Goal: Task Accomplishment & Management: Complete application form

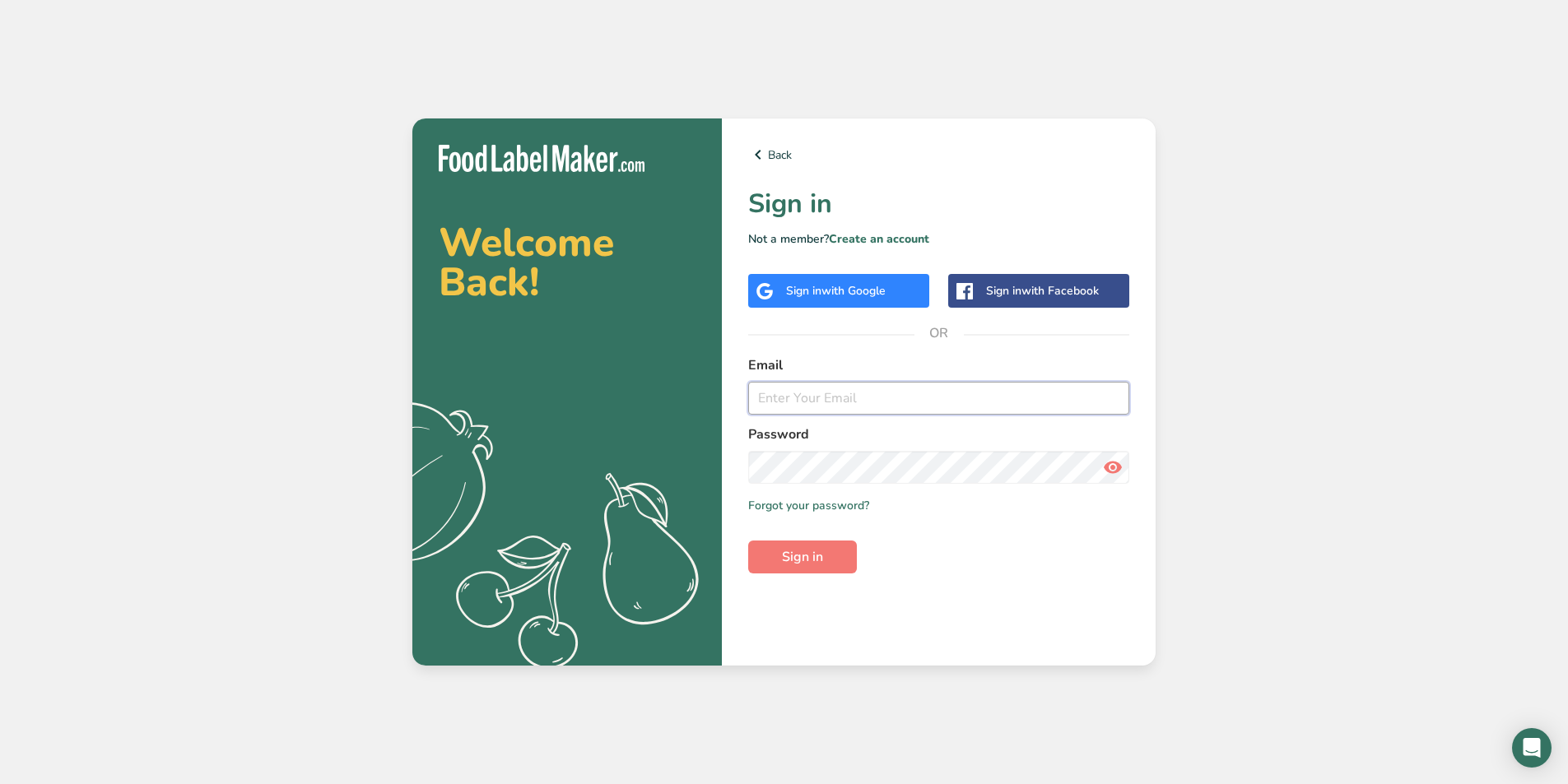
click at [807, 397] on input "email" at bounding box center [939, 398] width 382 height 33
type input "[PERSON_NAME][EMAIL_ADDRESS][DOMAIN_NAME]"
click at [749, 541] on button "Sign in" at bounding box center [802, 557] width 108 height 33
click at [1115, 470] on icon at bounding box center [1112, 467] width 20 height 30
click at [749, 541] on button "Sign in" at bounding box center [802, 557] width 108 height 33
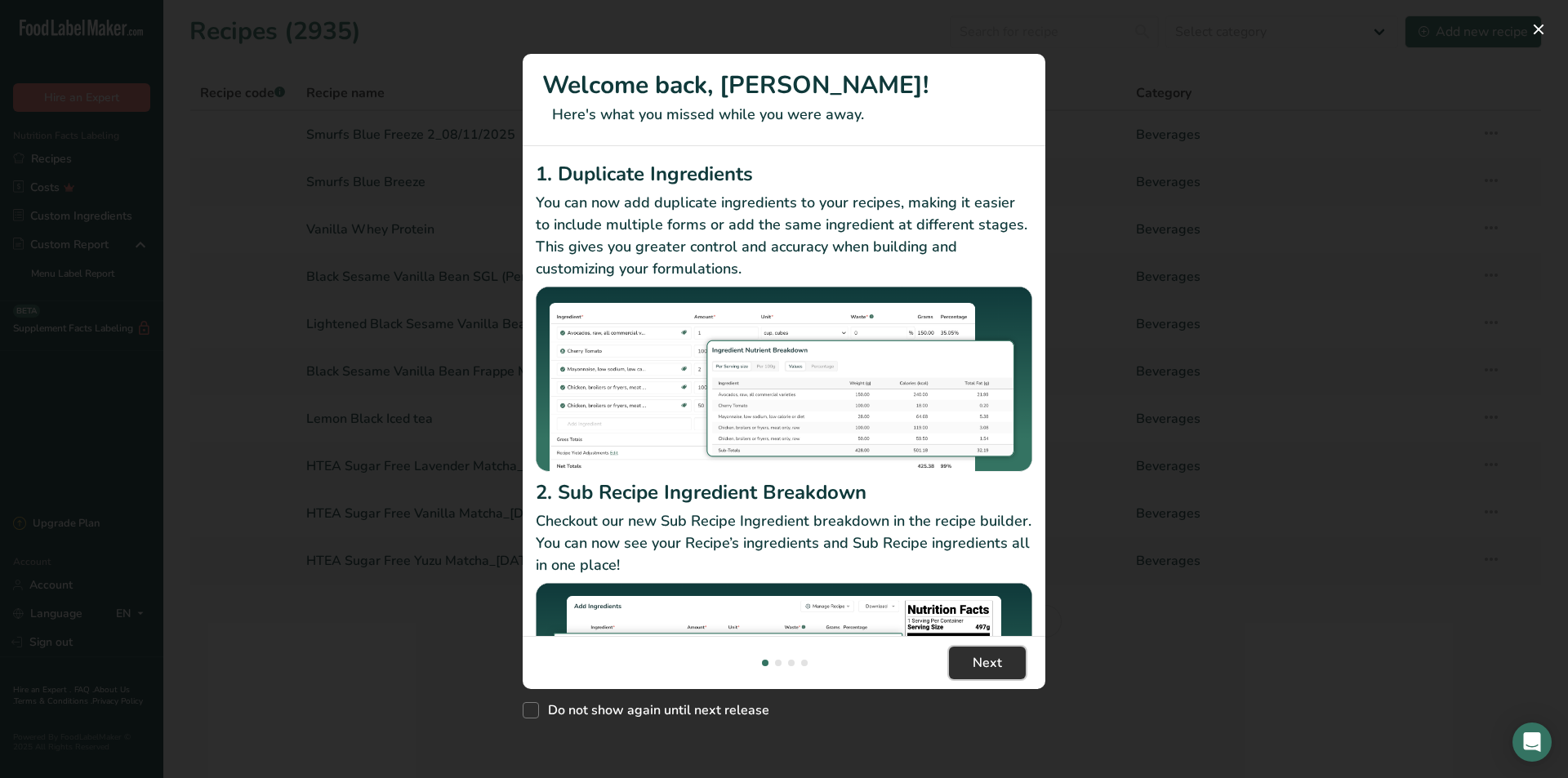
click at [980, 671] on span "Next" at bounding box center [987, 663] width 30 height 19
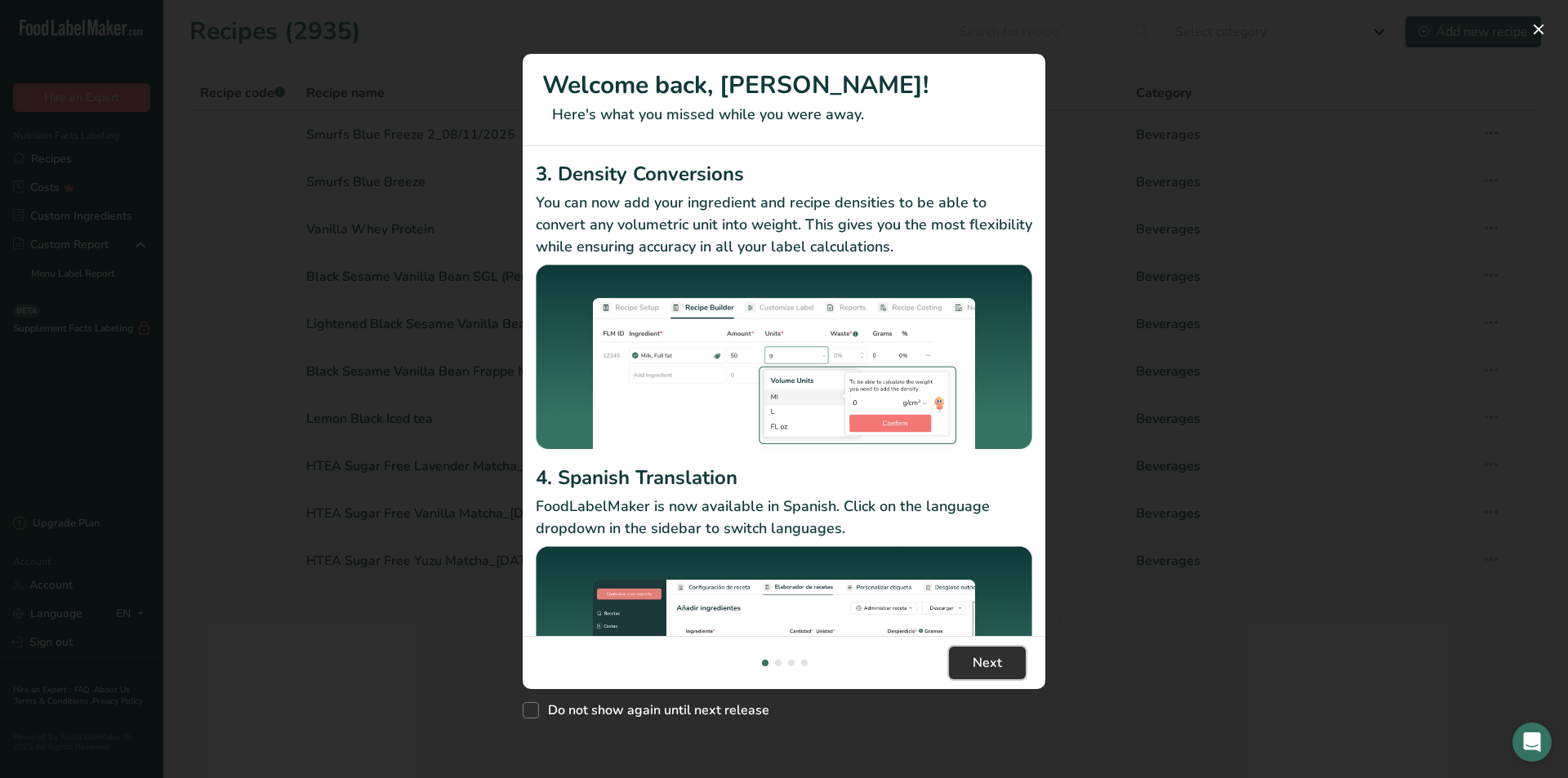
click at [980, 671] on span "Next" at bounding box center [987, 663] width 30 height 19
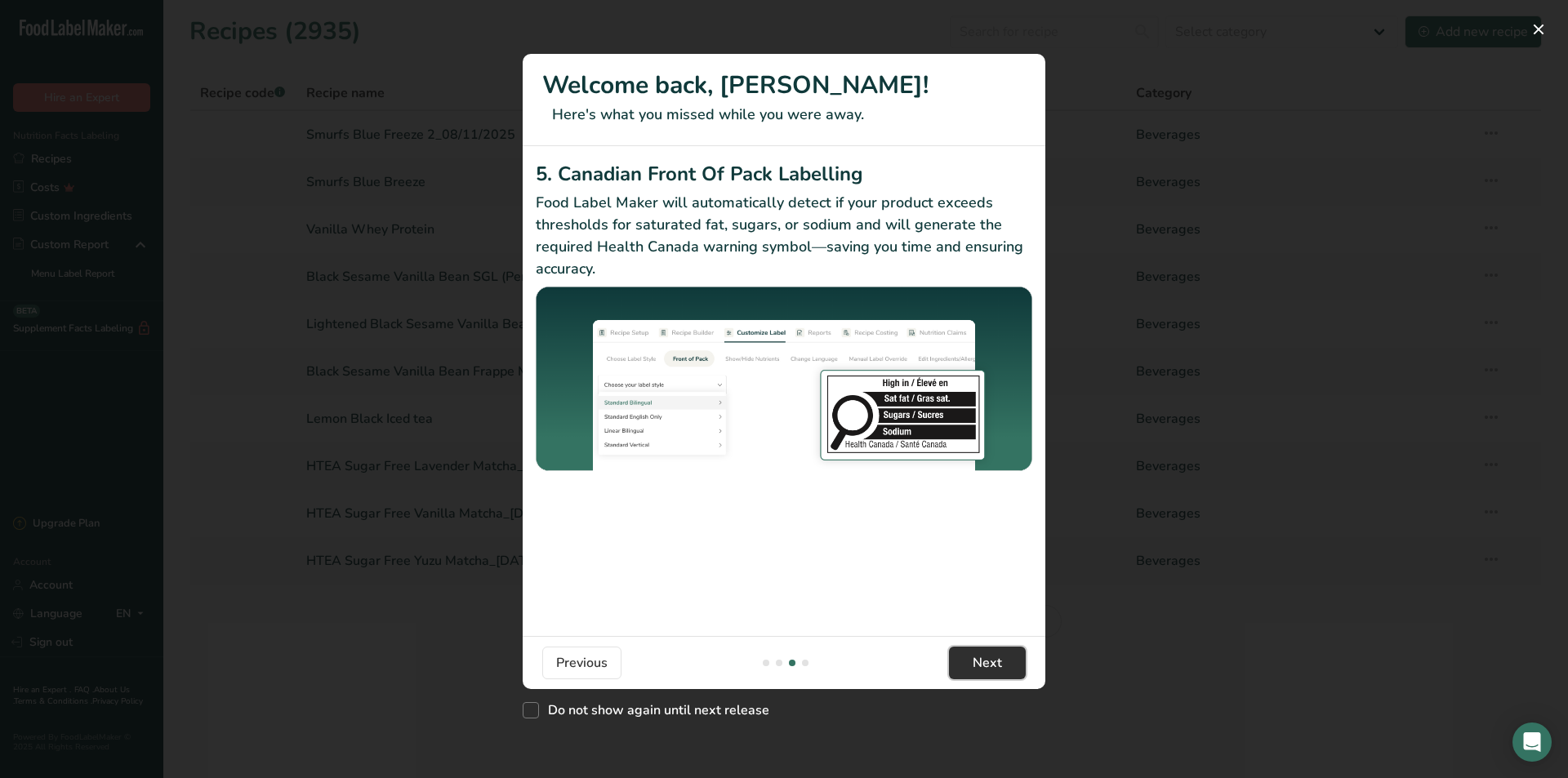
click at [980, 671] on span "Next" at bounding box center [987, 663] width 30 height 19
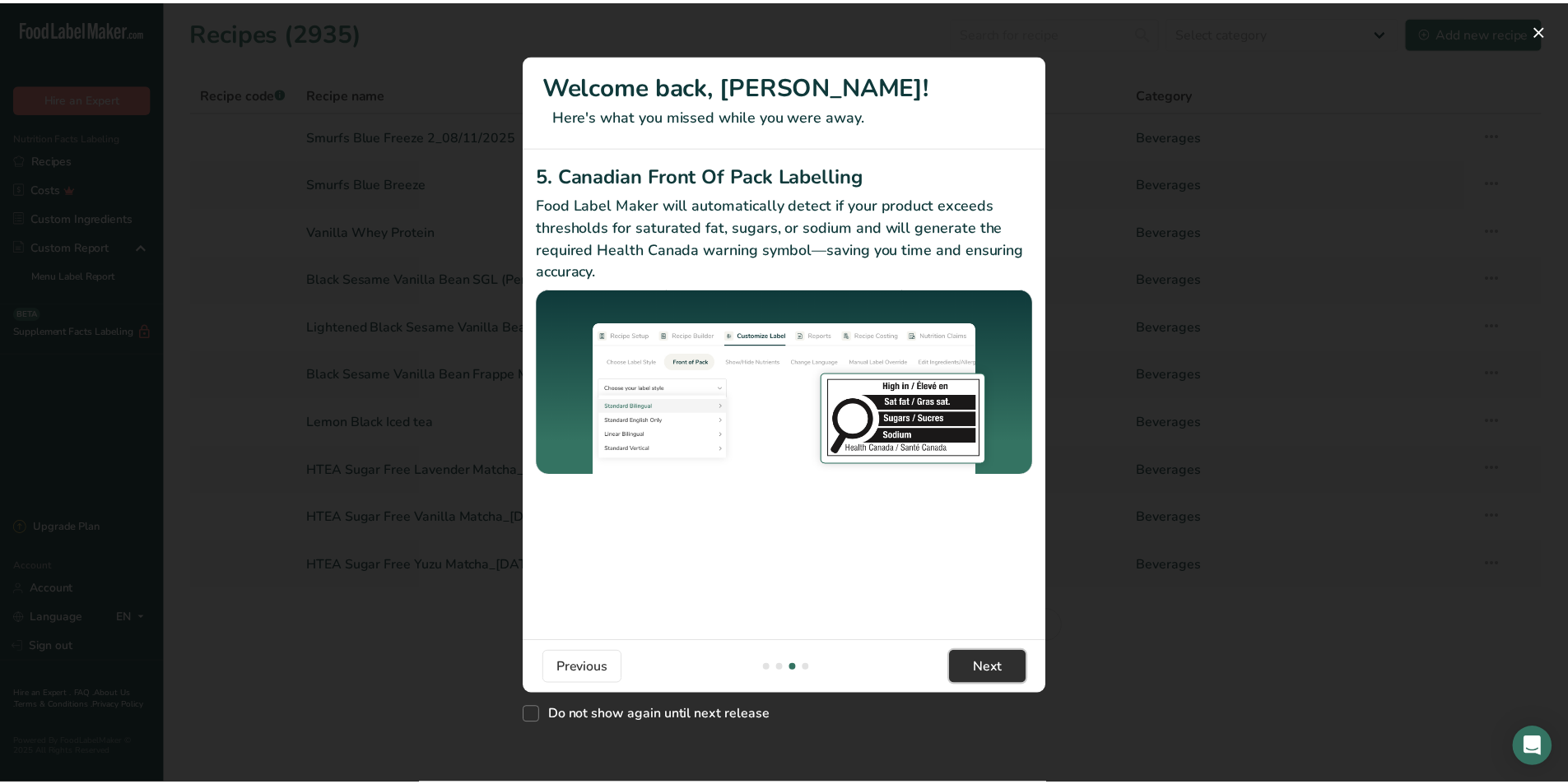
scroll to position [0, 1581]
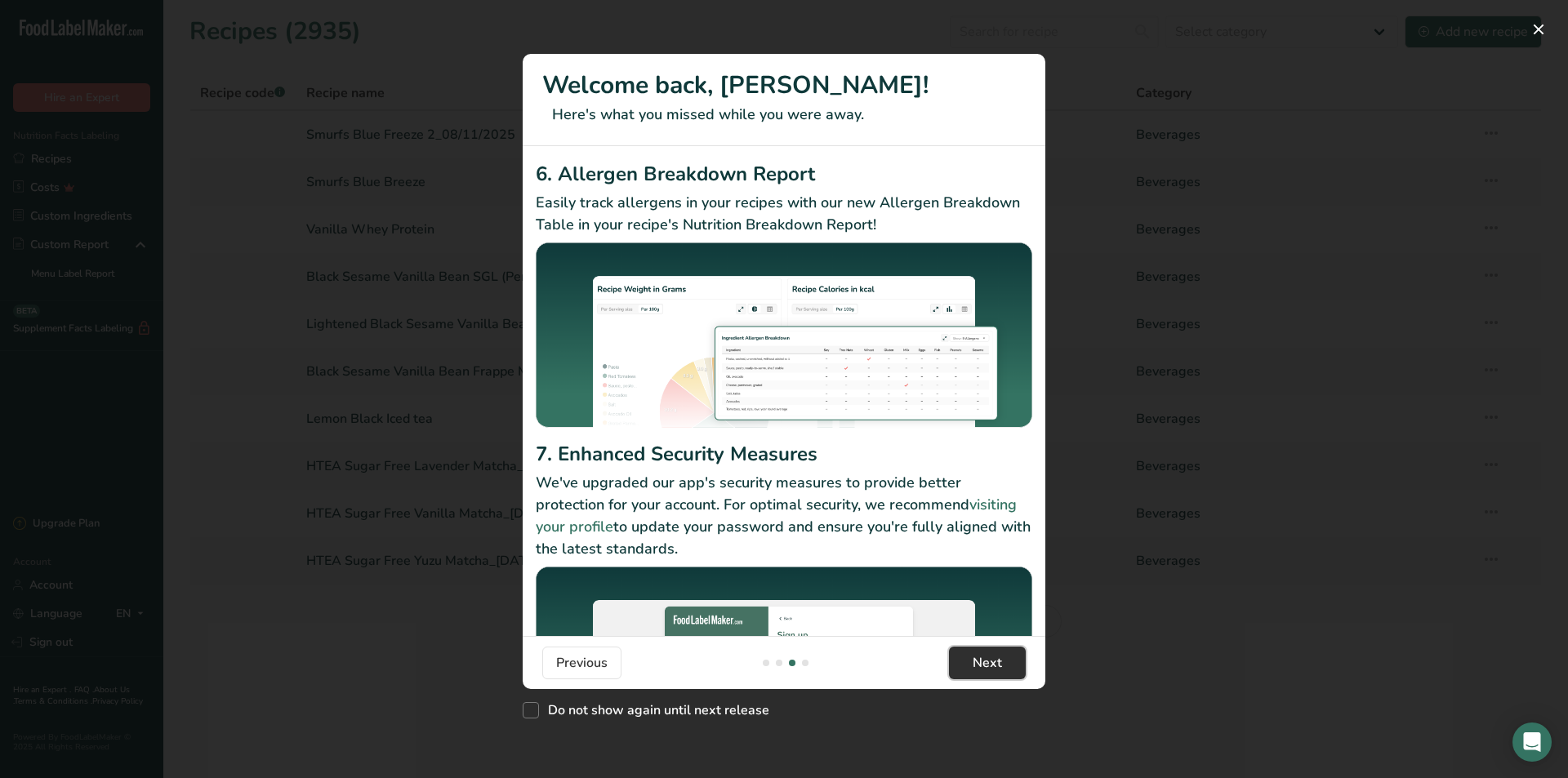
click at [980, 671] on span "Next" at bounding box center [987, 663] width 30 height 19
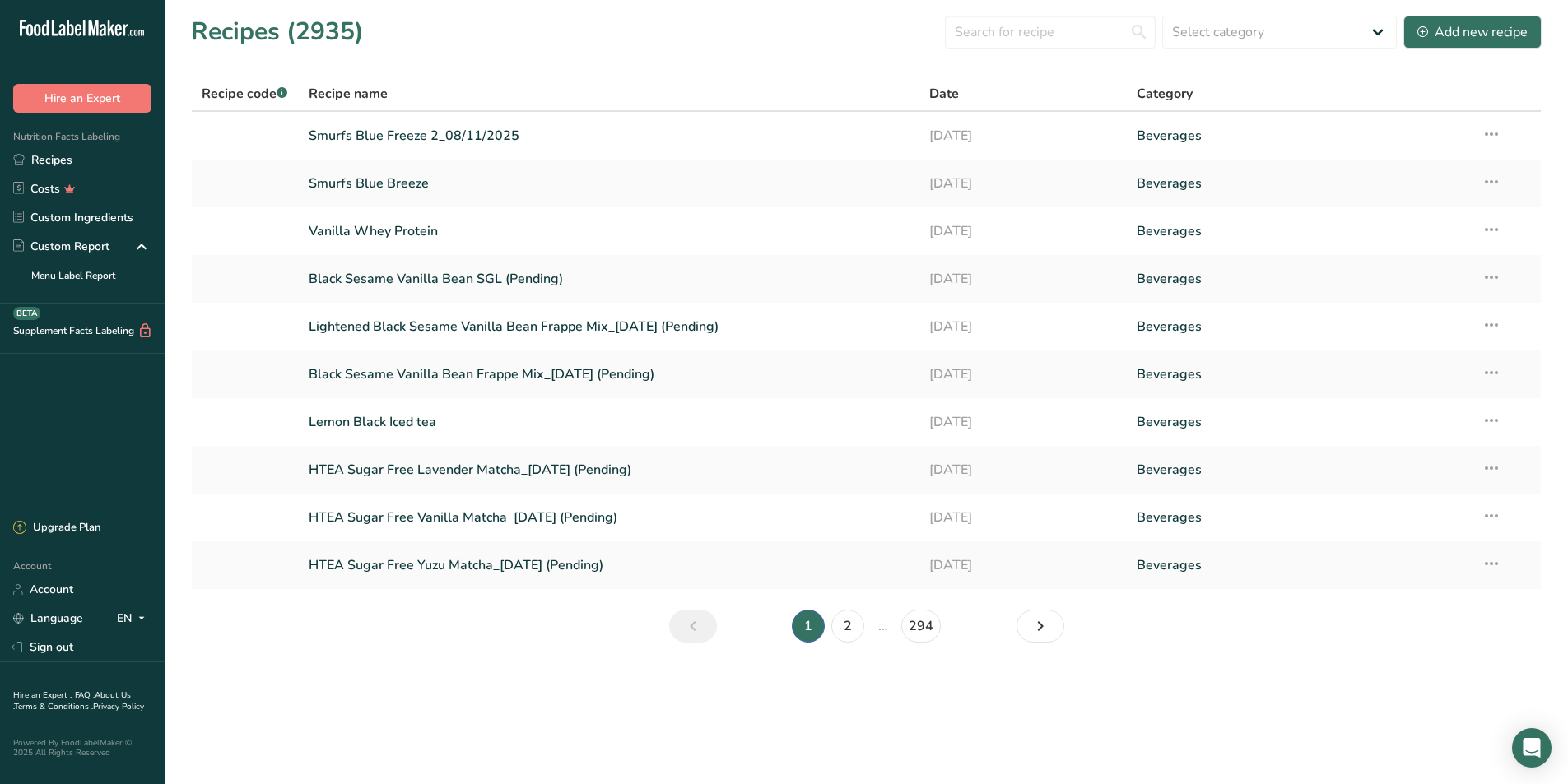
click at [988, 677] on span "Got it!" at bounding box center [999, 682] width 38 height 20
click at [1493, 370] on icon at bounding box center [1491, 373] width 20 height 30
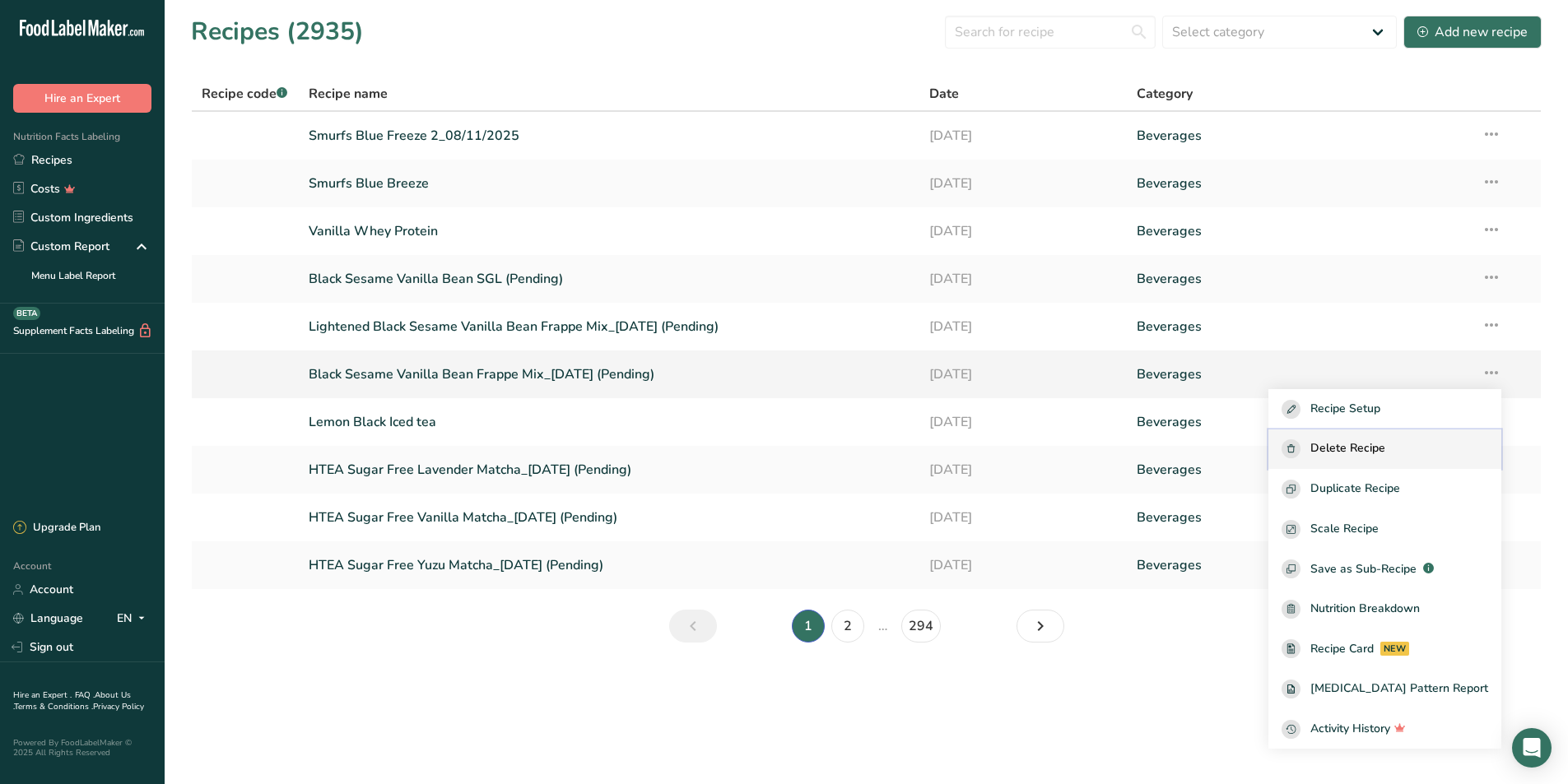
click at [1423, 441] on div "Delete Recipe" at bounding box center [1385, 449] width 207 height 19
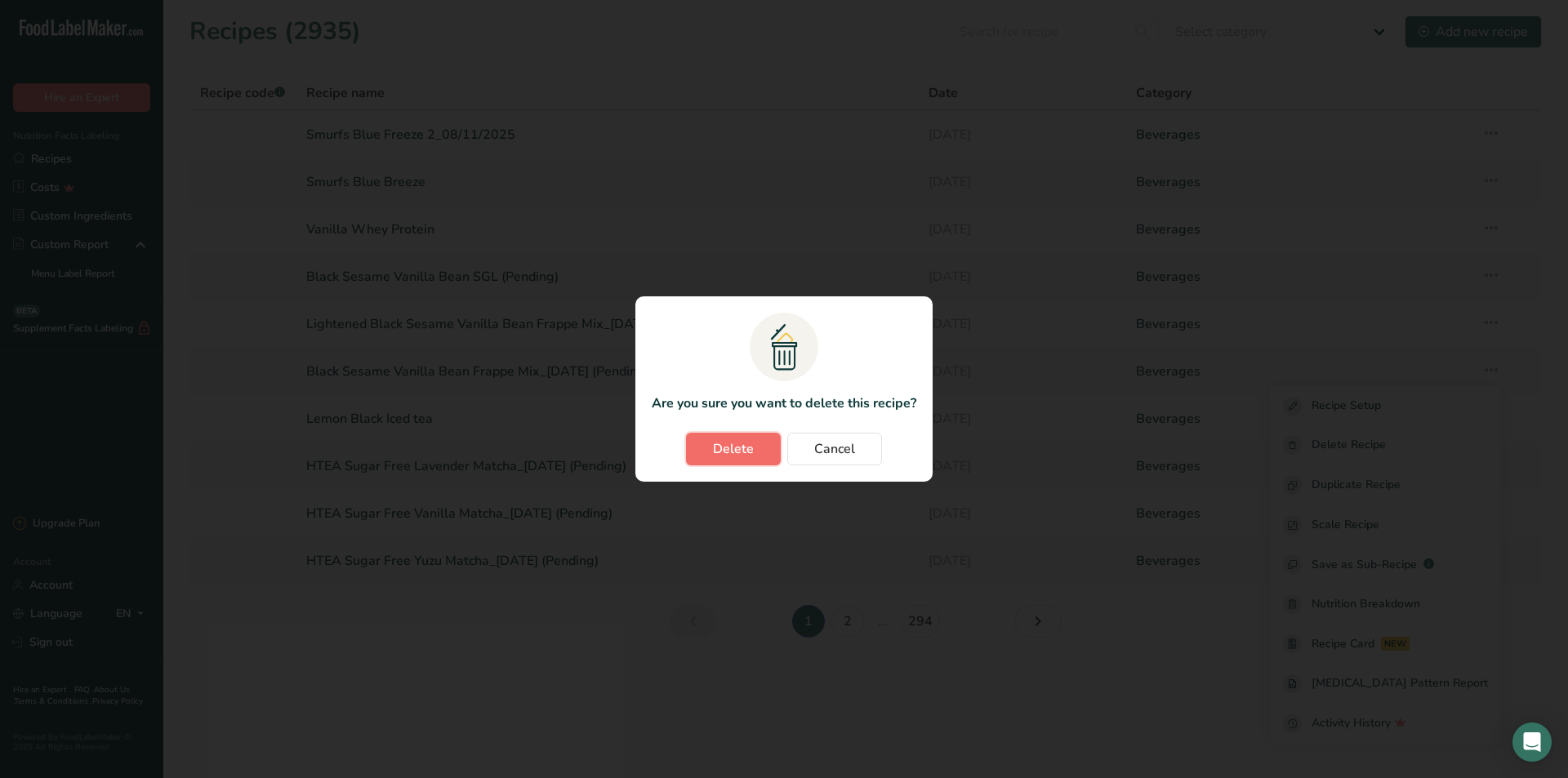
click at [724, 444] on span "Delete" at bounding box center [733, 449] width 41 height 19
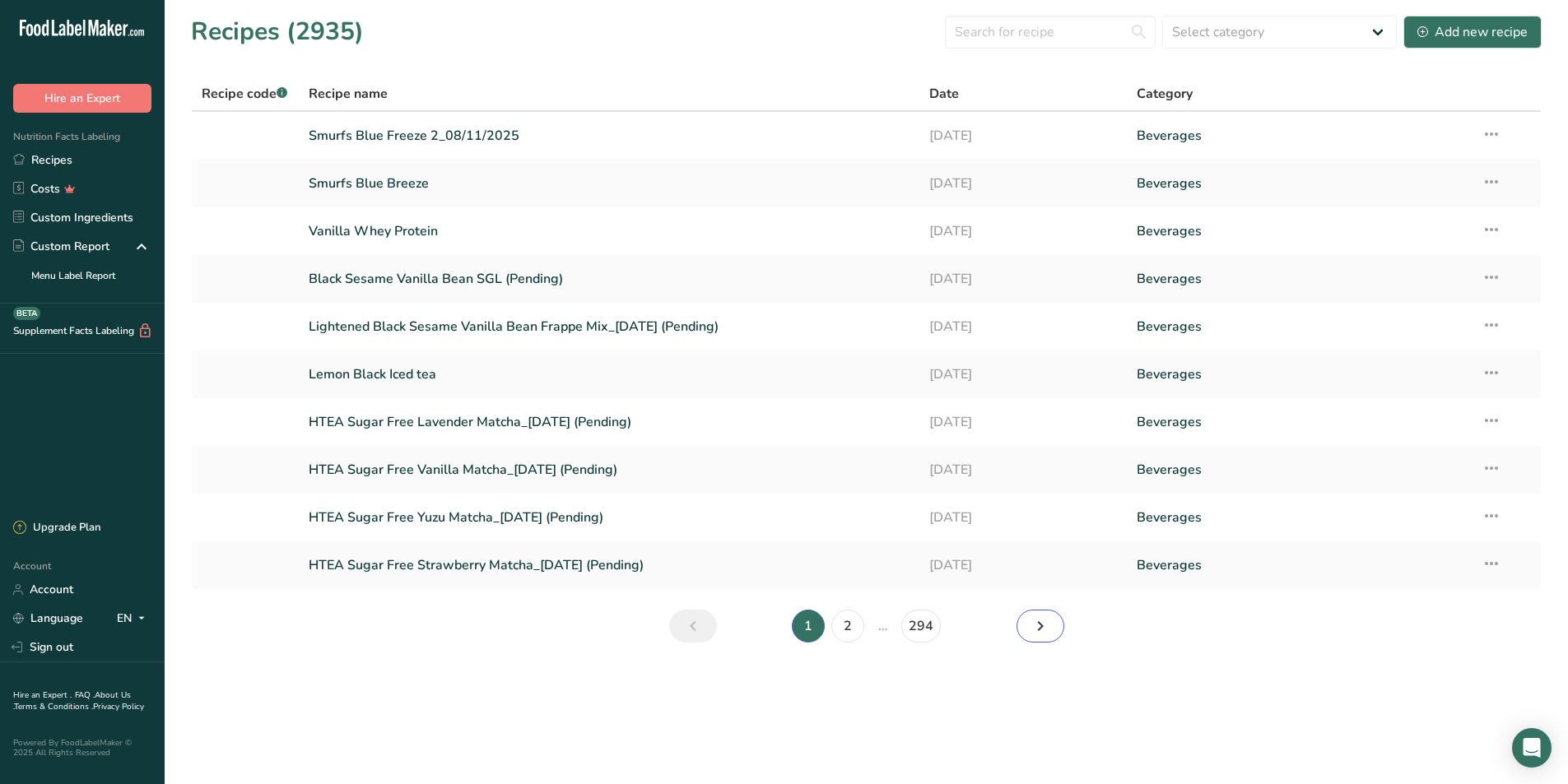
click at [1032, 628] on icon "Next page" at bounding box center [1040, 626] width 20 height 30
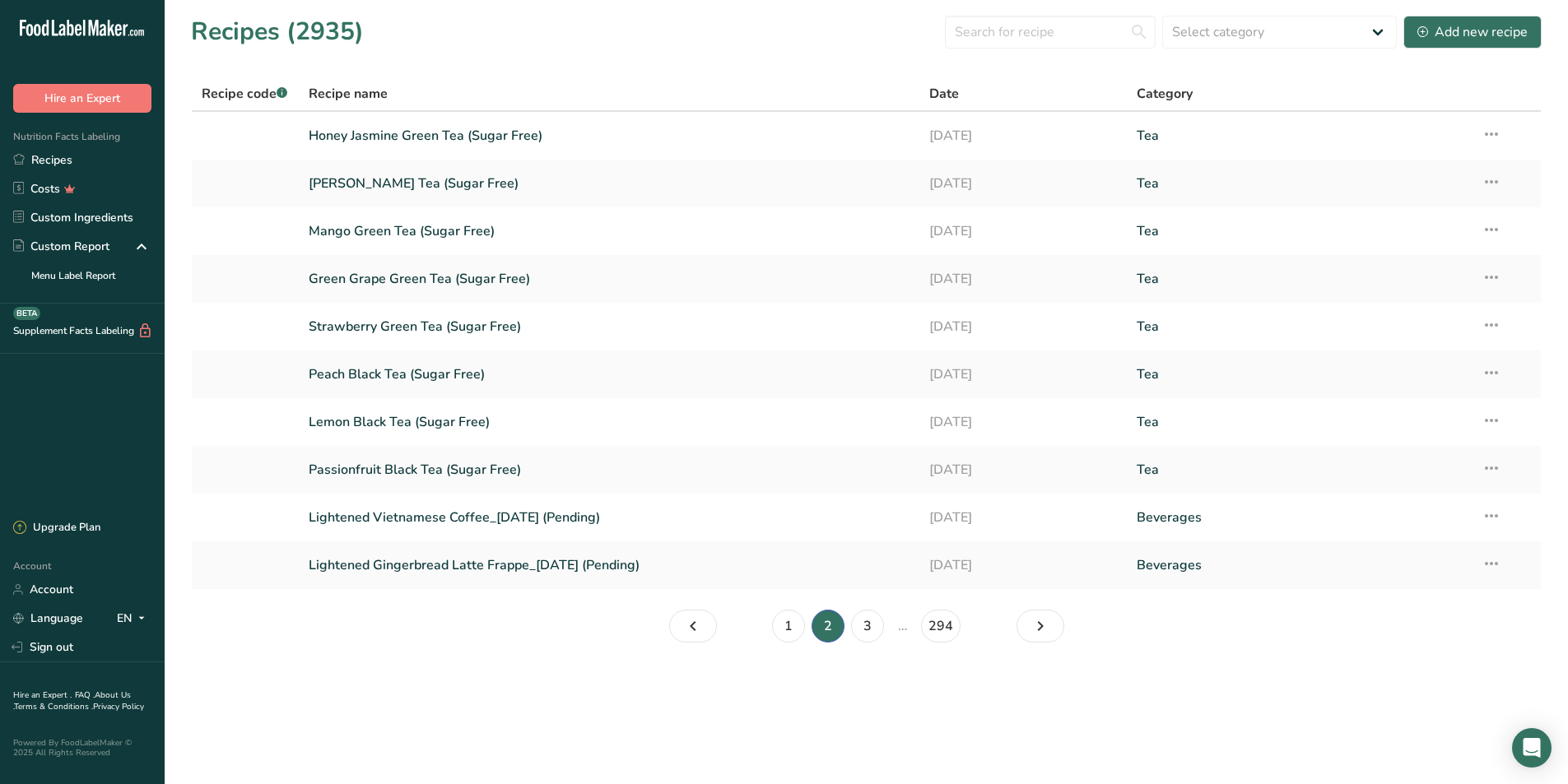
click at [1110, 627] on section "Recipes (2935) Select category All Baked Goods [GEOGRAPHIC_DATA] Confectionery …" at bounding box center [866, 334] width 1403 height 669
click at [1050, 635] on icon "Page 3." at bounding box center [1040, 626] width 20 height 30
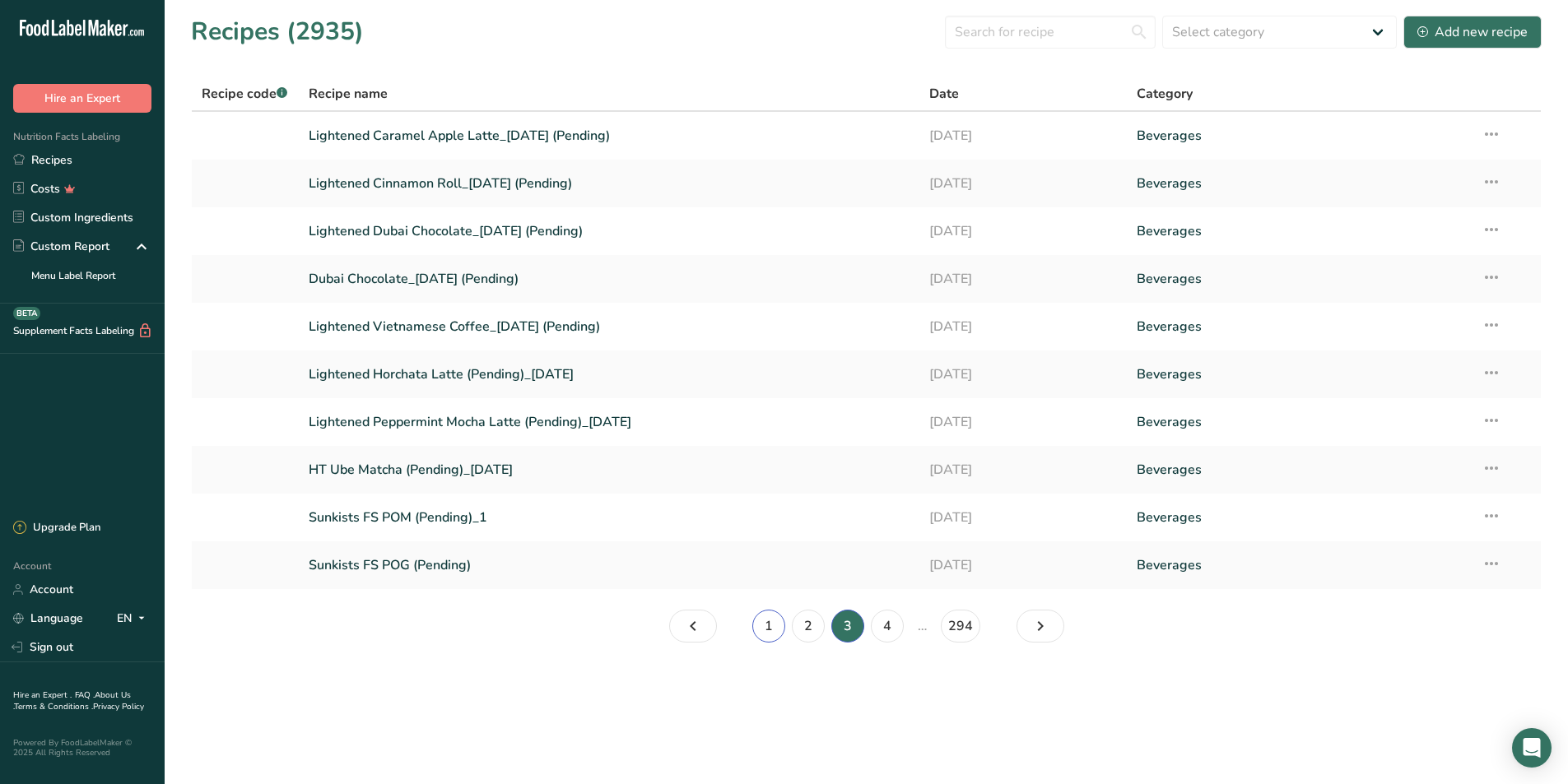
click at [766, 624] on link "1" at bounding box center [768, 626] width 33 height 33
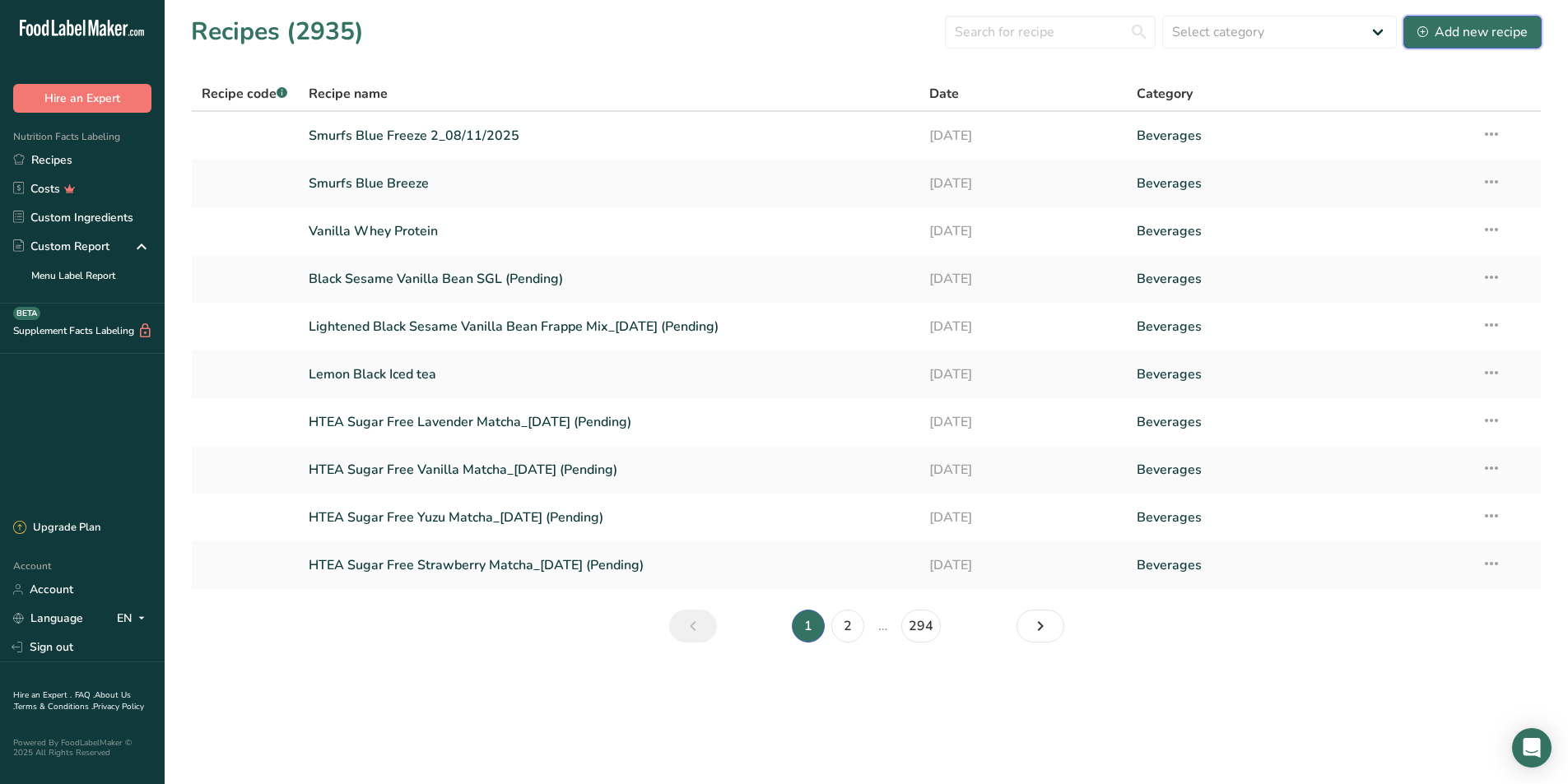
click at [1448, 32] on div "Add new recipe" at bounding box center [1472, 32] width 110 height 20
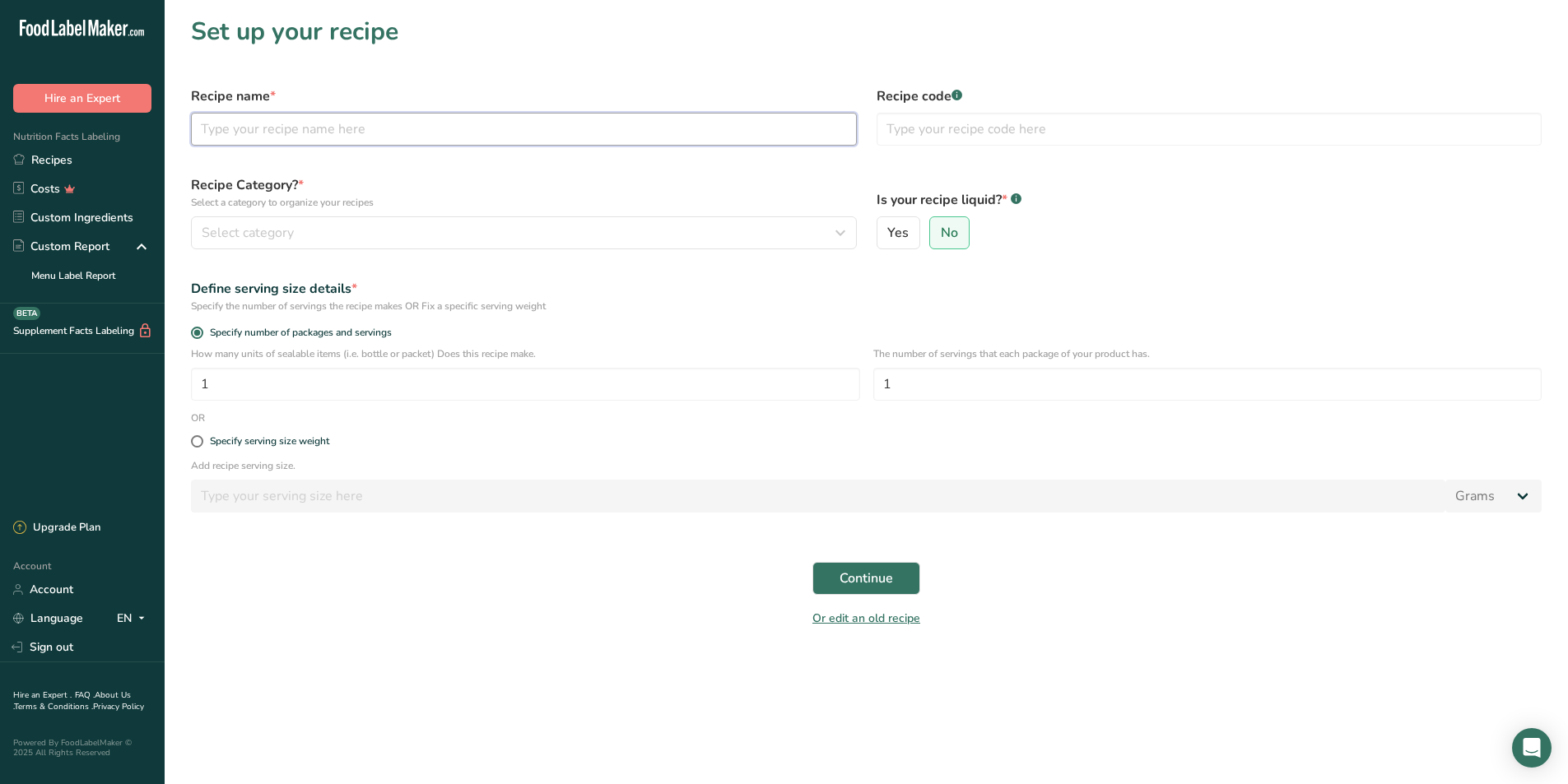
click at [772, 141] on input "text" at bounding box center [524, 129] width 666 height 33
click at [240, 131] on input "Keto Matcha" at bounding box center [524, 129] width 666 height 33
click at [232, 136] on input "Keto Matcha" at bounding box center [524, 129] width 666 height 33
type input "Keto Lavender Matcha"
click at [813, 562] on button "Continue" at bounding box center [866, 578] width 108 height 33
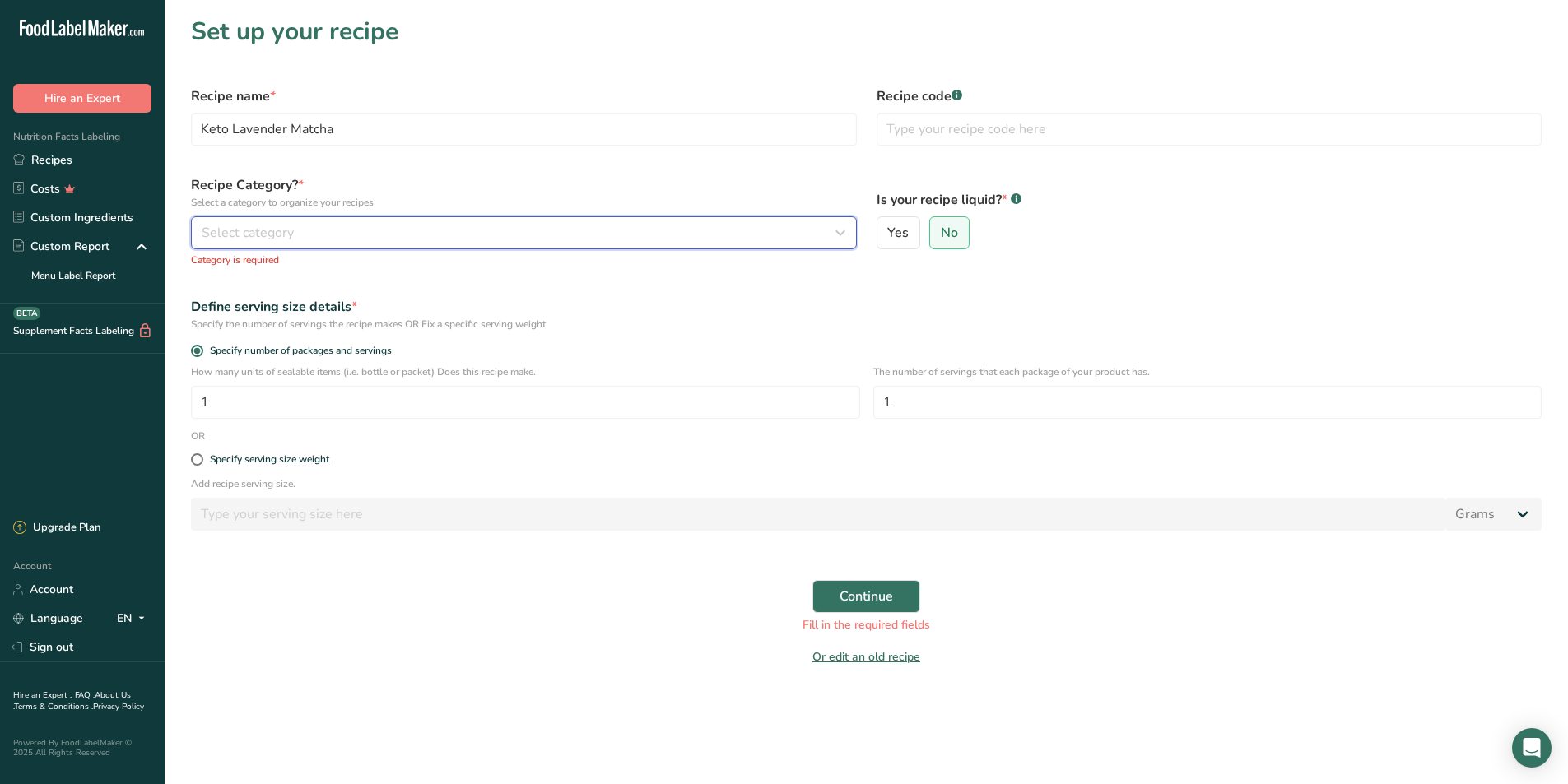
click at [386, 240] on div "Select category" at bounding box center [519, 232] width 635 height 20
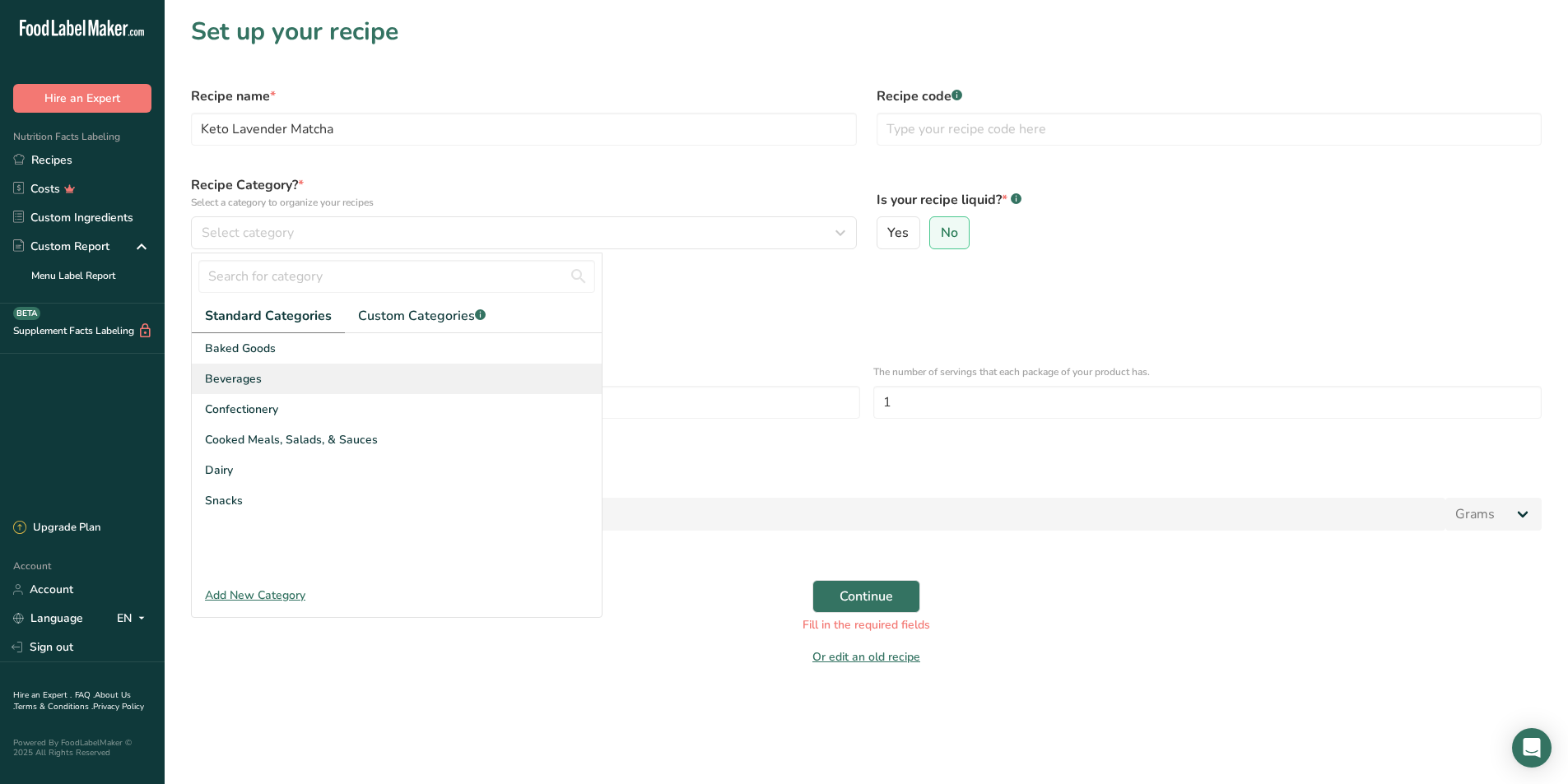
click at [392, 390] on div "Beverages" at bounding box center [397, 379] width 410 height 31
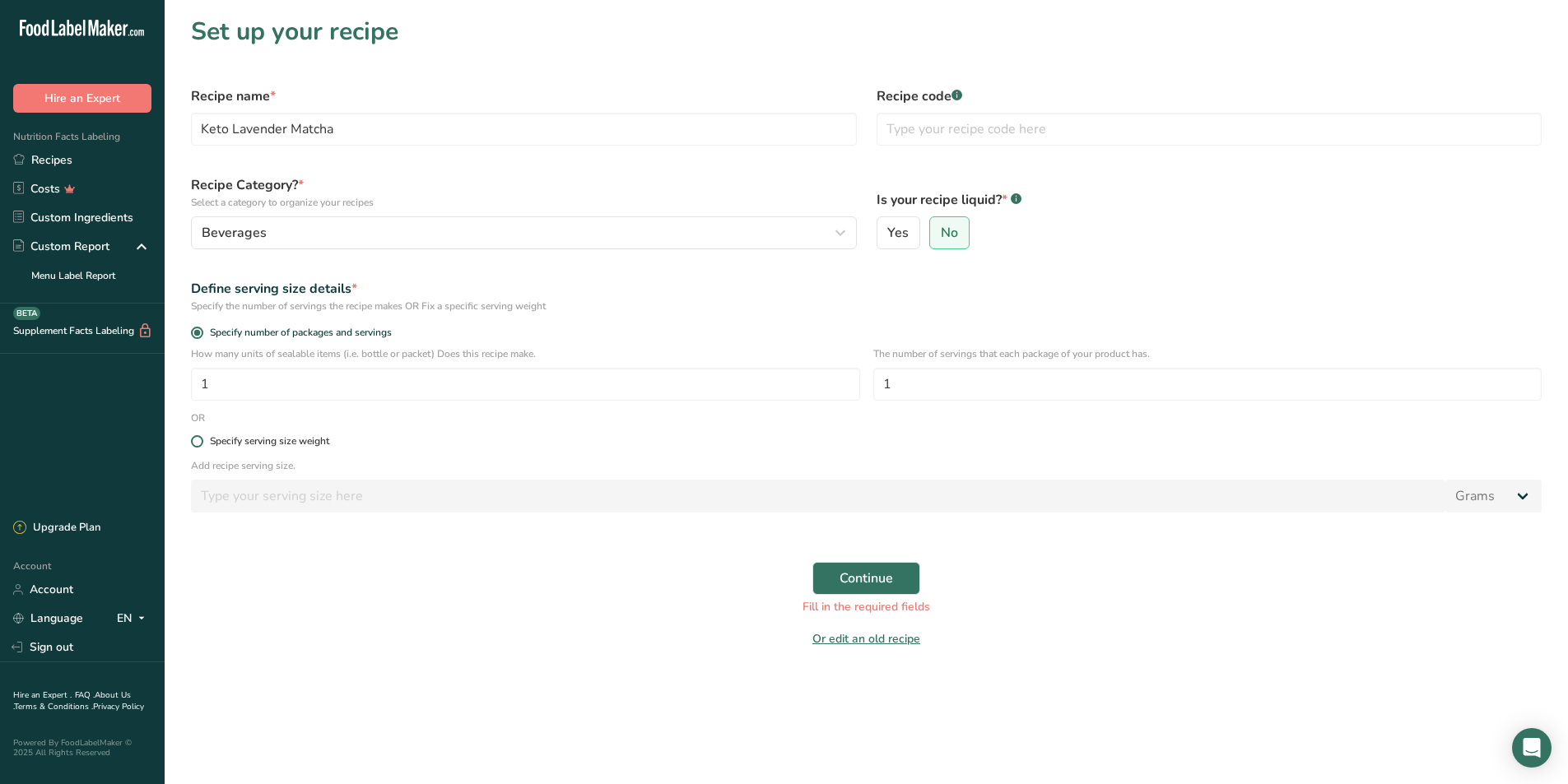
click at [265, 438] on div "Specify serving size weight" at bounding box center [270, 441] width 119 height 12
click at [201, 438] on input "Specify serving size weight" at bounding box center [196, 441] width 11 height 11
radio input "true"
radio input "false"
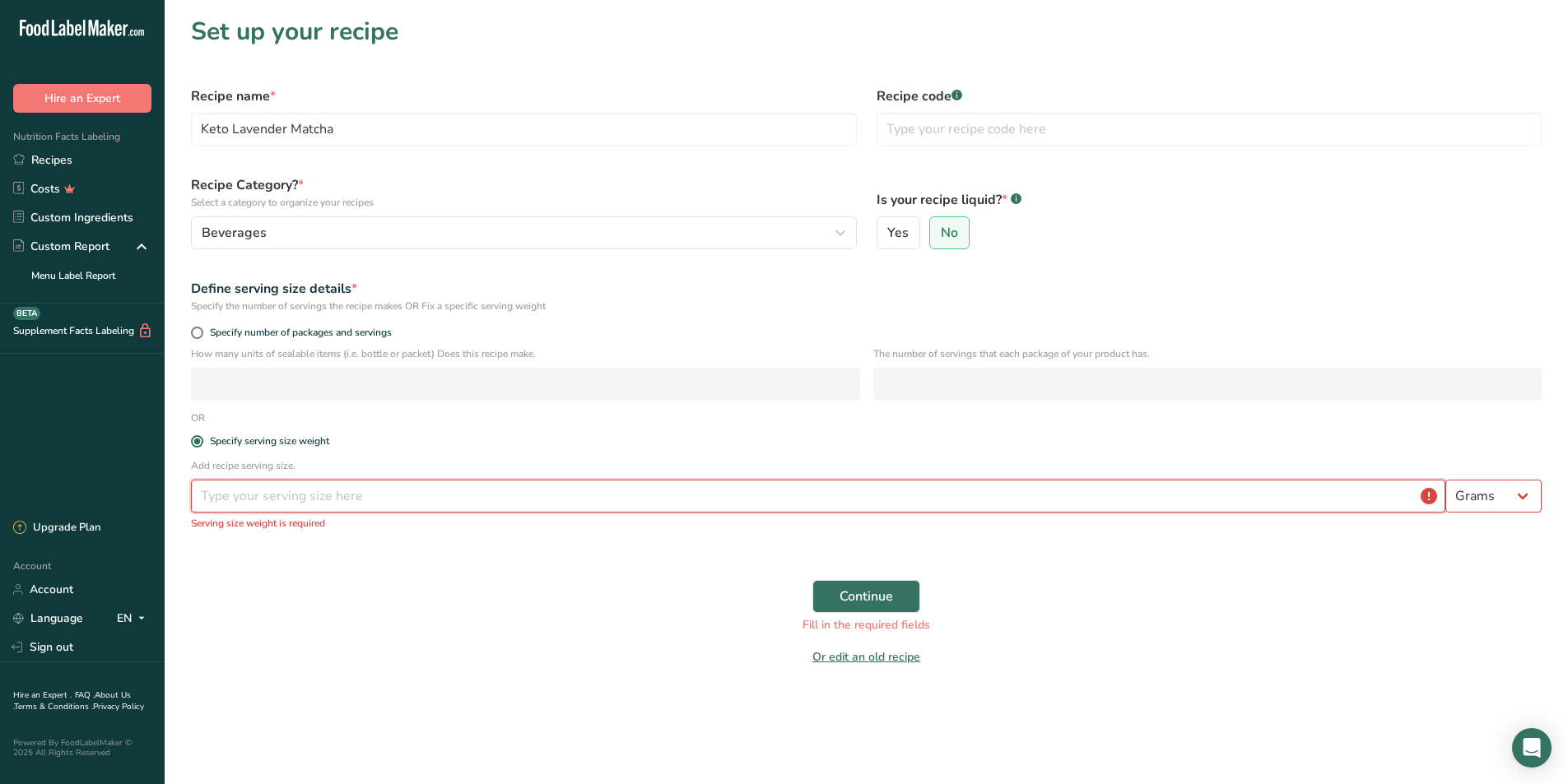
click at [335, 499] on input "number" at bounding box center [819, 496] width 1255 height 33
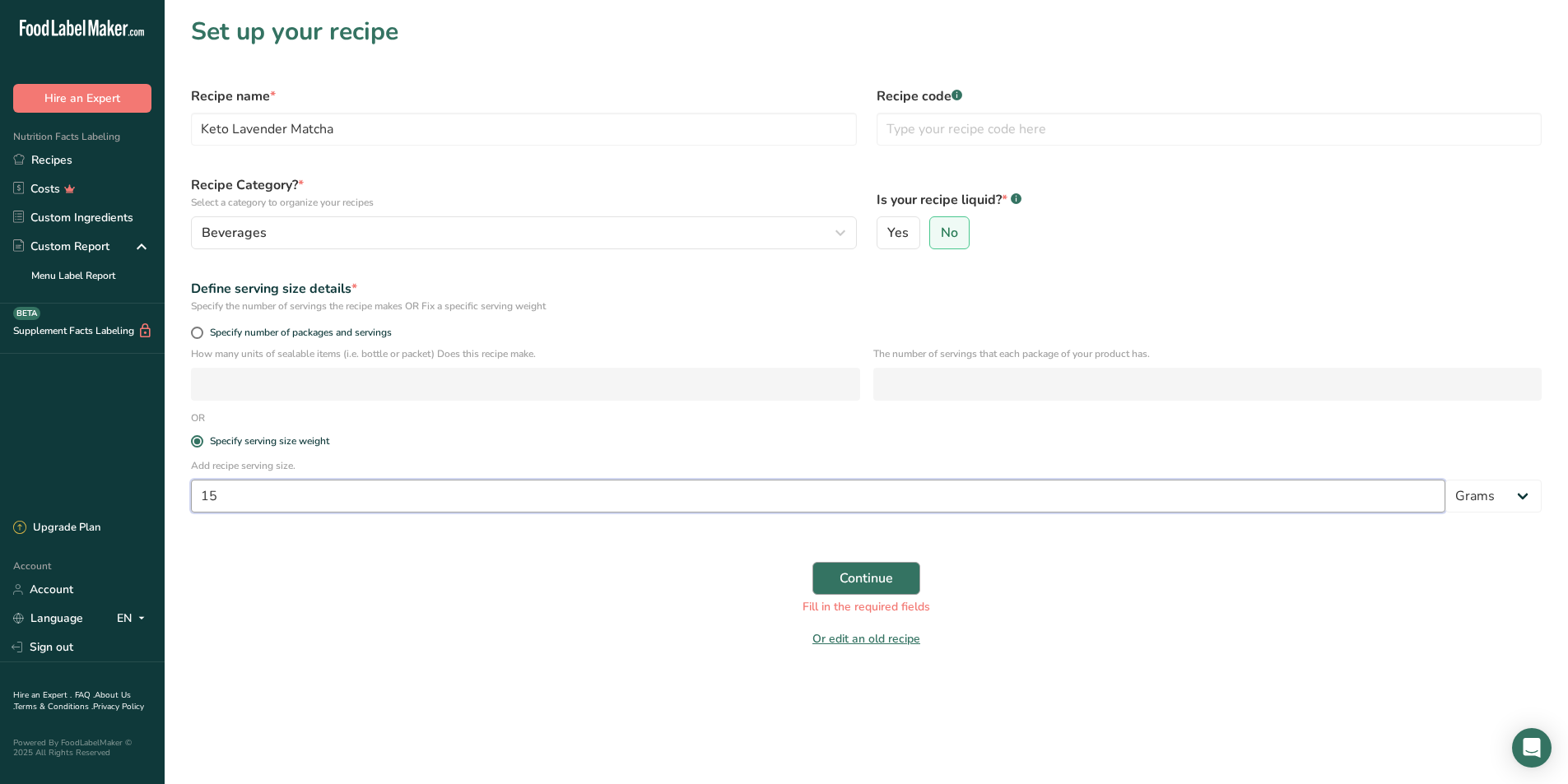
type input "15"
click at [879, 578] on span "Continue" at bounding box center [866, 578] width 54 height 20
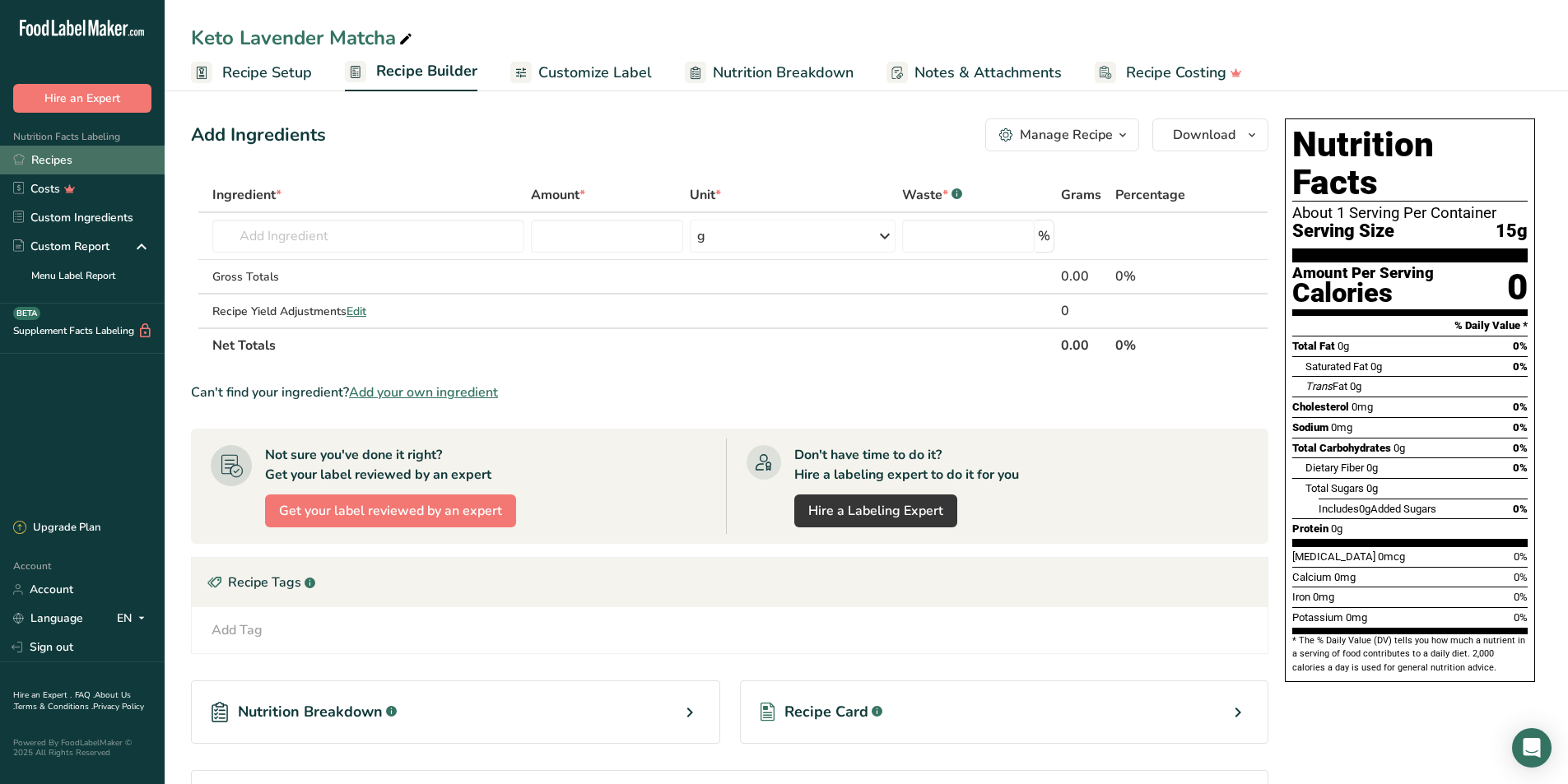
click at [104, 169] on link "Recipes" at bounding box center [82, 160] width 165 height 29
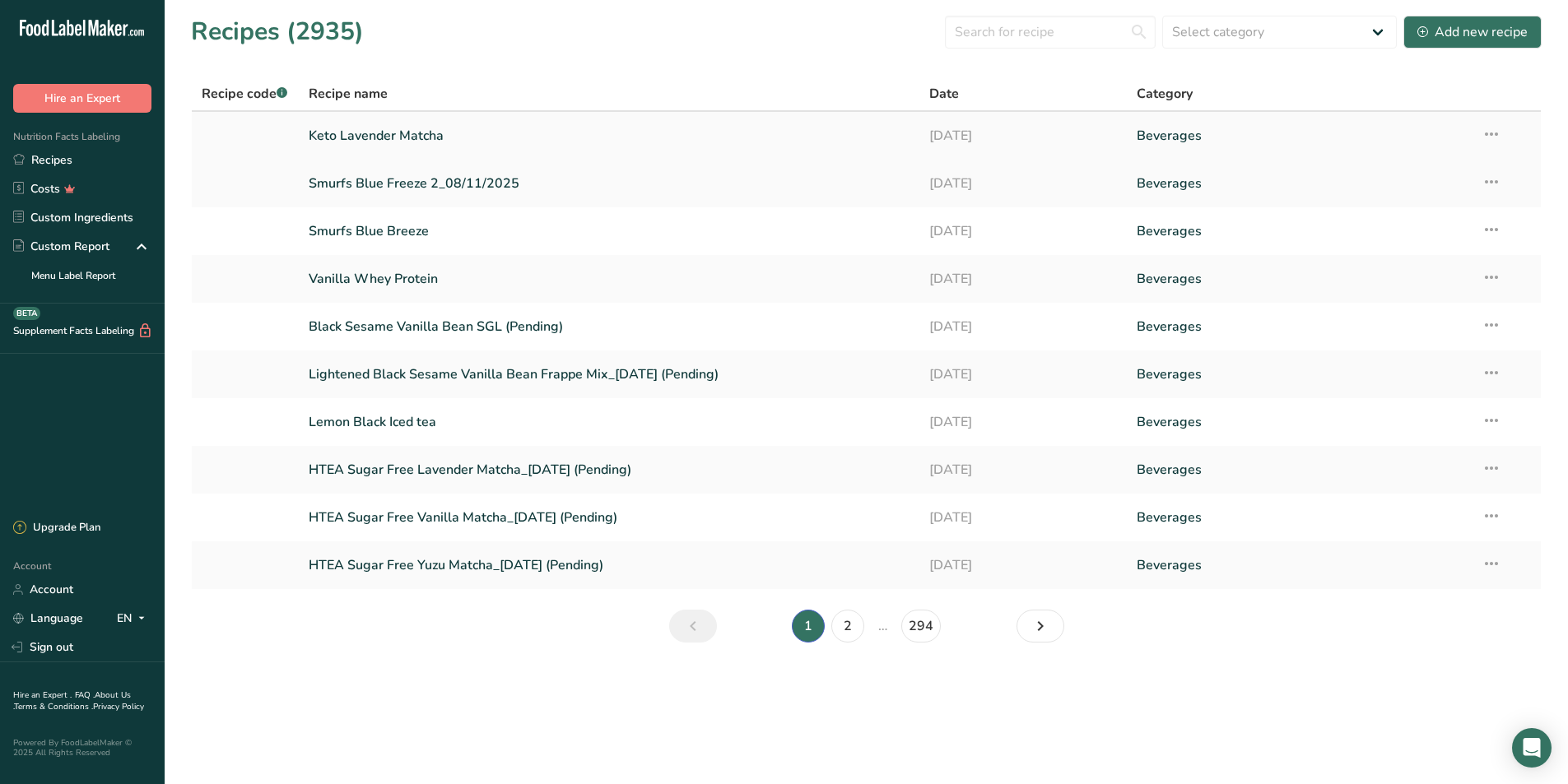
click at [415, 136] on link "Keto Lavender Matcha" at bounding box center [609, 136] width 602 height 35
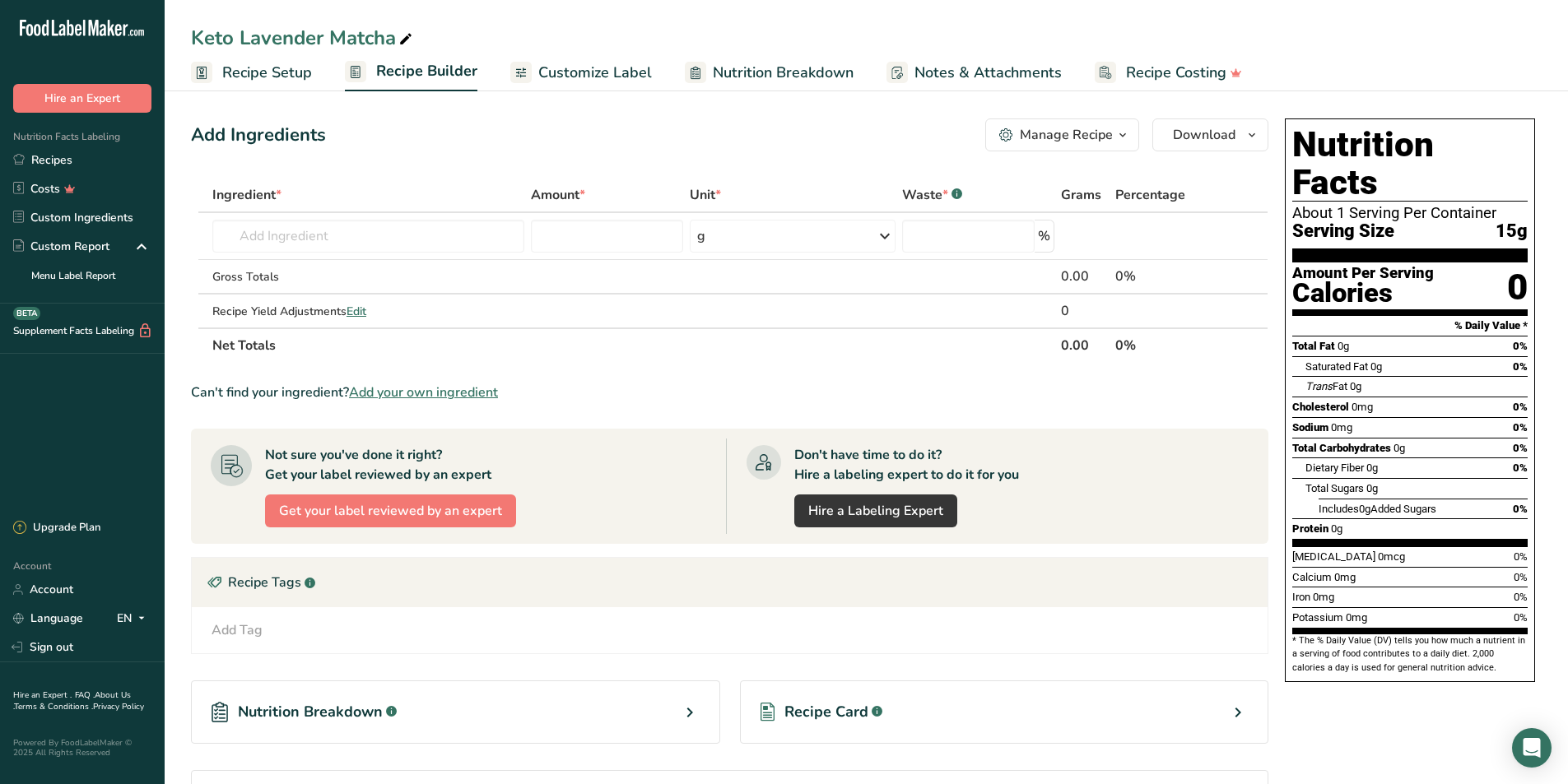
click at [376, 212] on th "Ingredient *" at bounding box center [368, 195] width 318 height 35
click at [375, 224] on input "text" at bounding box center [369, 236] width 312 height 33
type input "ING-278"
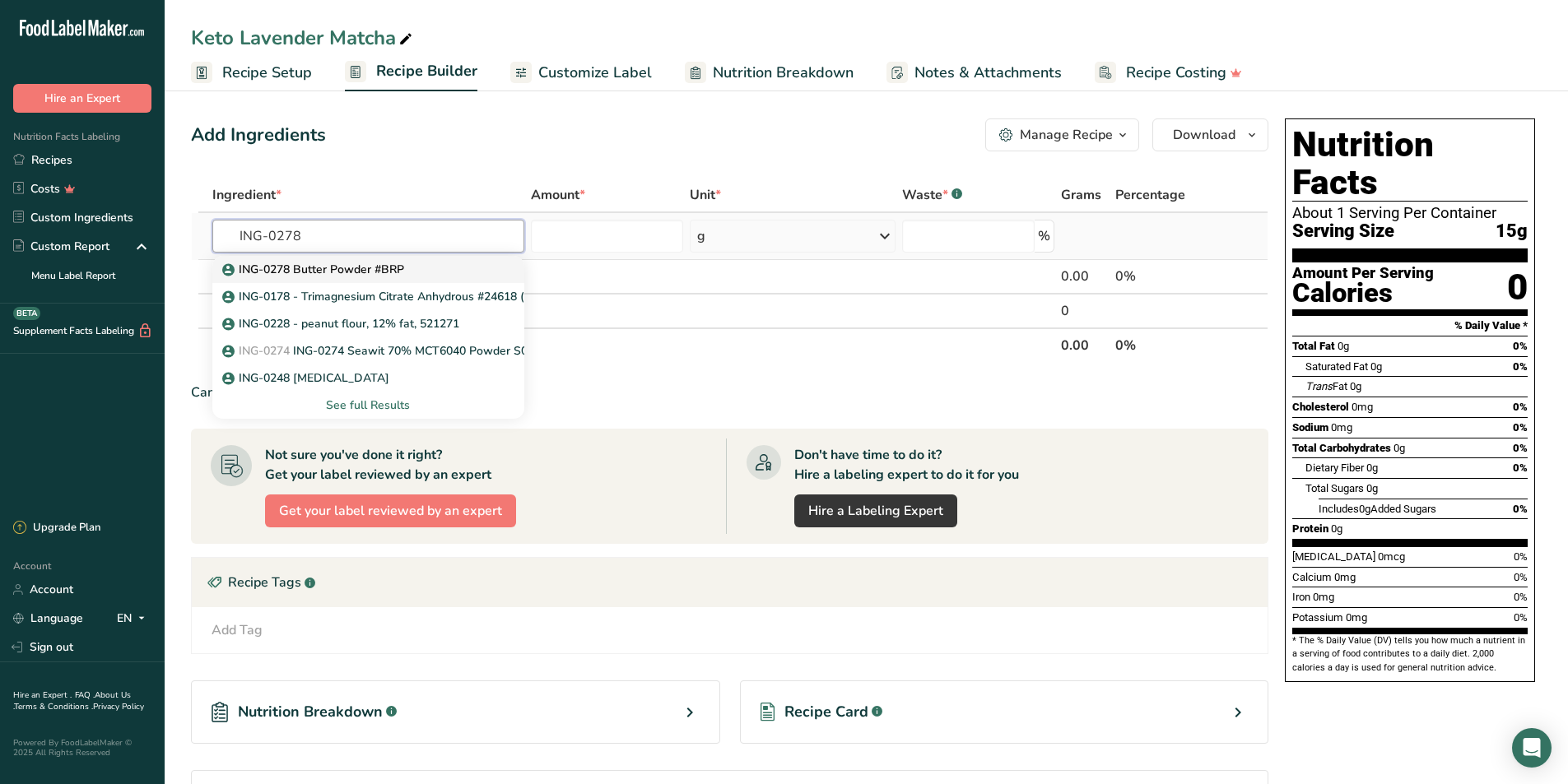
type input "ING-0278"
click at [363, 261] on p "ING-0278 Butter Powder #BRP" at bounding box center [314, 270] width 178 height 17
type input "ING-0278 Butter Powder #BRP"
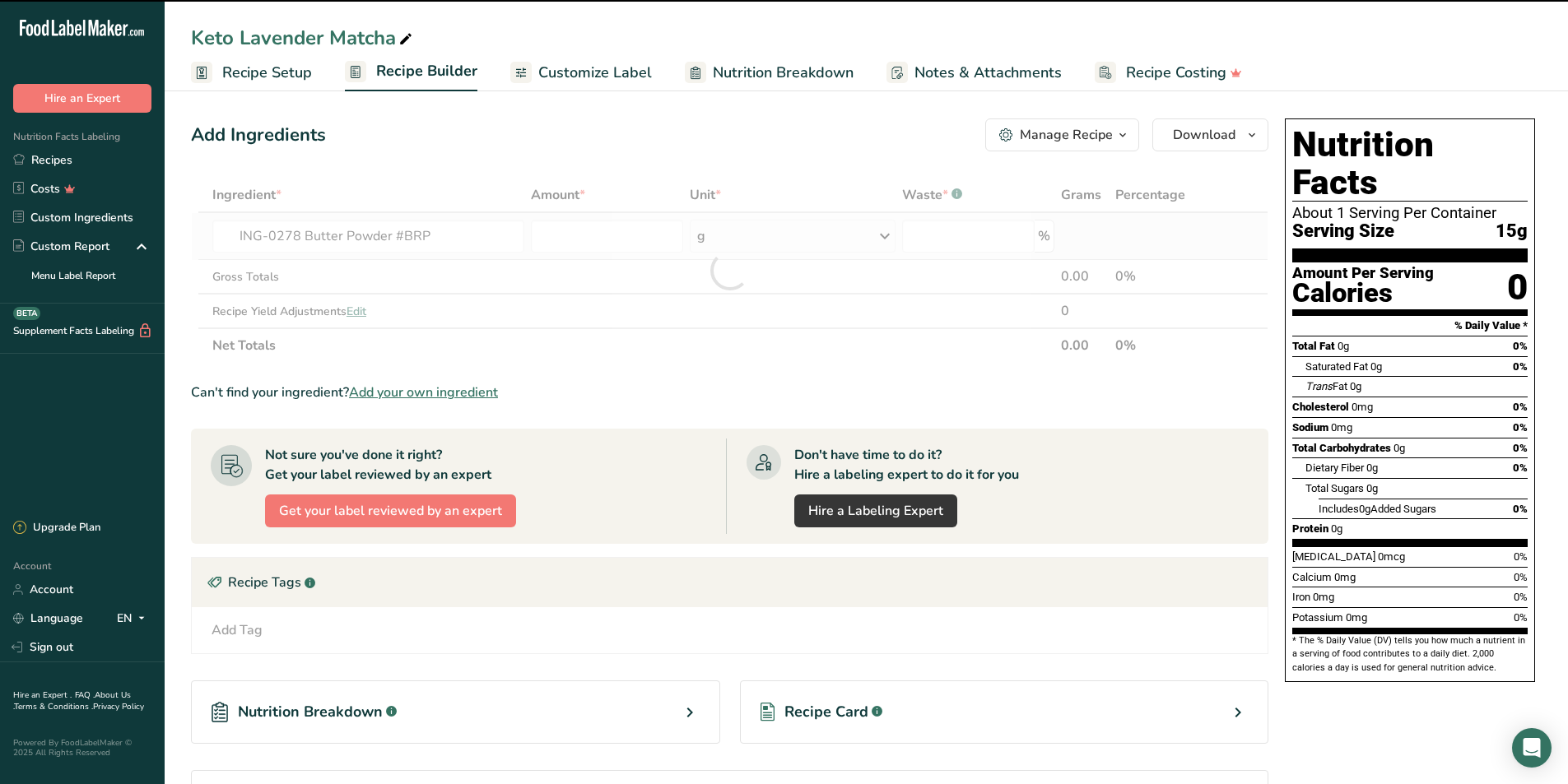
type input "0"
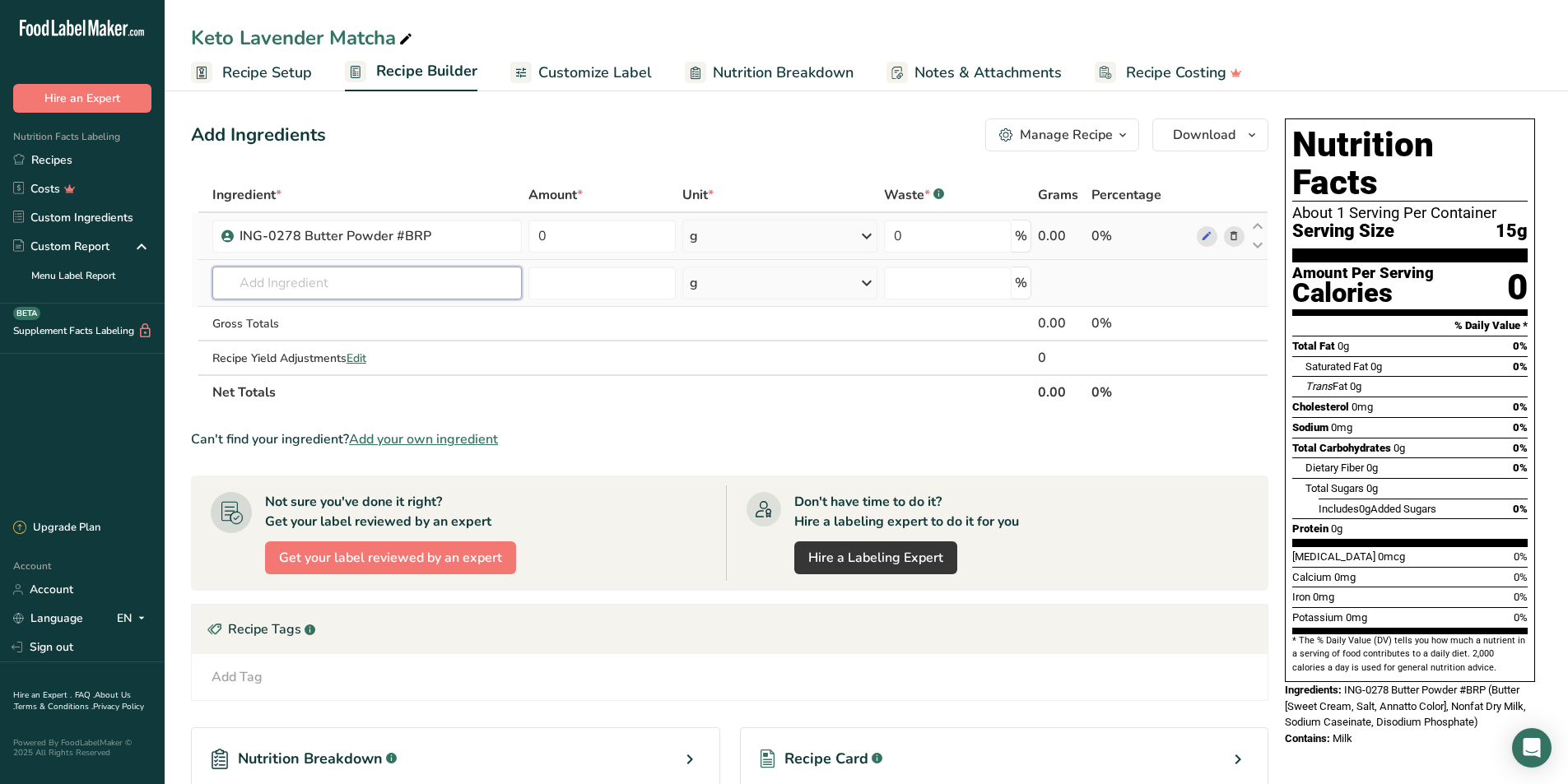
click at [380, 276] on input "text" at bounding box center [367, 282] width 310 height 33
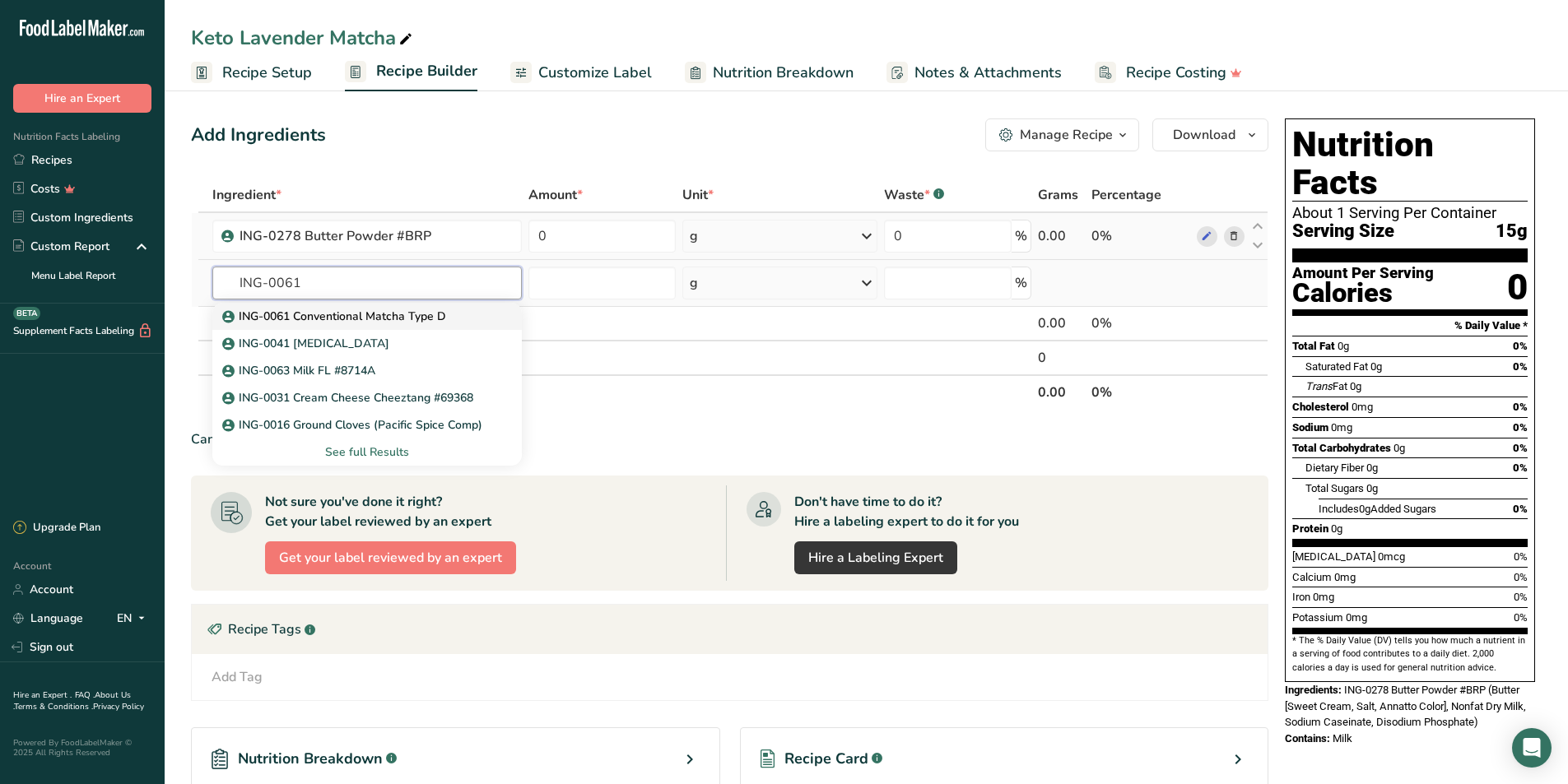
type input "ING-0061"
click at [295, 309] on p "ING-0061 Conventional Matcha Type D" at bounding box center [335, 317] width 220 height 17
type input "ING-0061 Conventional Matcha Type D"
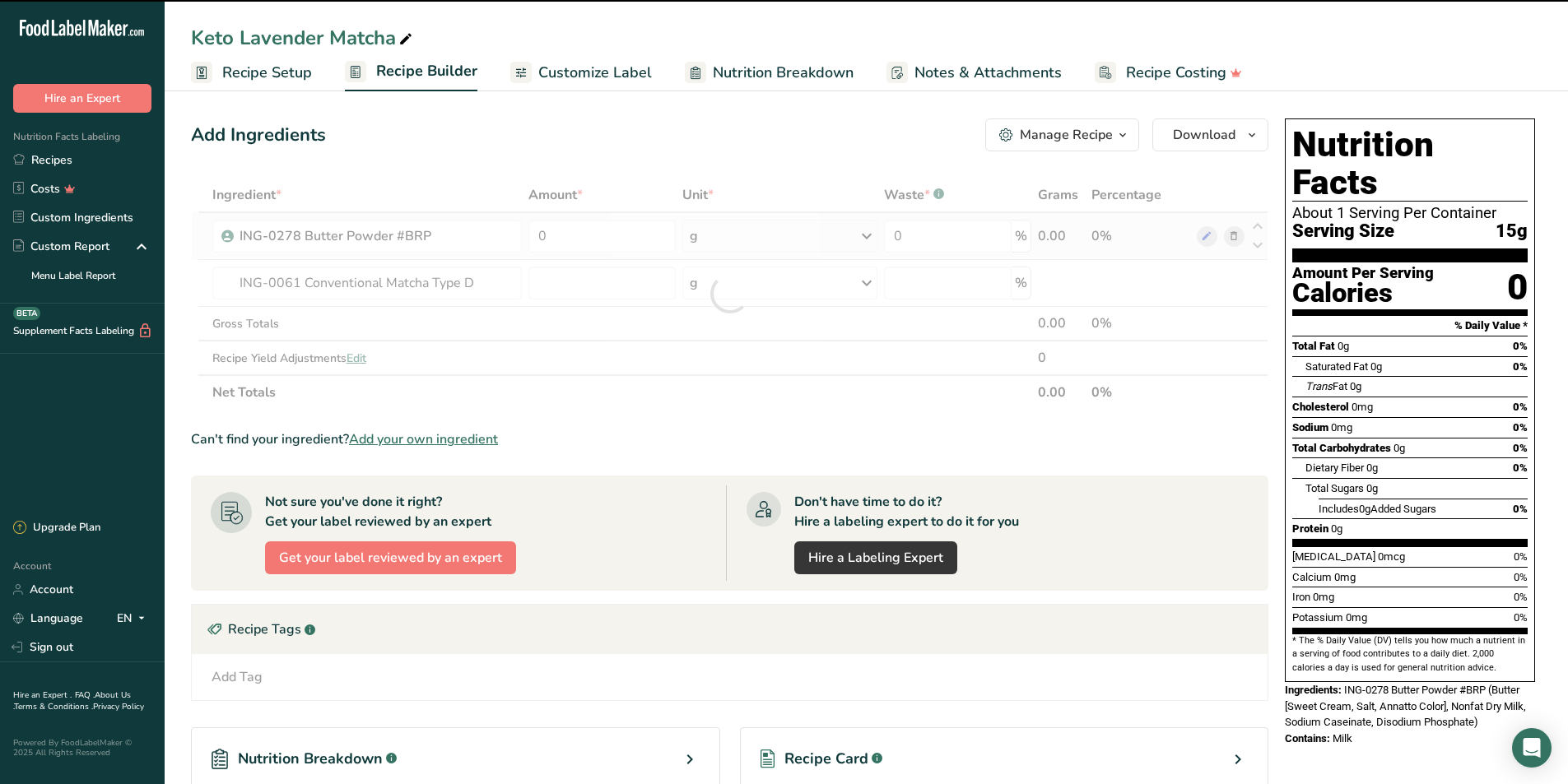
type input "0"
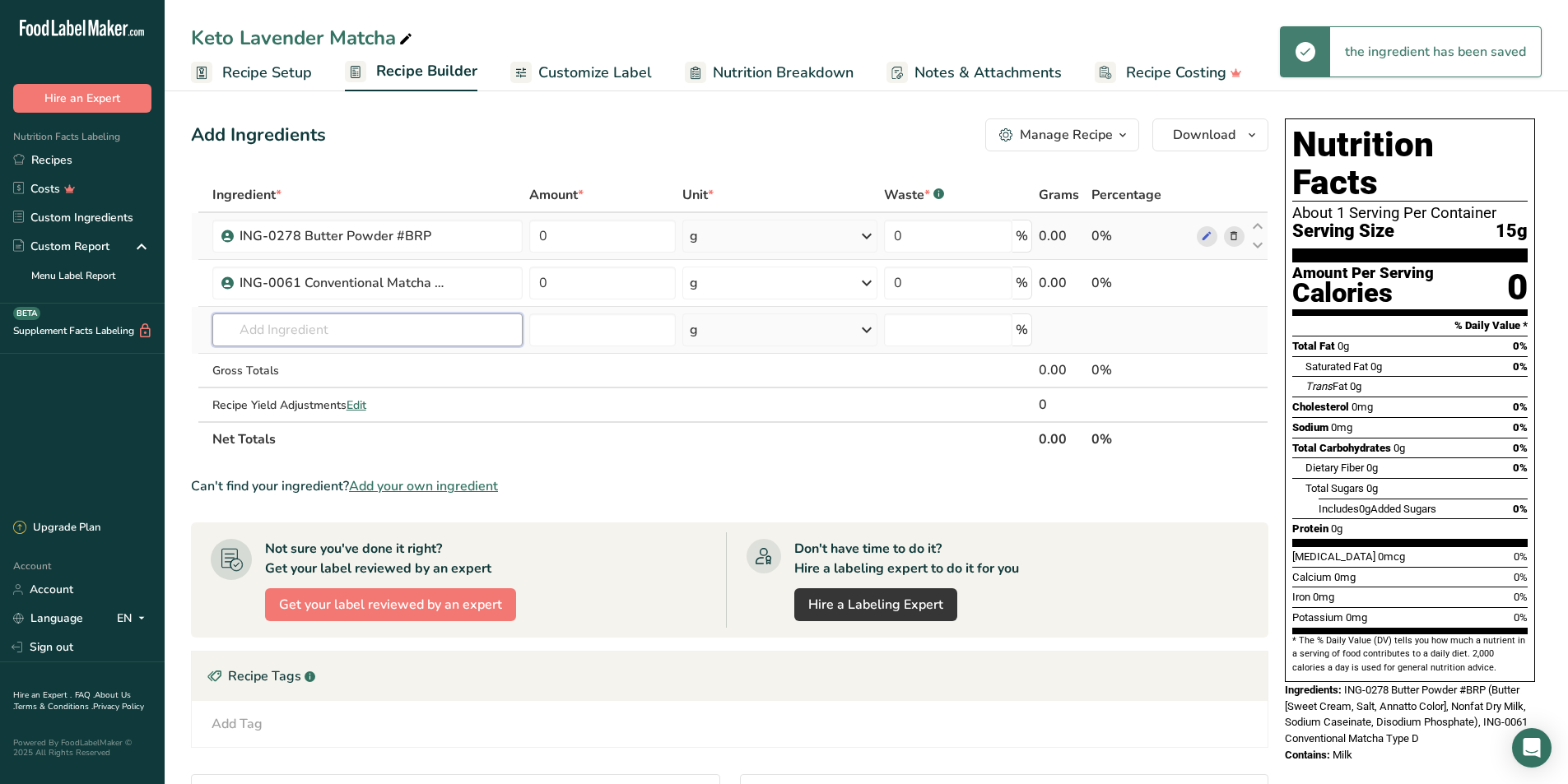
click at [320, 323] on input "text" at bounding box center [368, 329] width 311 height 33
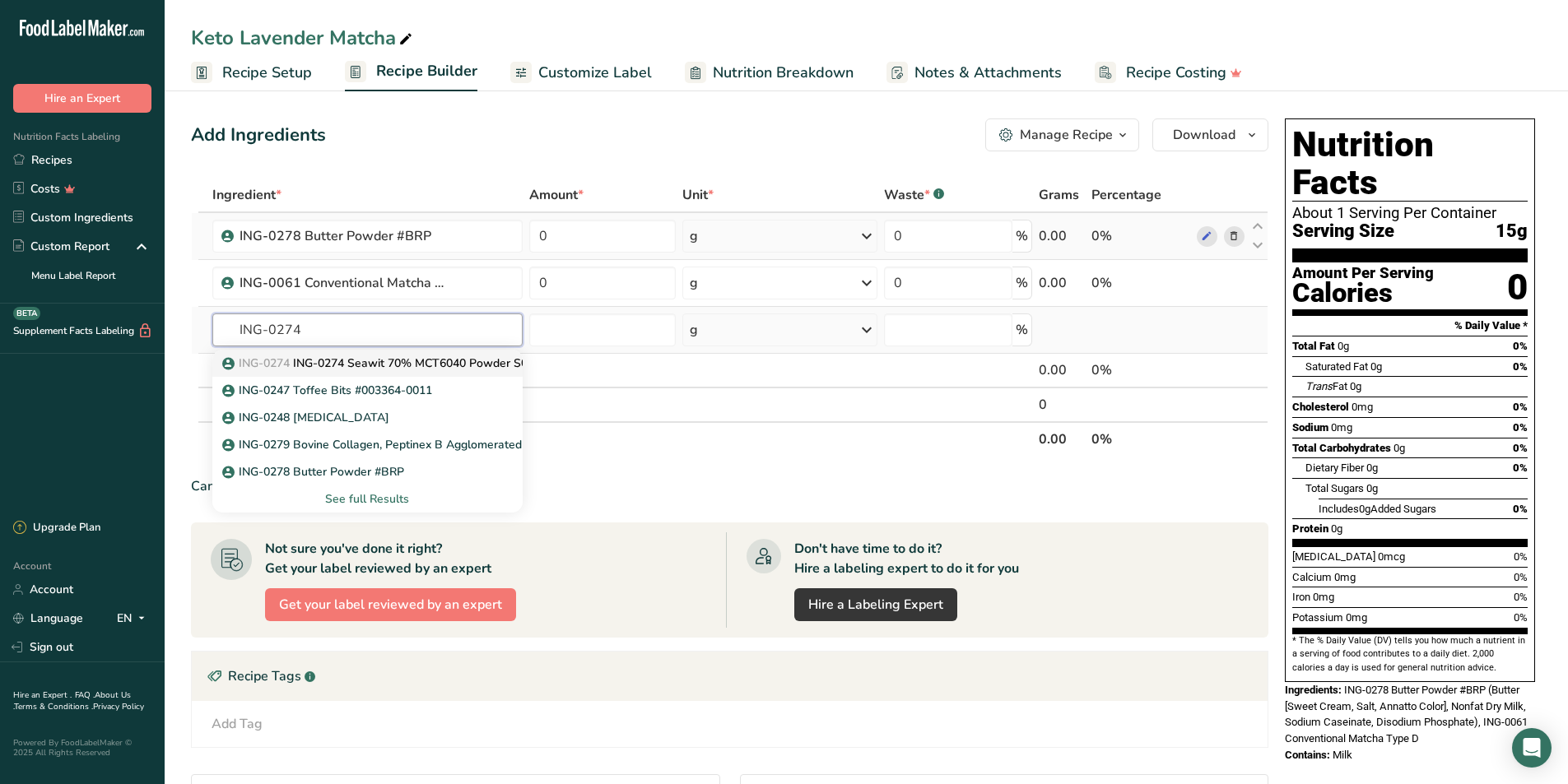
type input "ING-0274"
click at [333, 360] on p "ING-0274 ING-0274 Seawit 70% MCT6040 Powder S02" at bounding box center [380, 363] width 309 height 17
type input "ING-0274 Seawit 70% MCT6040 Powder S02"
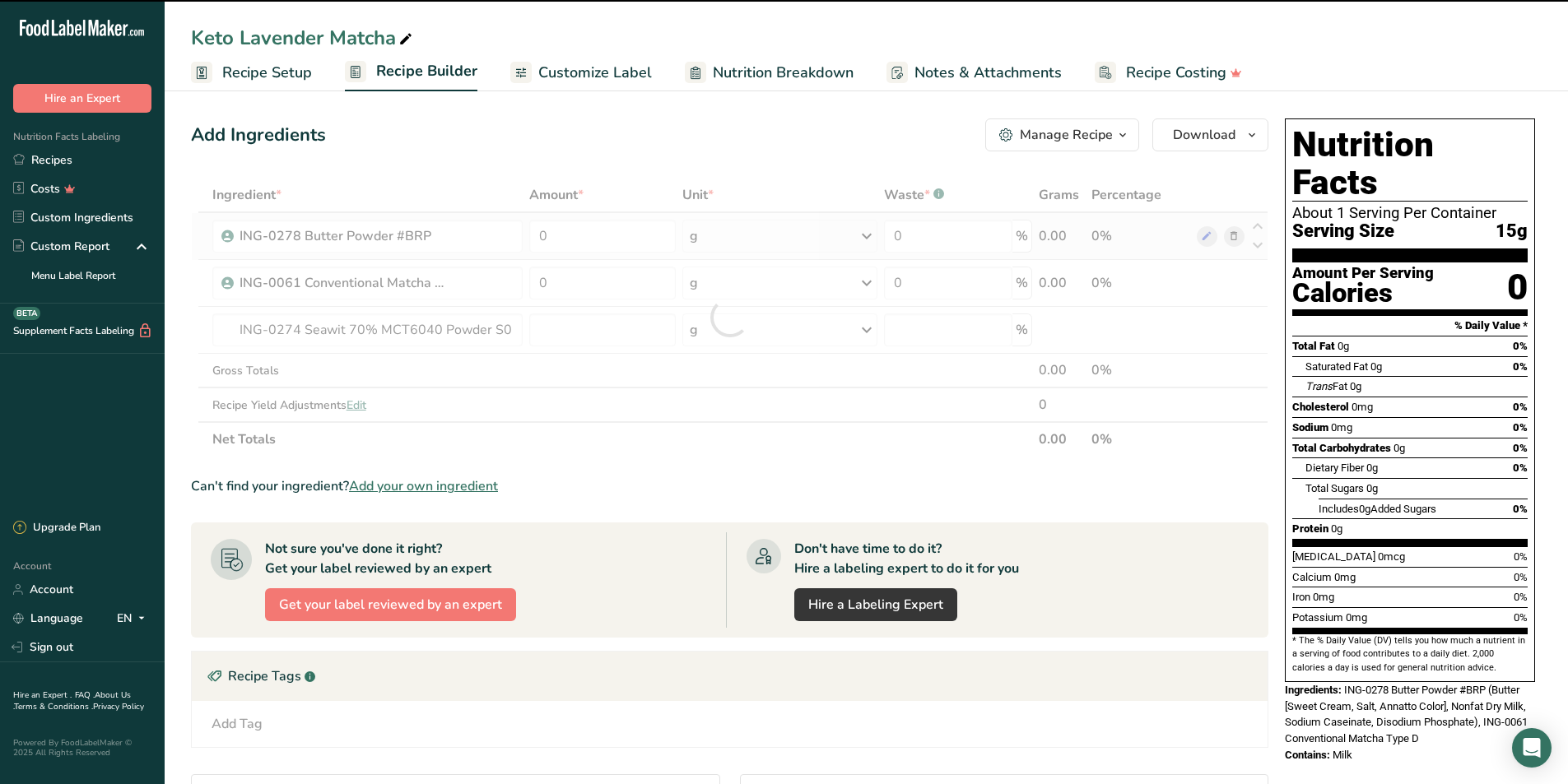
type input "0"
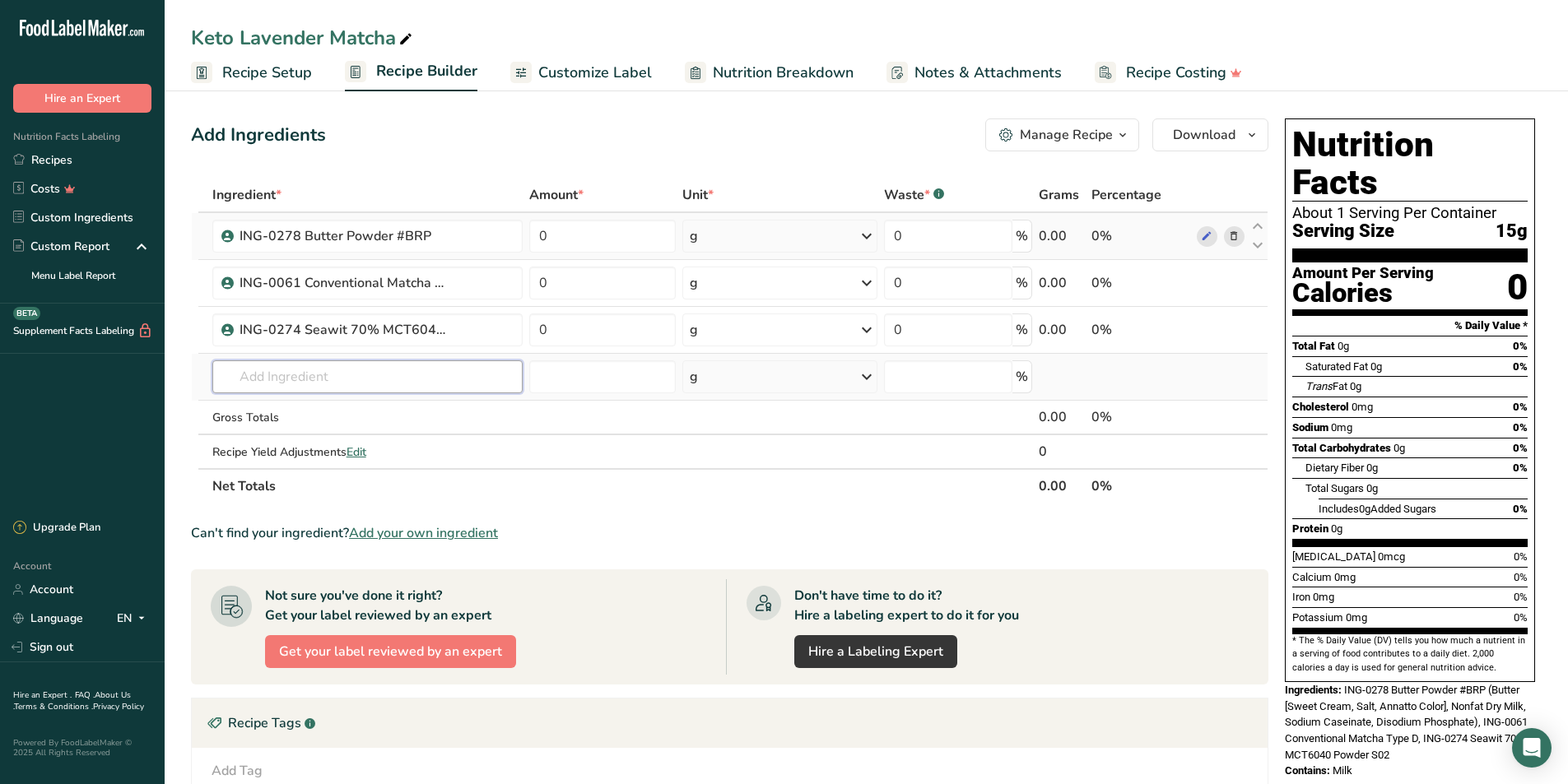
click at [341, 370] on input "text" at bounding box center [368, 376] width 311 height 33
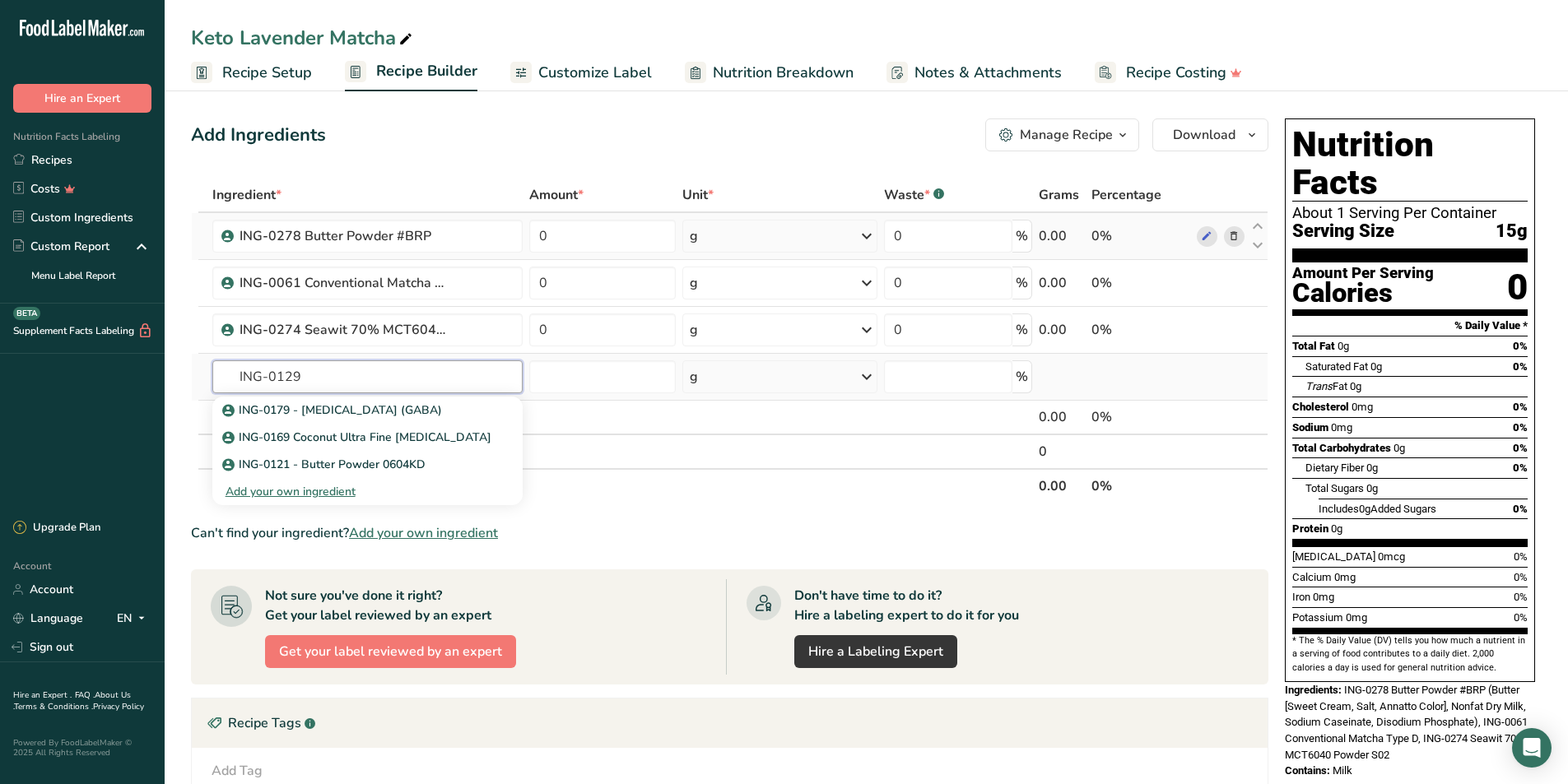
type input "ING-0129"
click at [342, 374] on input "text" at bounding box center [368, 376] width 311 height 33
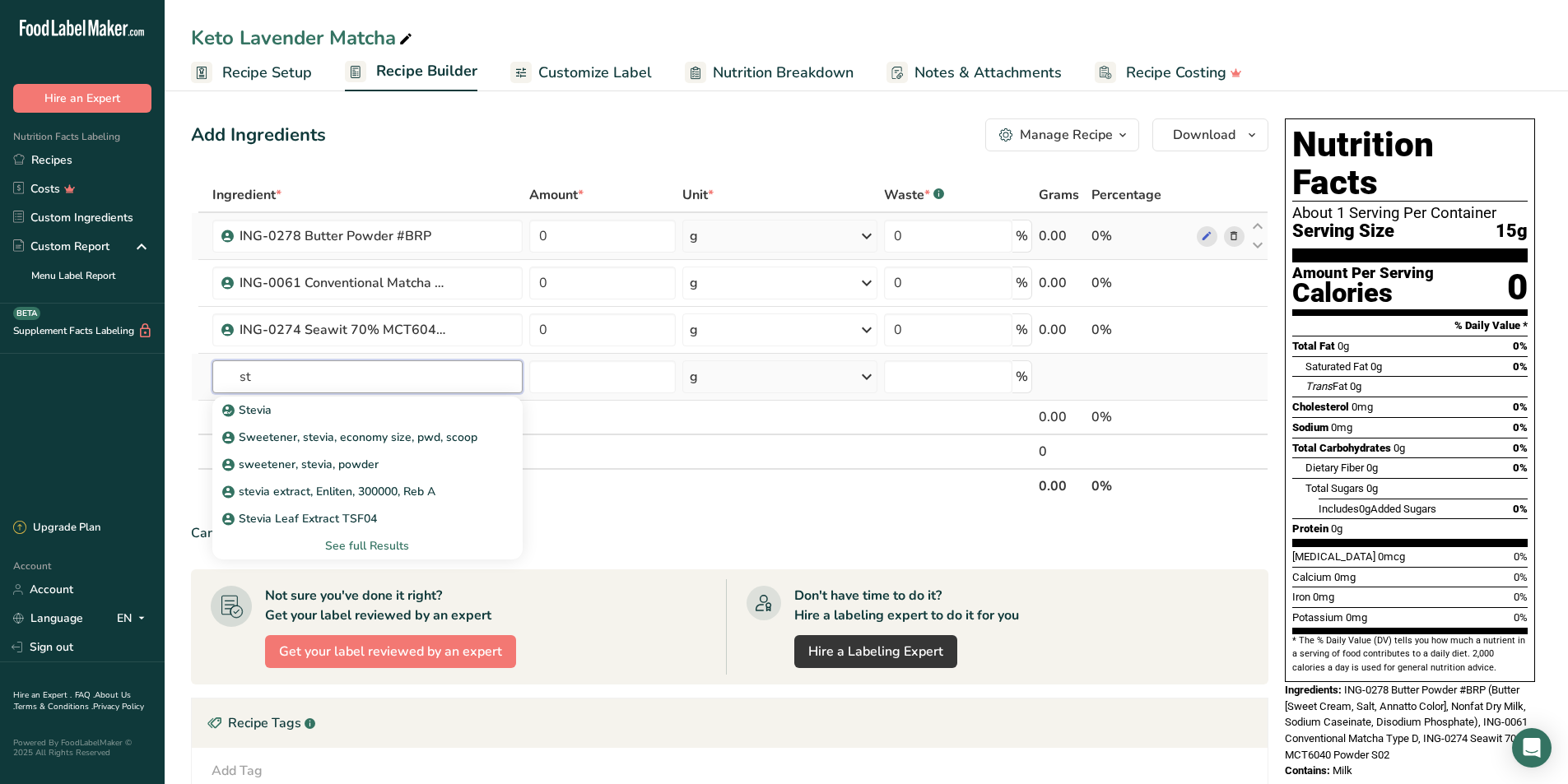
type input "s"
type input "Ren"
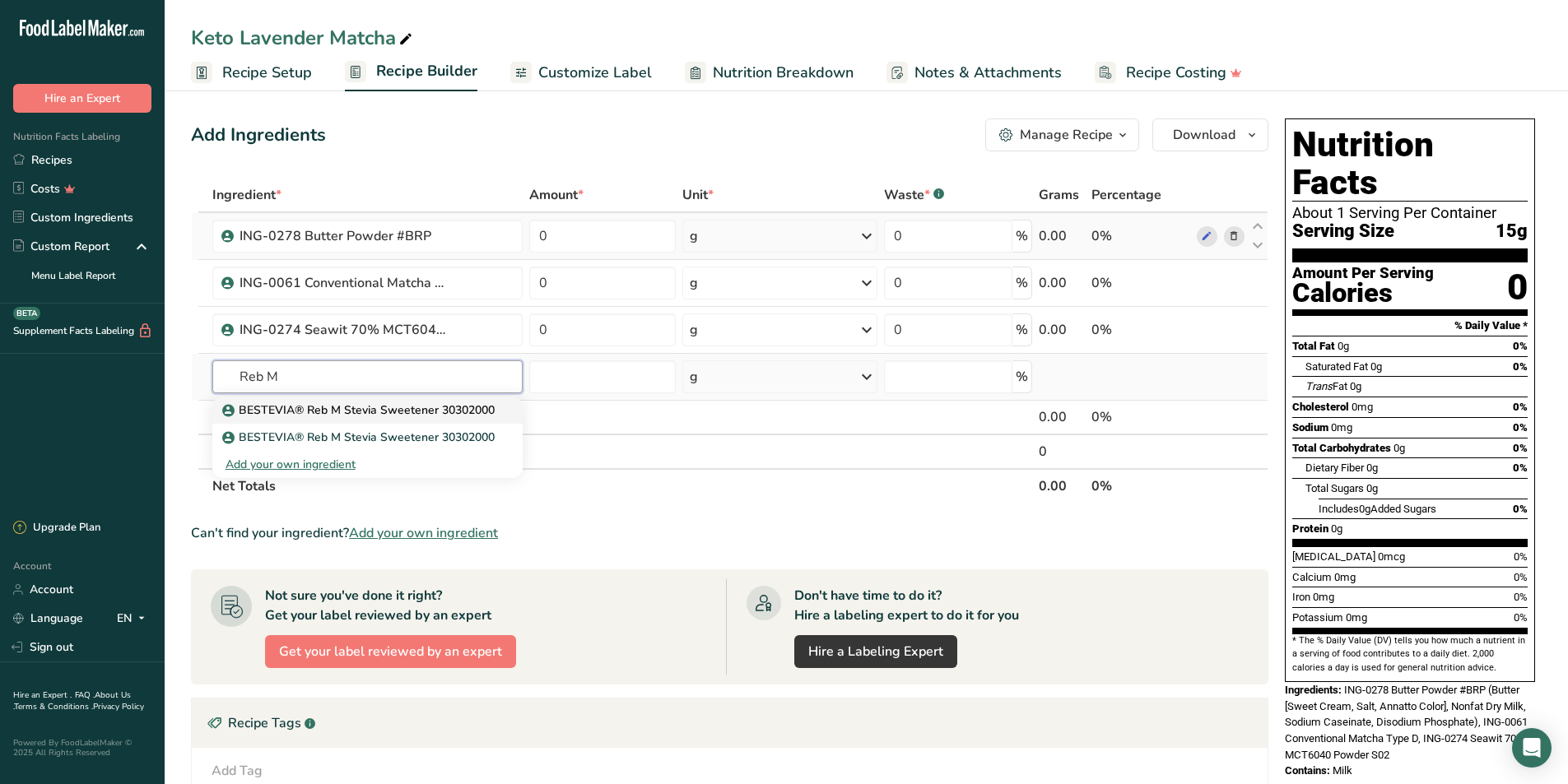
type input "Reb M"
click at [358, 412] on p "BESTEVIA® Reb M Stevia Sweetener 30302000" at bounding box center [359, 410] width 269 height 17
type input "BESTEVIA® Reb M Stevia Sweetener 30302000"
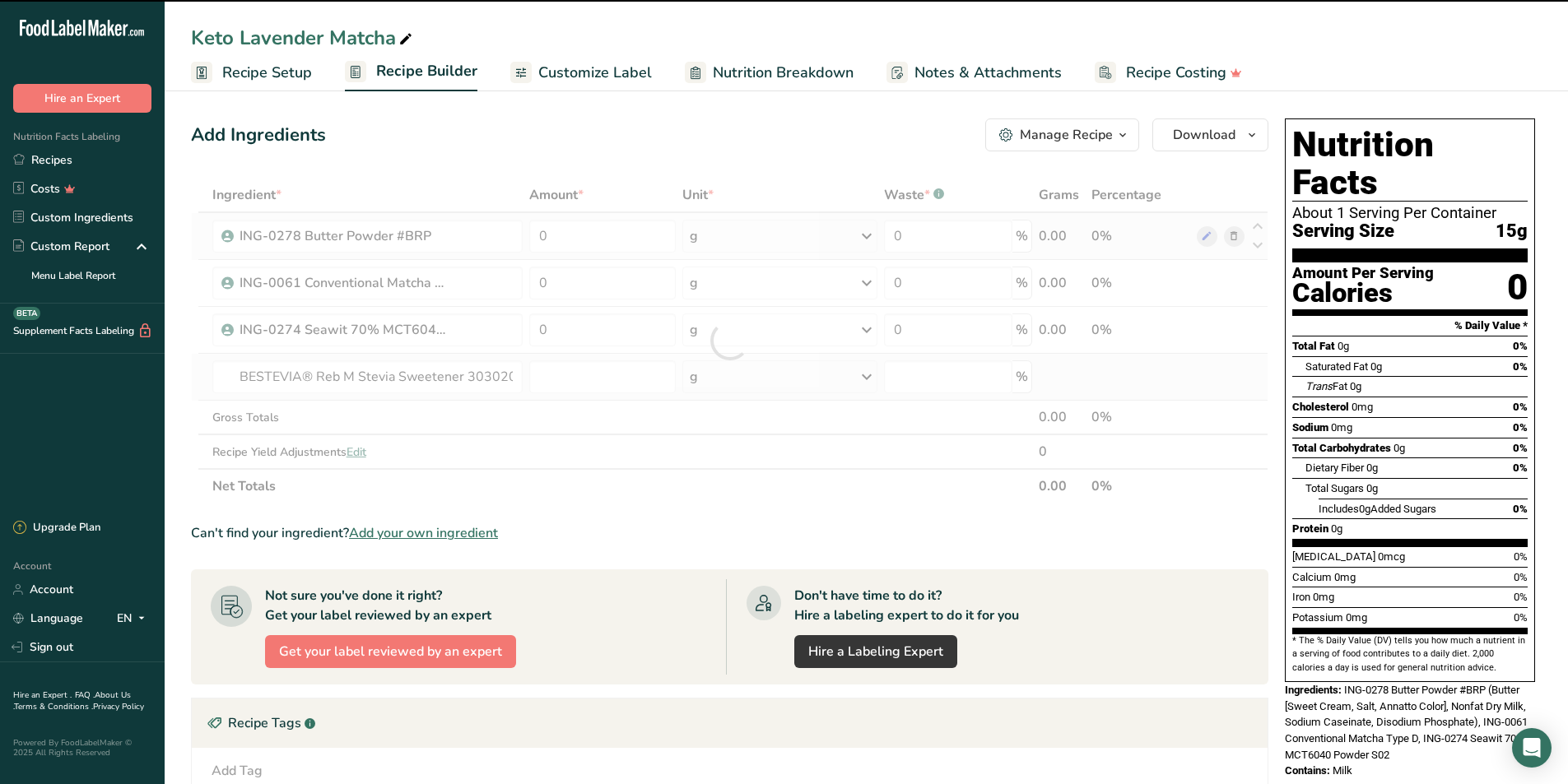
type input "0"
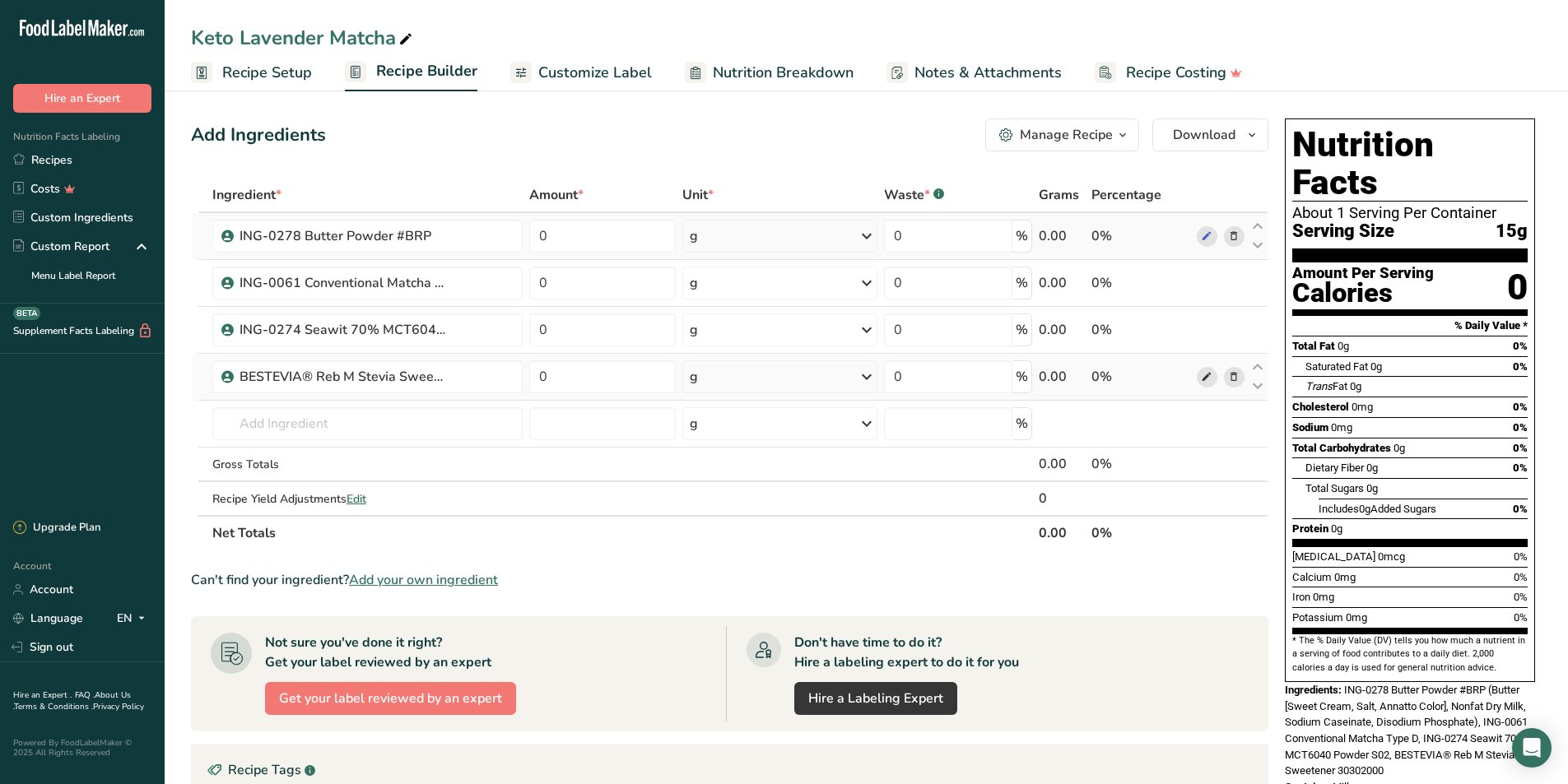
click at [1209, 378] on icon at bounding box center [1207, 377] width 12 height 17
click at [120, 160] on link "Recipes" at bounding box center [82, 160] width 165 height 29
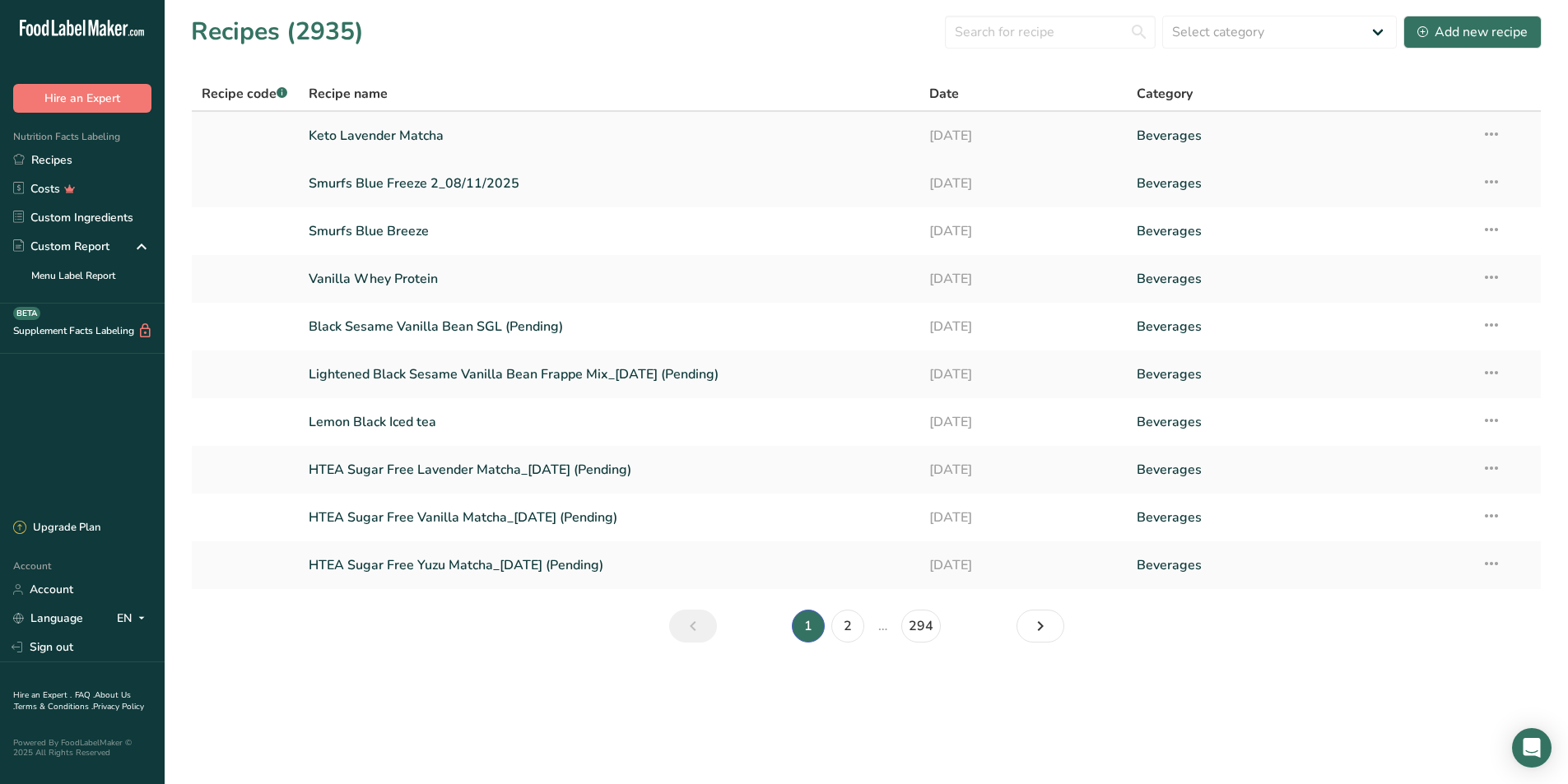
click at [1492, 143] on icon at bounding box center [1491, 134] width 20 height 30
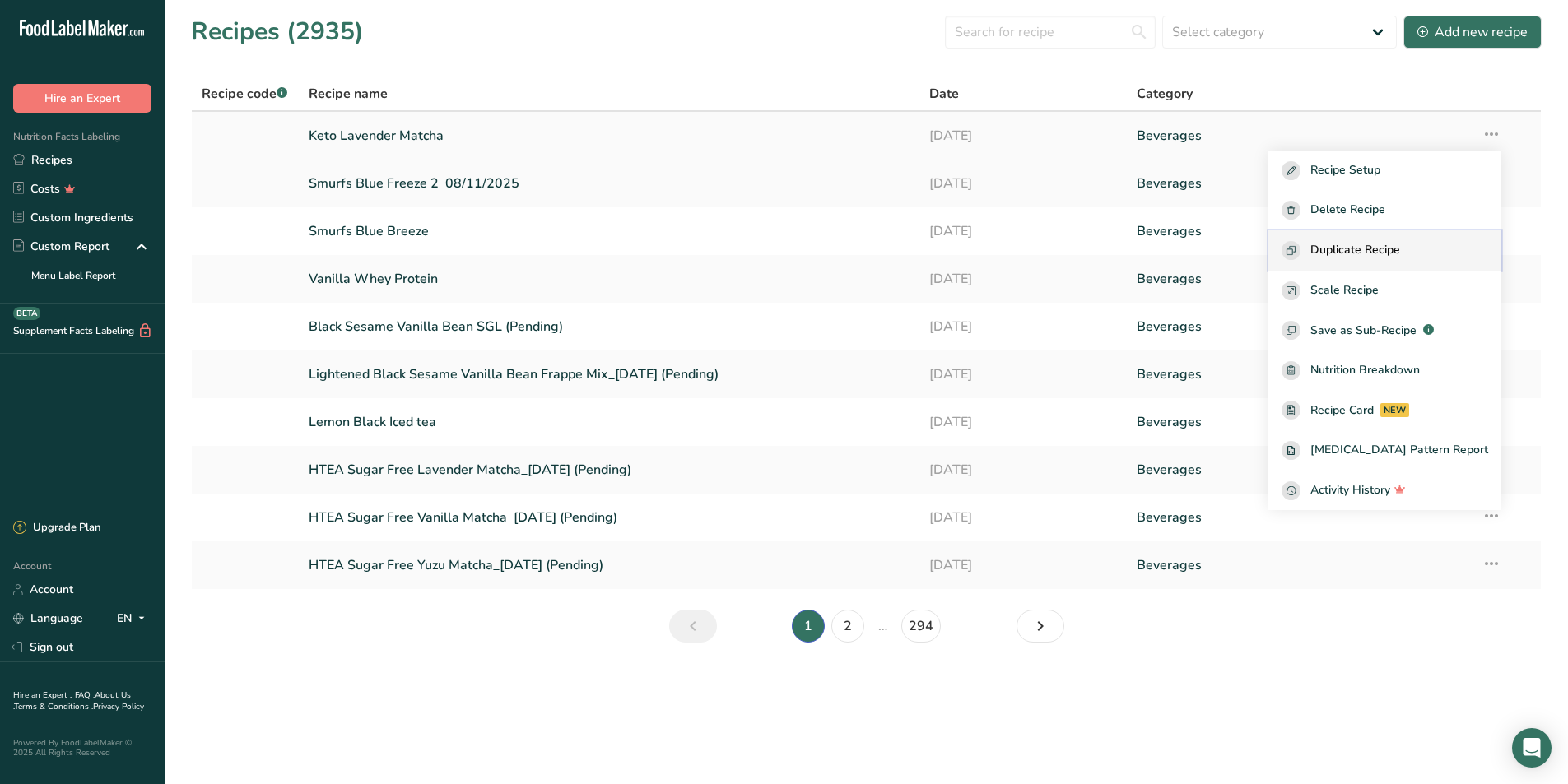
click at [1400, 255] on span "Duplicate Recipe" at bounding box center [1355, 251] width 90 height 19
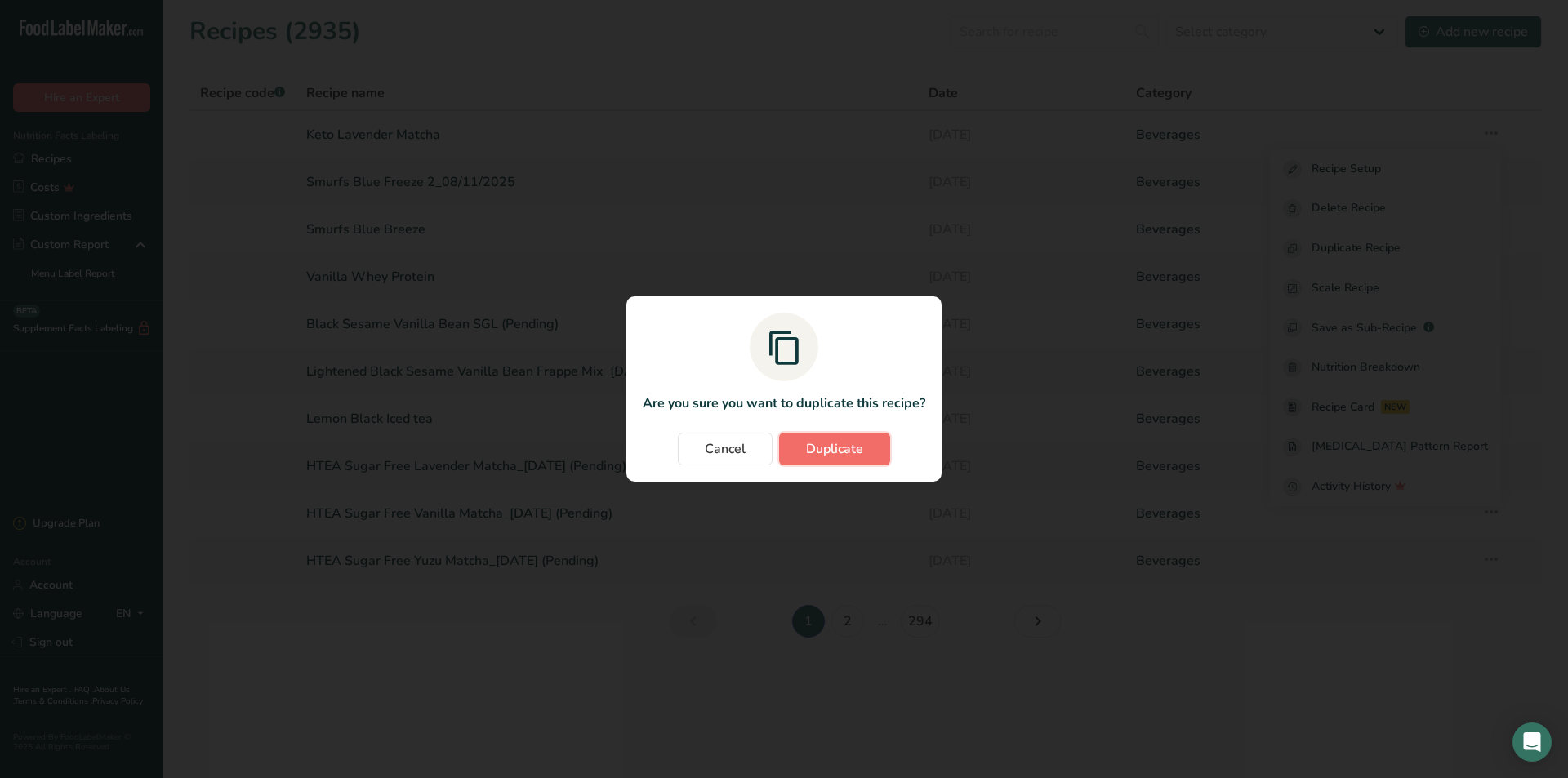
click at [818, 448] on span "Duplicate" at bounding box center [835, 449] width 58 height 19
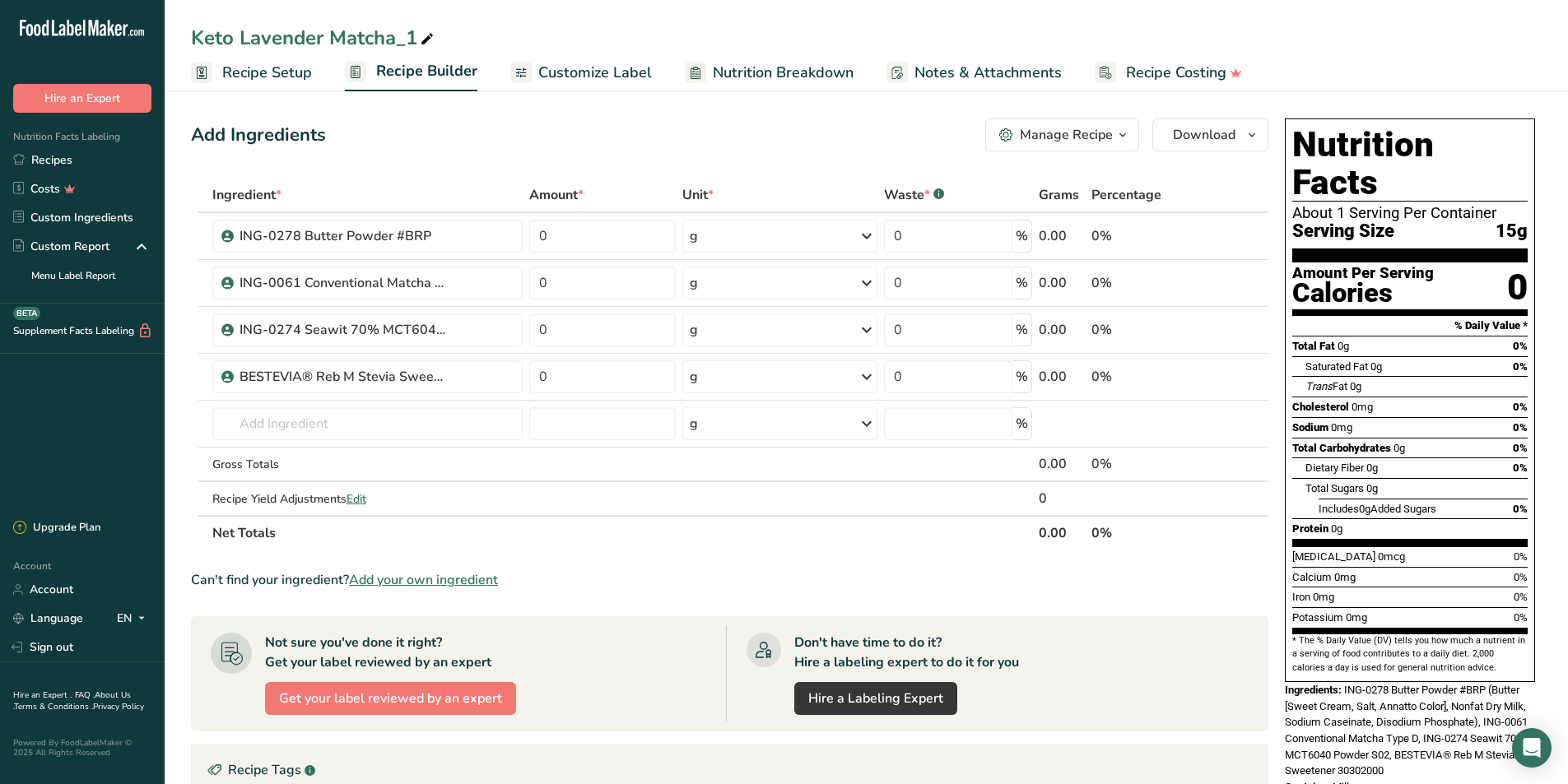
click at [428, 33] on icon at bounding box center [427, 39] width 15 height 23
type input "Keto Strawberry Matcha"
click at [780, 142] on div "Add Ingredients Manage Recipe Delete Recipe Duplicate Recipe Scale Recipe Save …" at bounding box center [730, 135] width 1077 height 33
click at [392, 427] on input "text" at bounding box center [368, 423] width 311 height 33
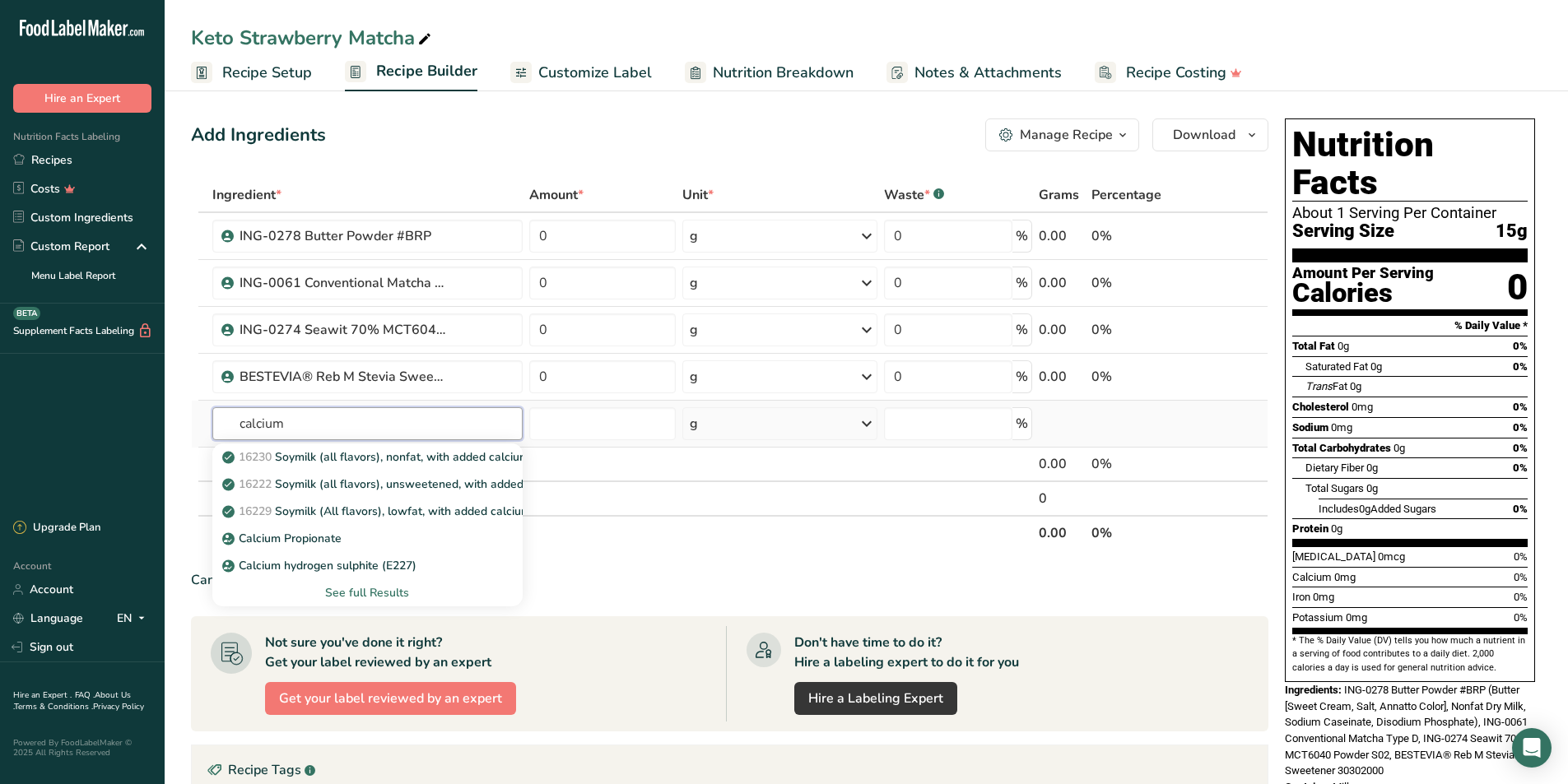
type input "calcium"
type input "FLV-0142"
click at [393, 459] on p "FLV-0142 Natural Lavender Flavor WONF" at bounding box center [343, 457] width 236 height 17
type input "FLV-0142 Natural Lavender Flavor WONF"
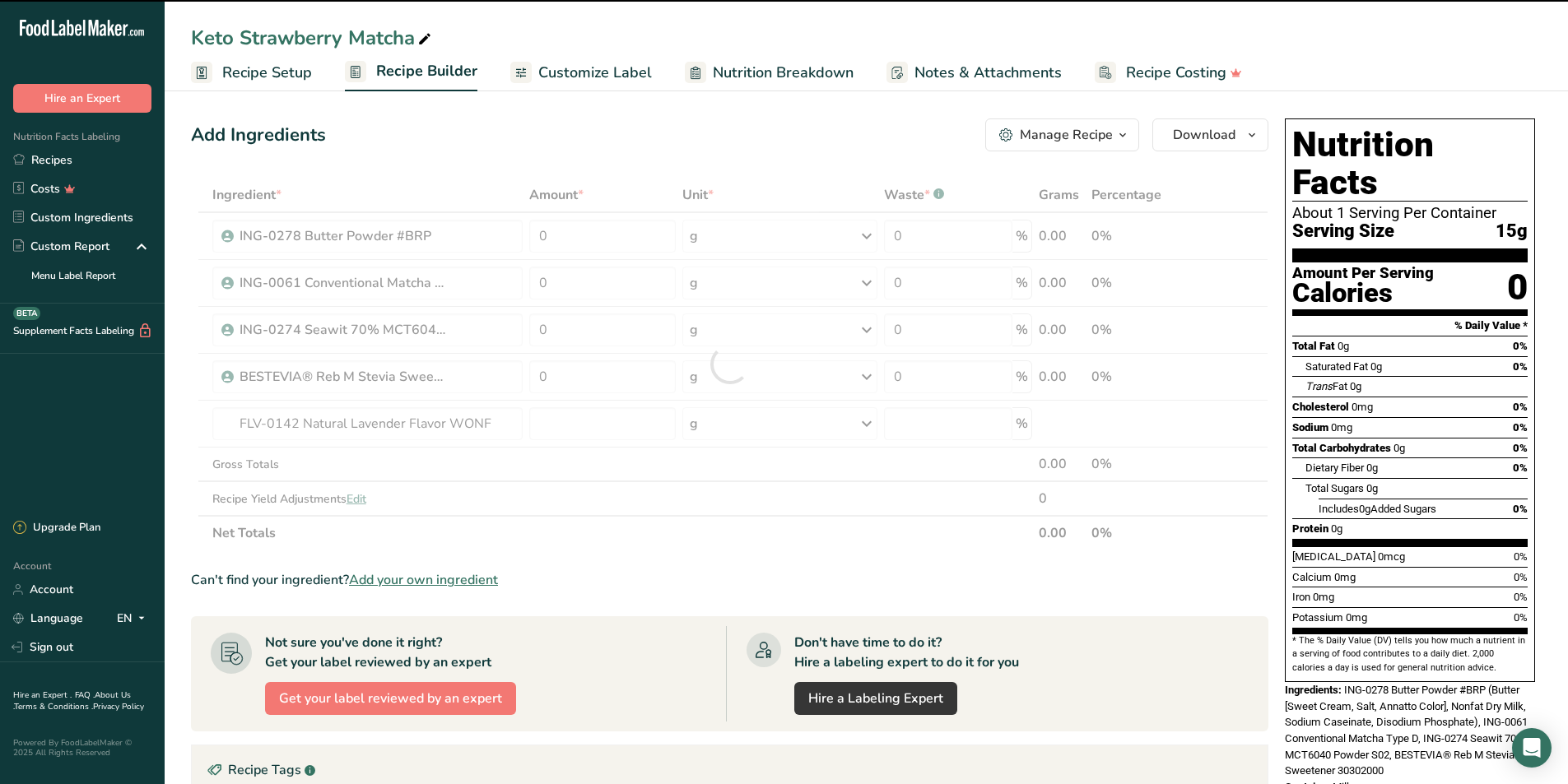
type input "0"
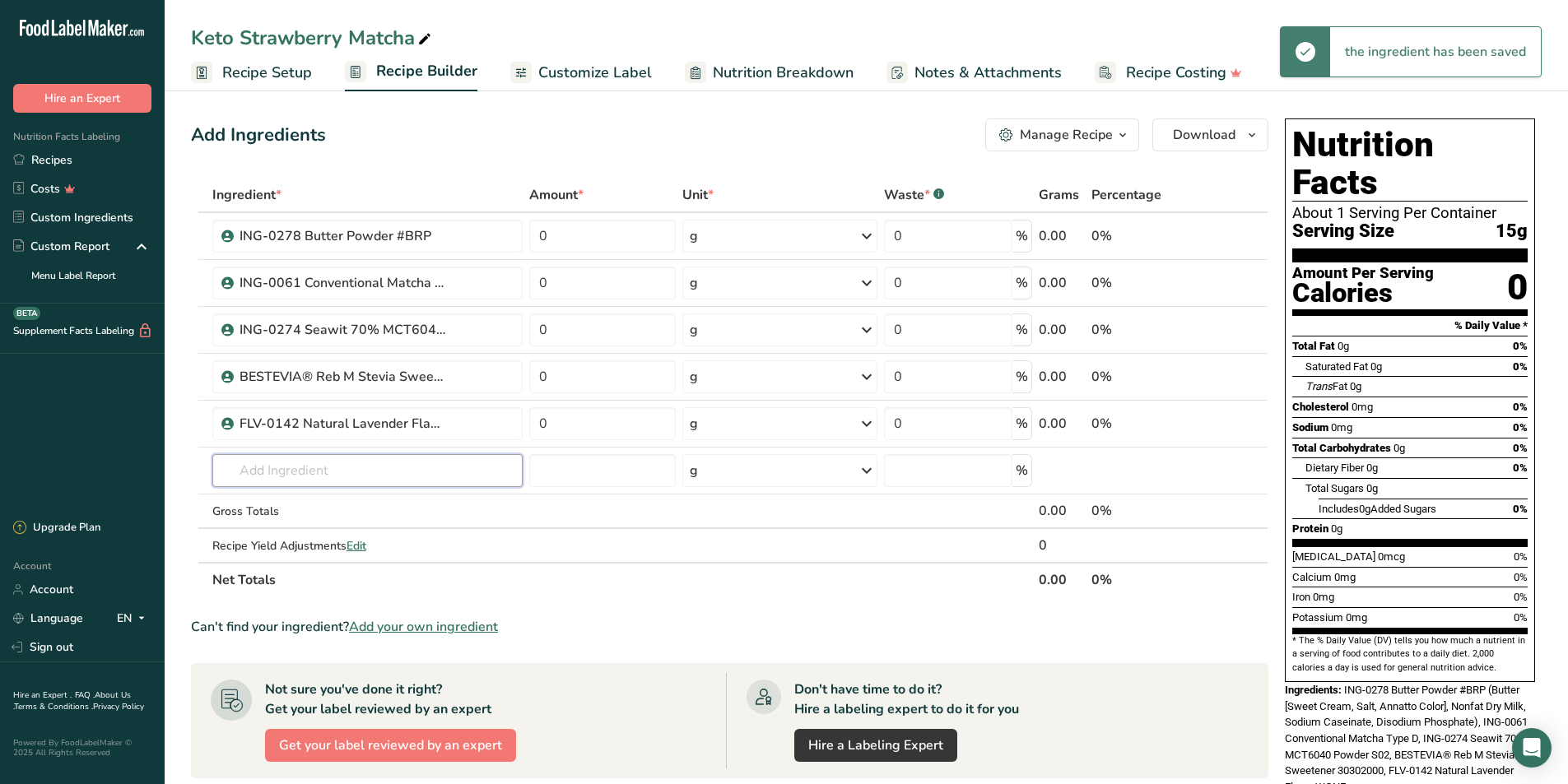
click at [390, 456] on input "text" at bounding box center [368, 470] width 311 height 33
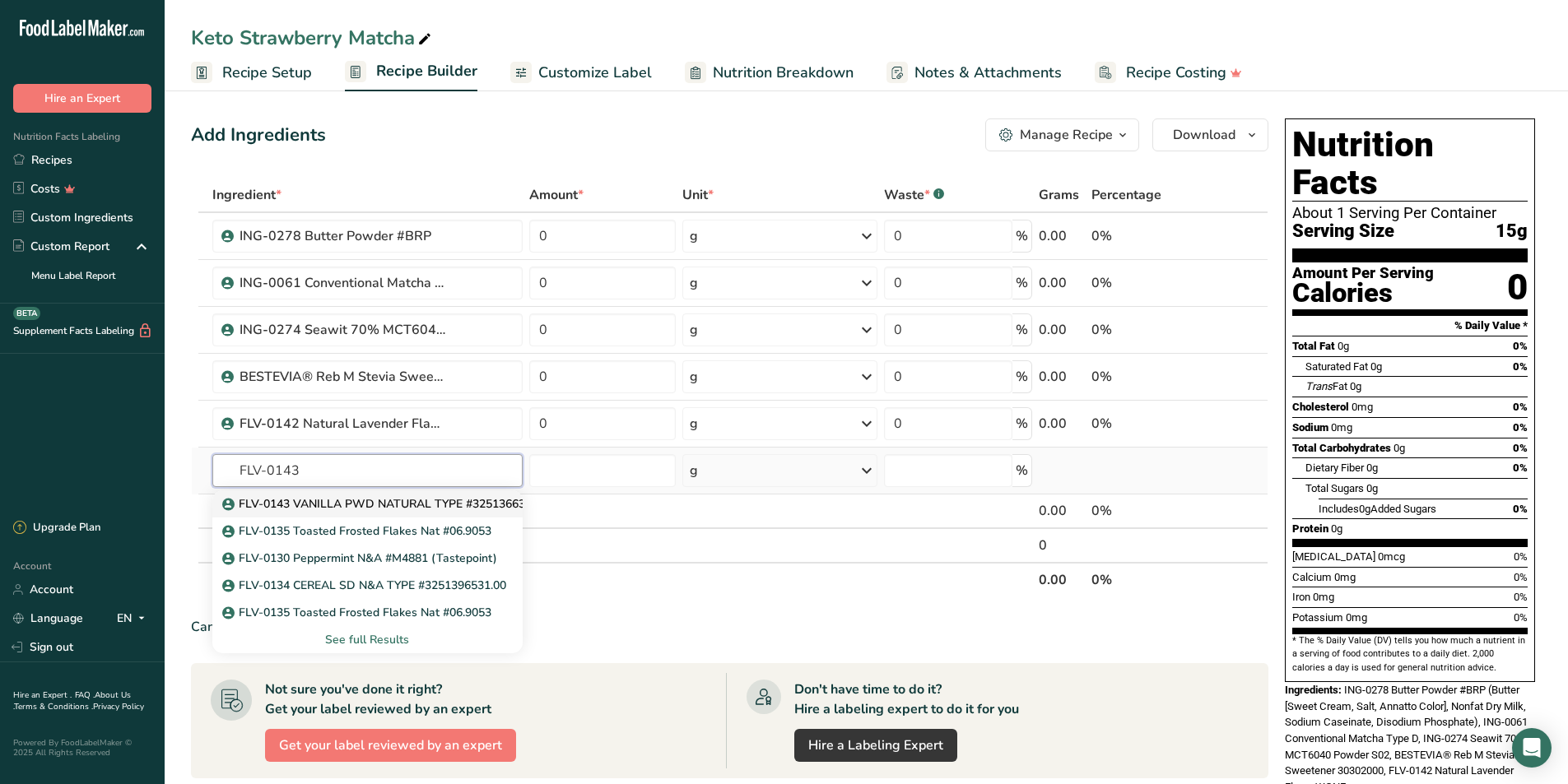
type input "FLV-0143"
click at [337, 514] on link "FLV-0143 VANILLA PWD NATURAL TYPE #3251366351.00" at bounding box center [368, 504] width 311 height 27
type input "FLV-0143 VANILLA PWD NATURAL TYPE #3251366351.00"
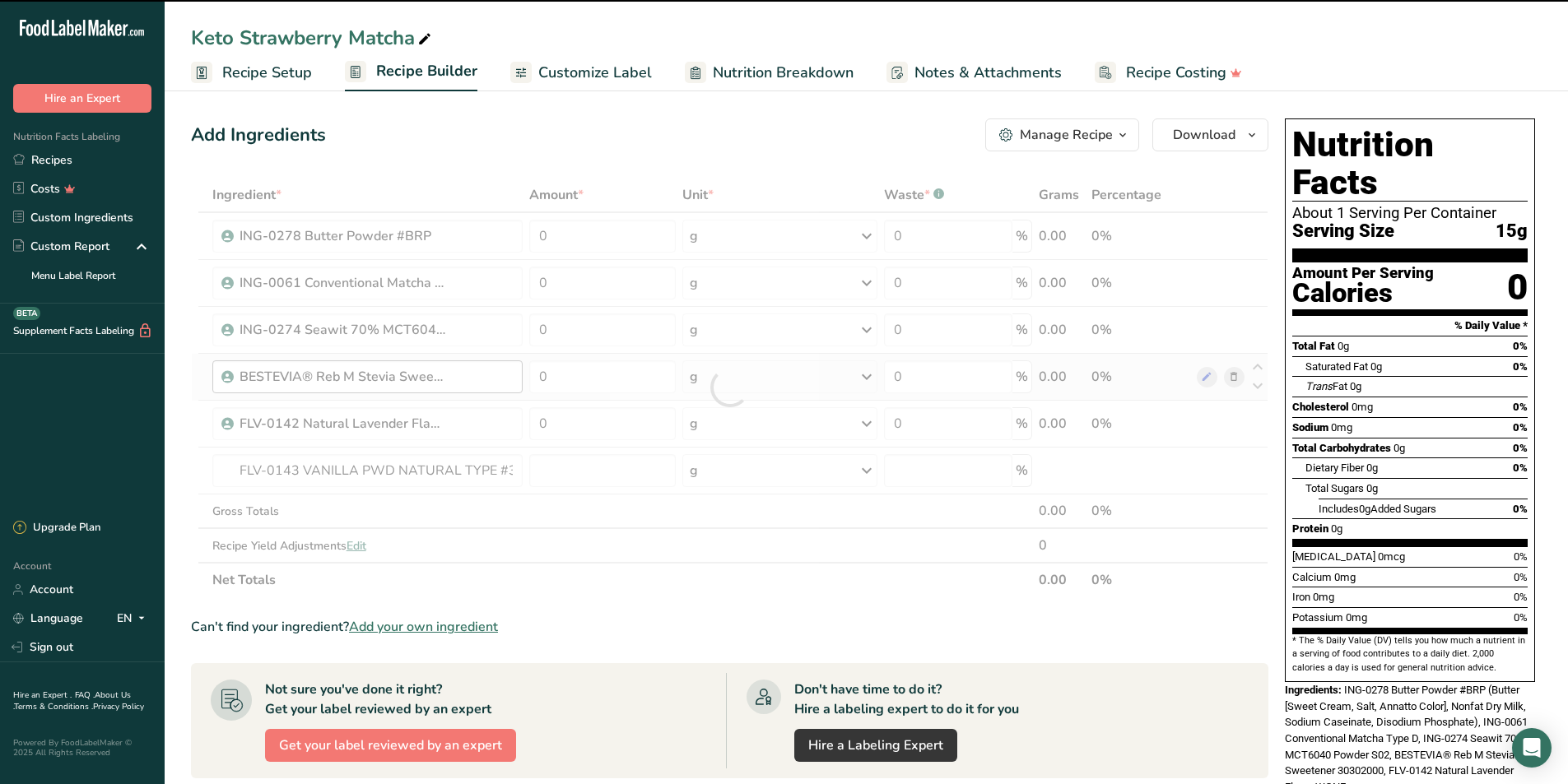
type input "0"
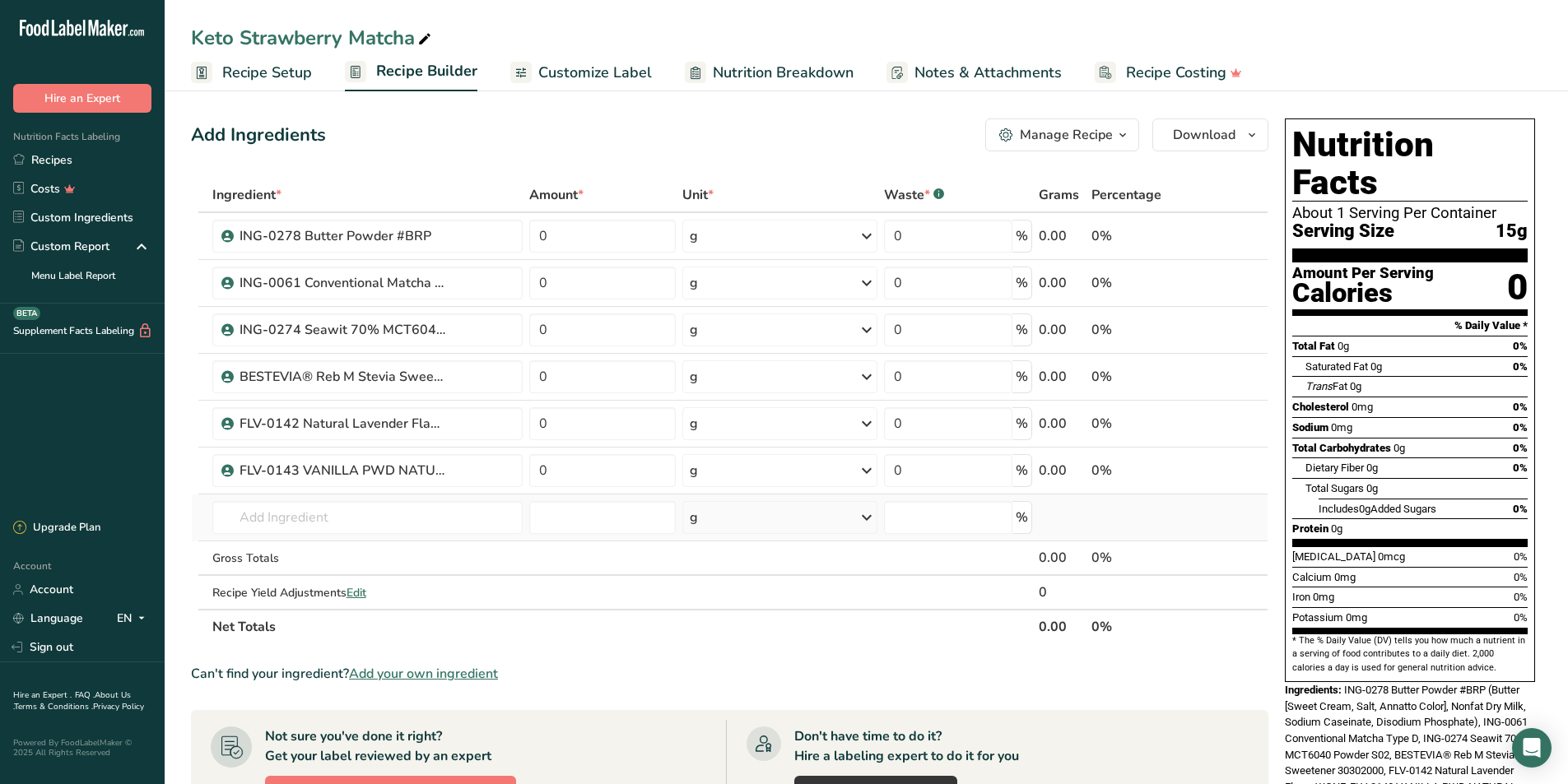
click at [435, 537] on div "Ingredient * Amount * Unit * Waste * .a-a{fill:#347362;}.b-a{fill:#fff;} Grams …" at bounding box center [730, 410] width 1077 height 467
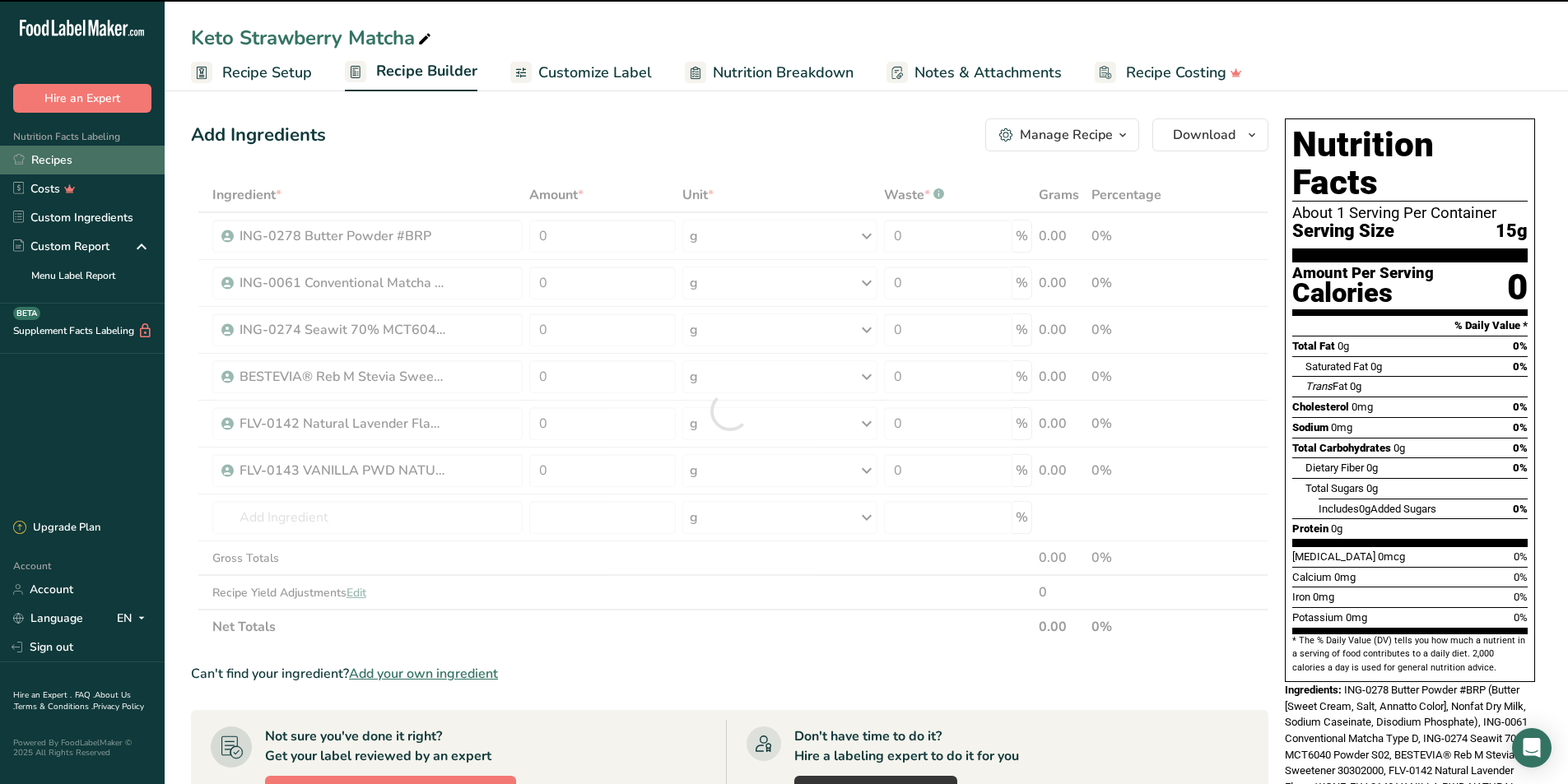
click at [46, 153] on link "Recipes" at bounding box center [82, 160] width 165 height 29
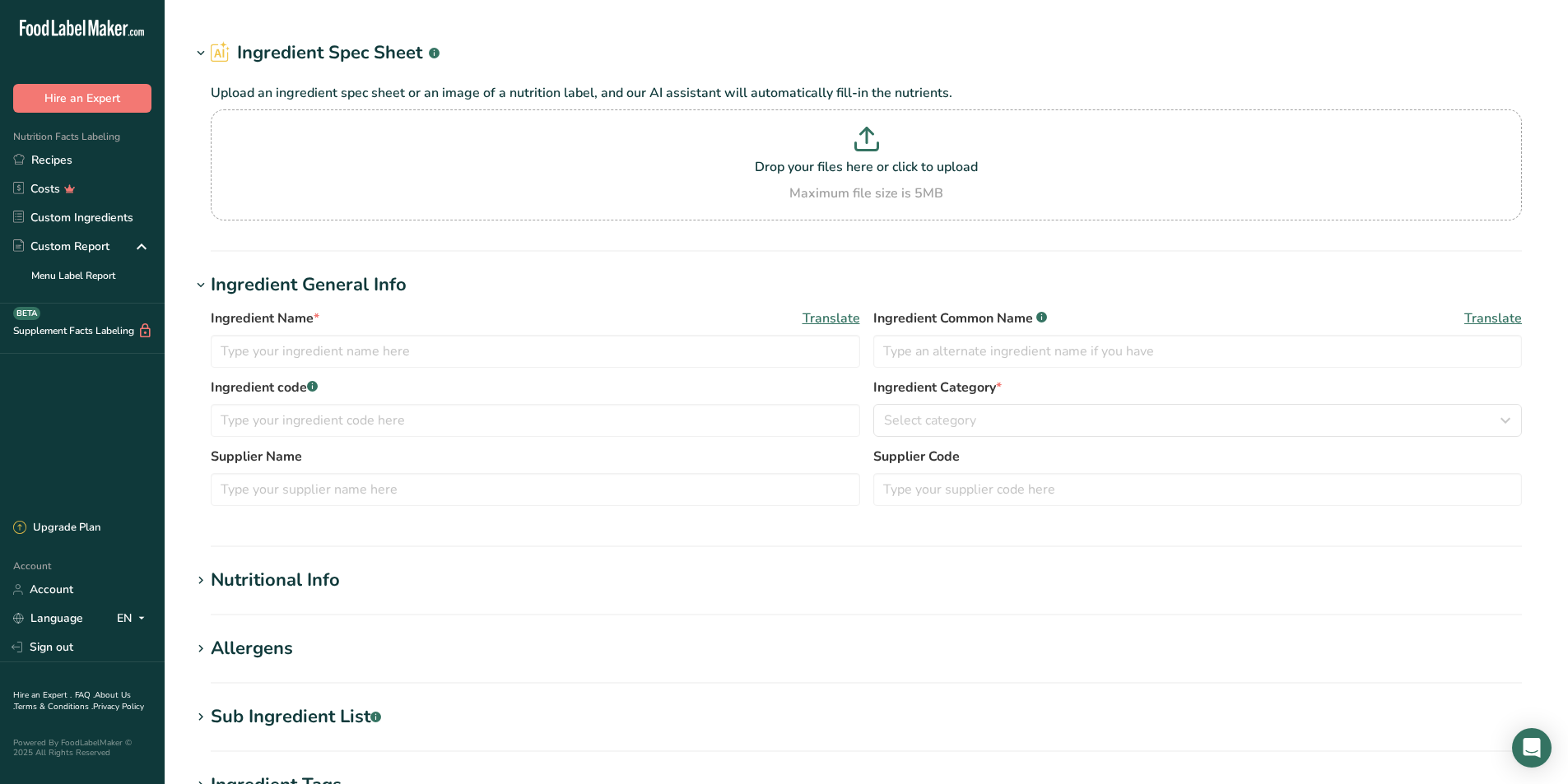
type input "BESTEVIA® Reb M Stevia Sweetener 30302000"
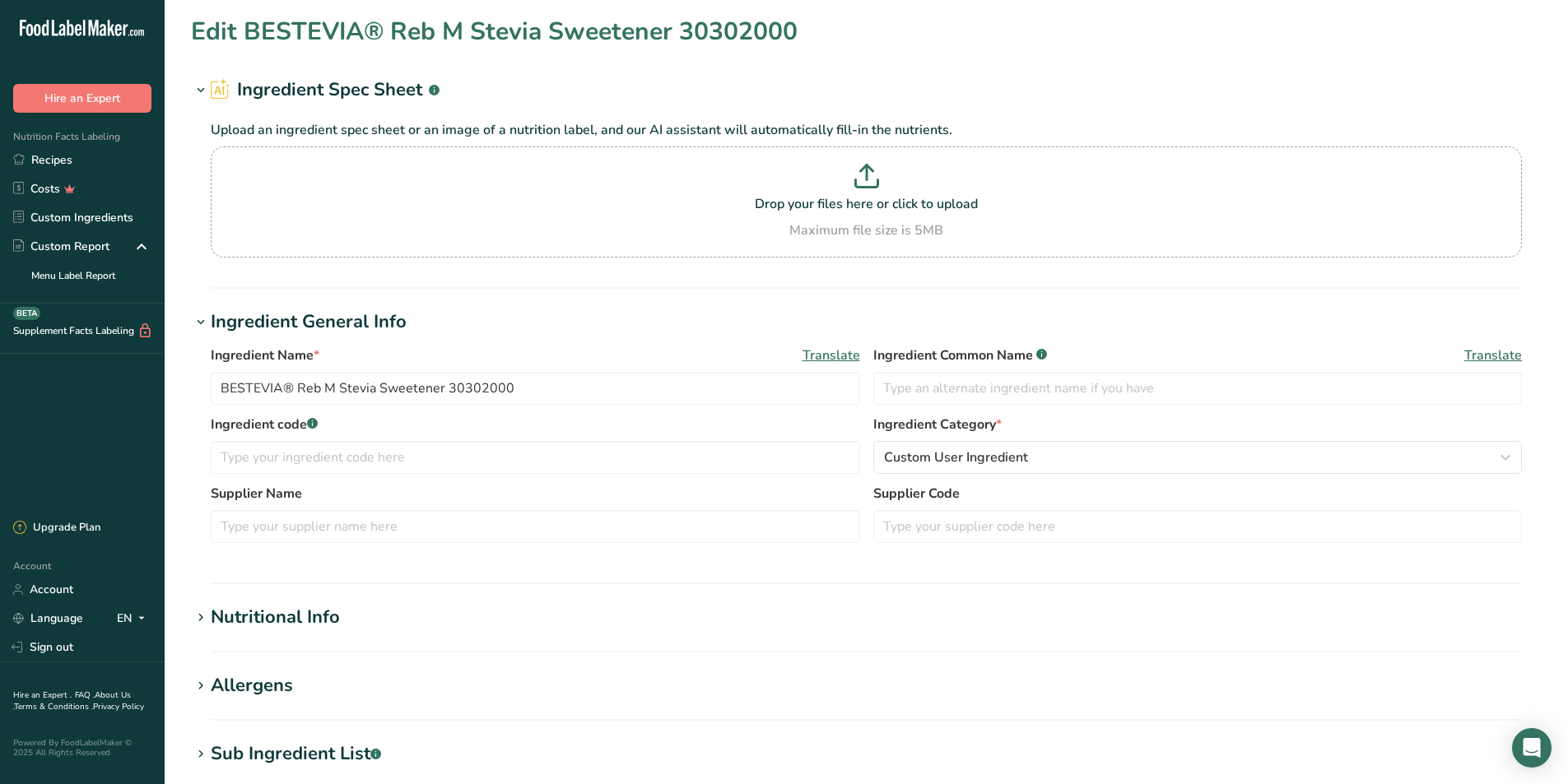
type input "293"
type KJ "1225.912"
type input "1"
type input "3.3"
type Carbohydrates "268.41"
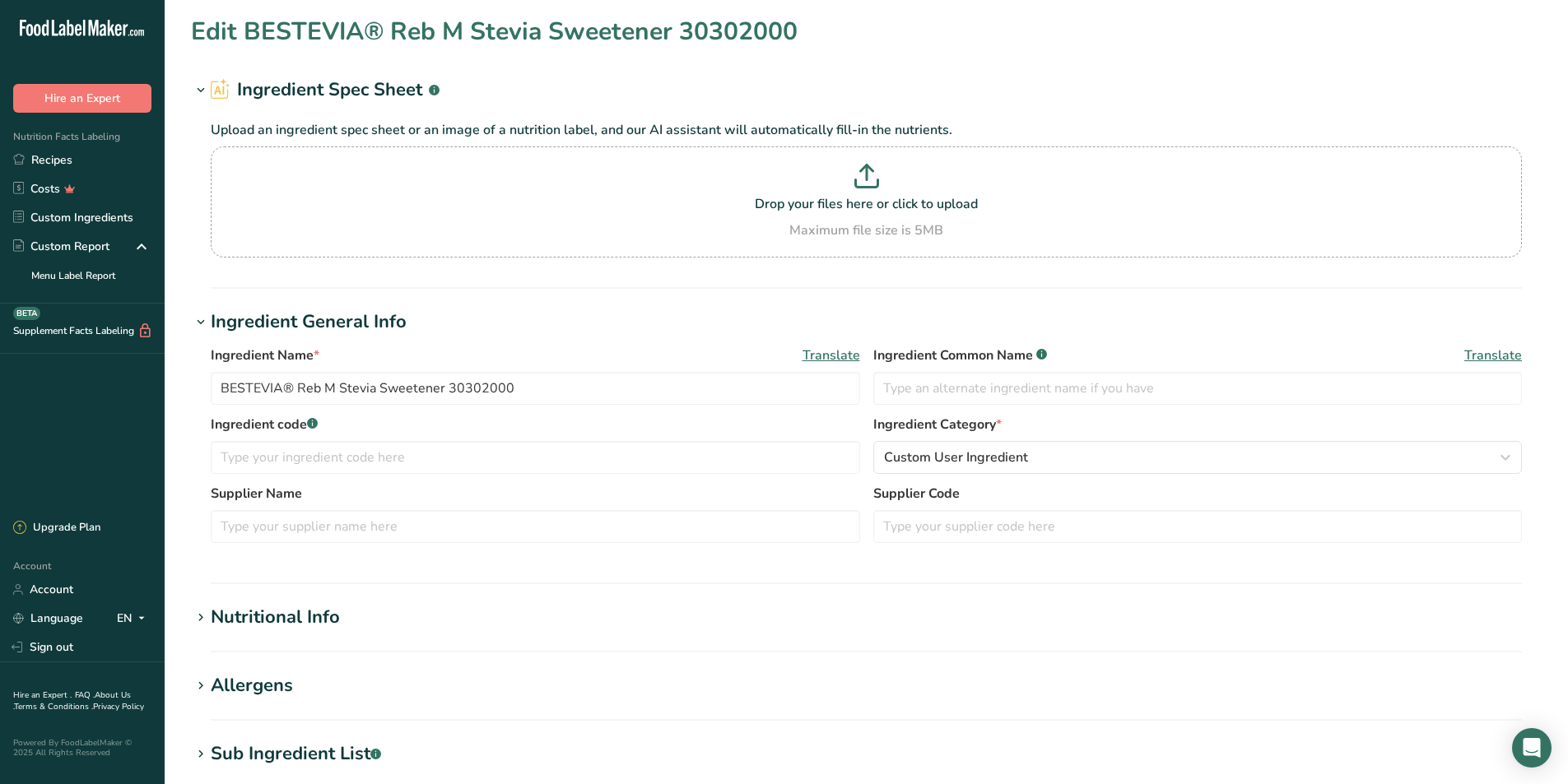
type Fiber "0.1"
type input "0.39"
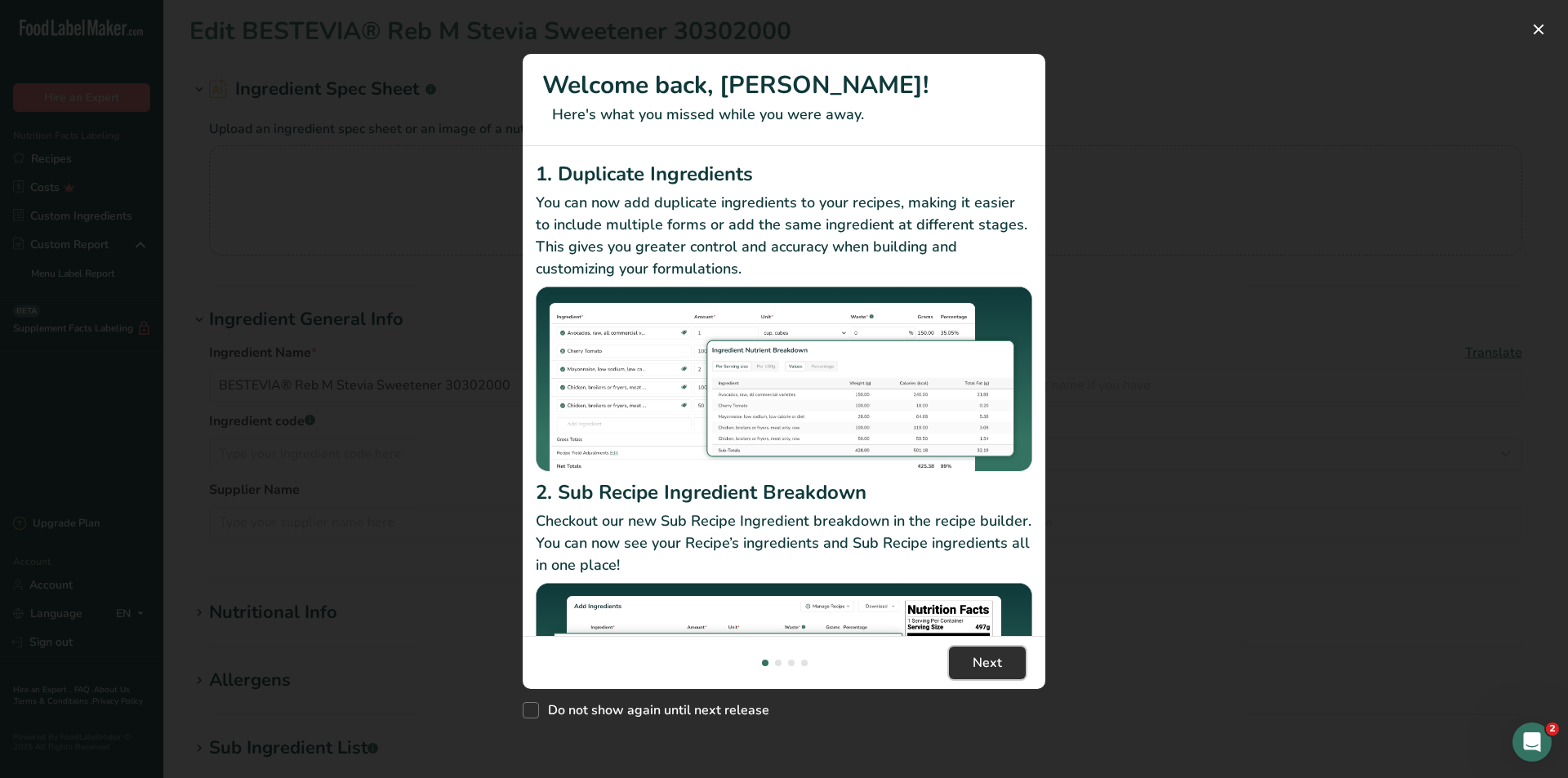
click at [981, 665] on span "Next" at bounding box center [987, 663] width 30 height 19
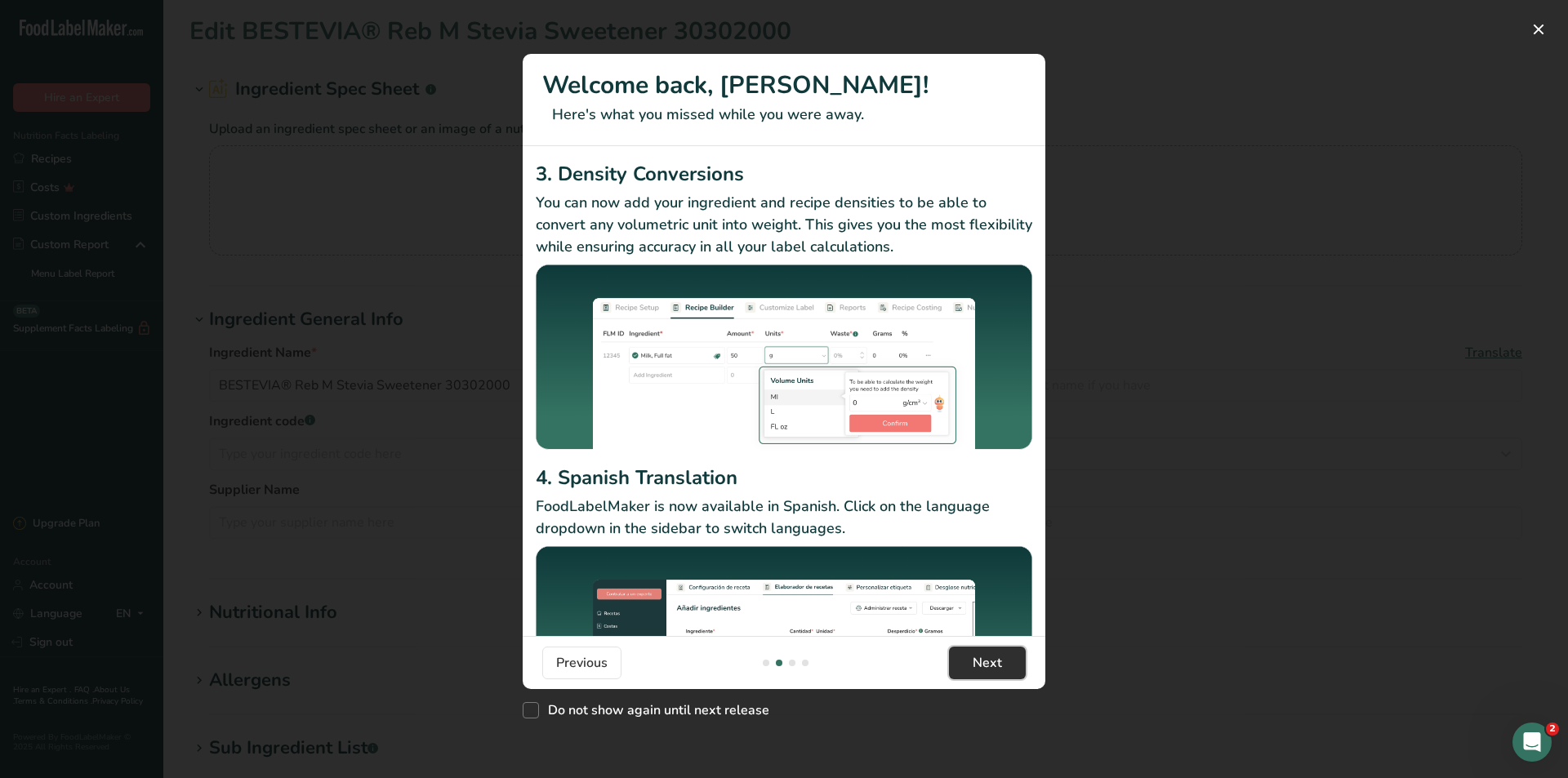
click at [981, 665] on span "Next" at bounding box center [987, 663] width 30 height 19
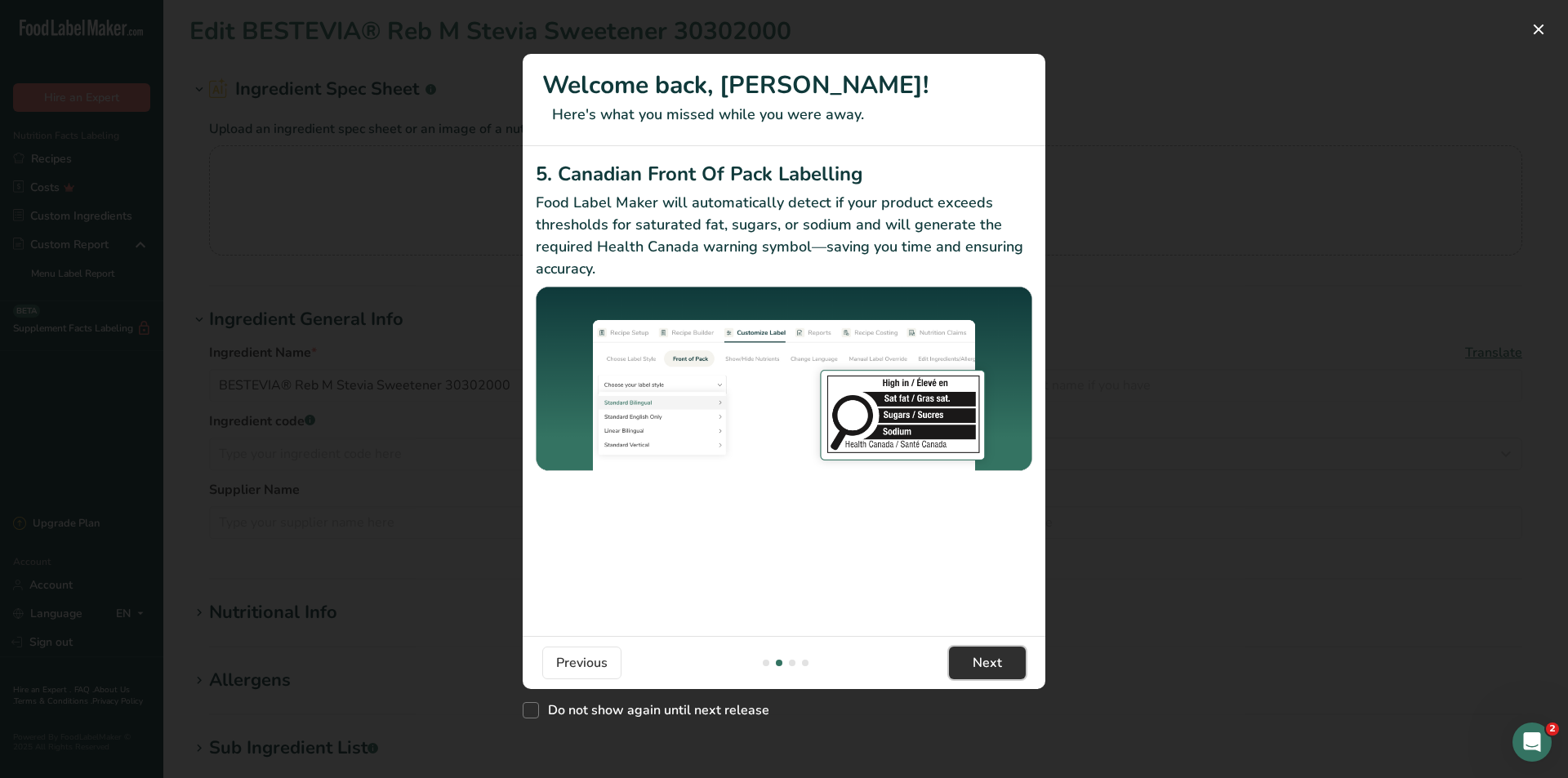
click at [981, 665] on span "Next" at bounding box center [987, 663] width 30 height 19
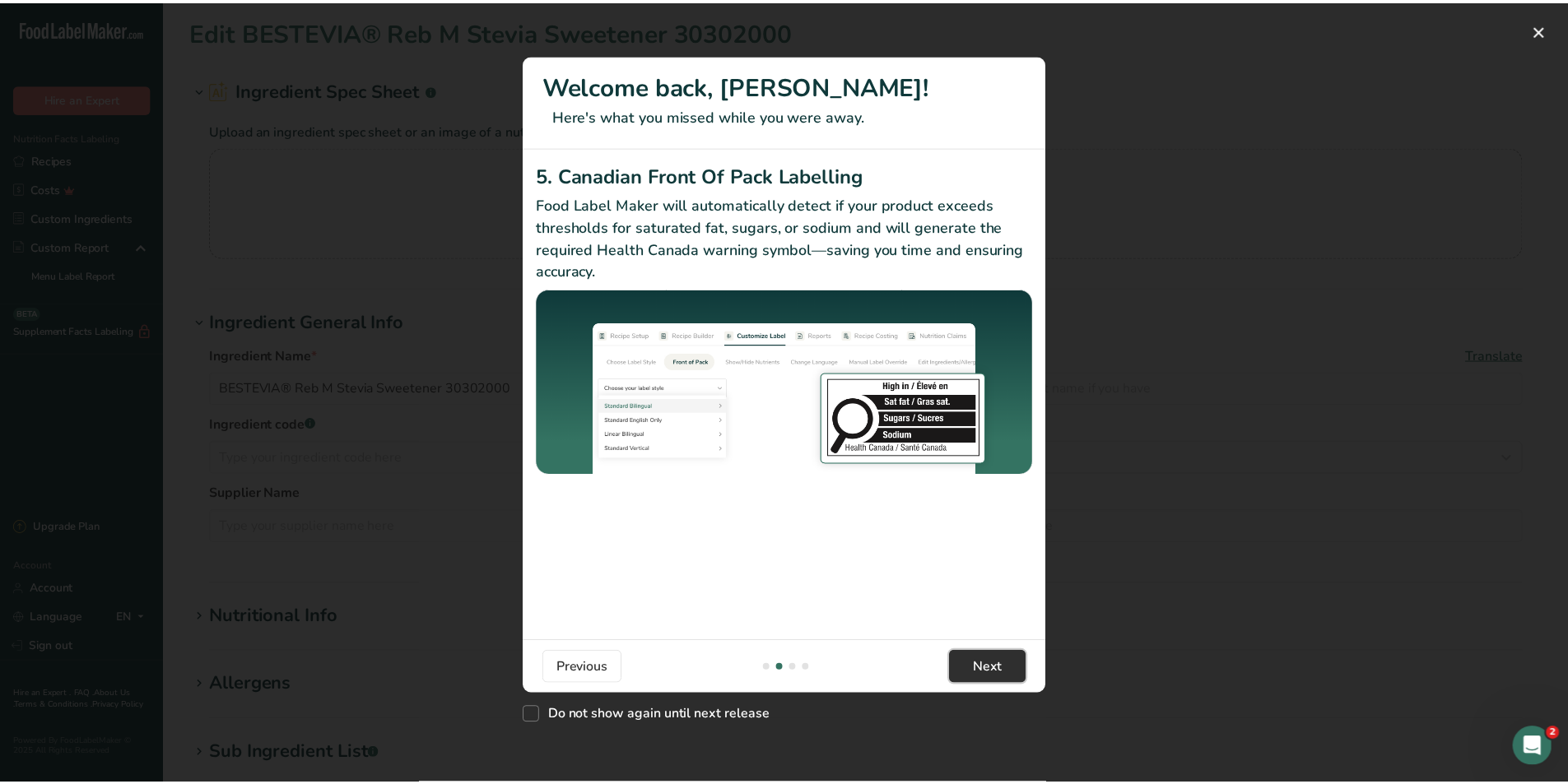
scroll to position [0, 1581]
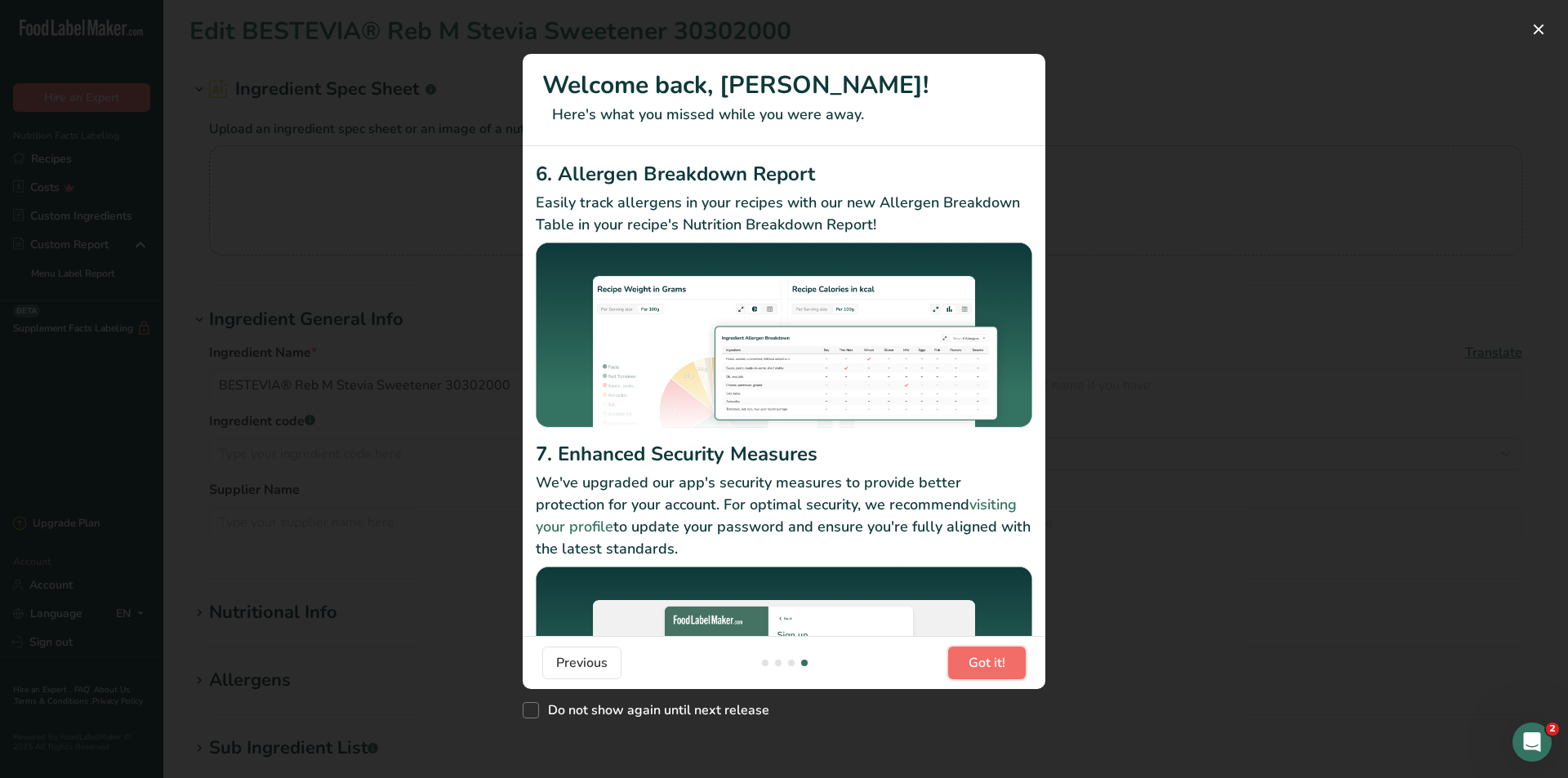
click at [981, 665] on span "Got it!" at bounding box center [986, 663] width 36 height 19
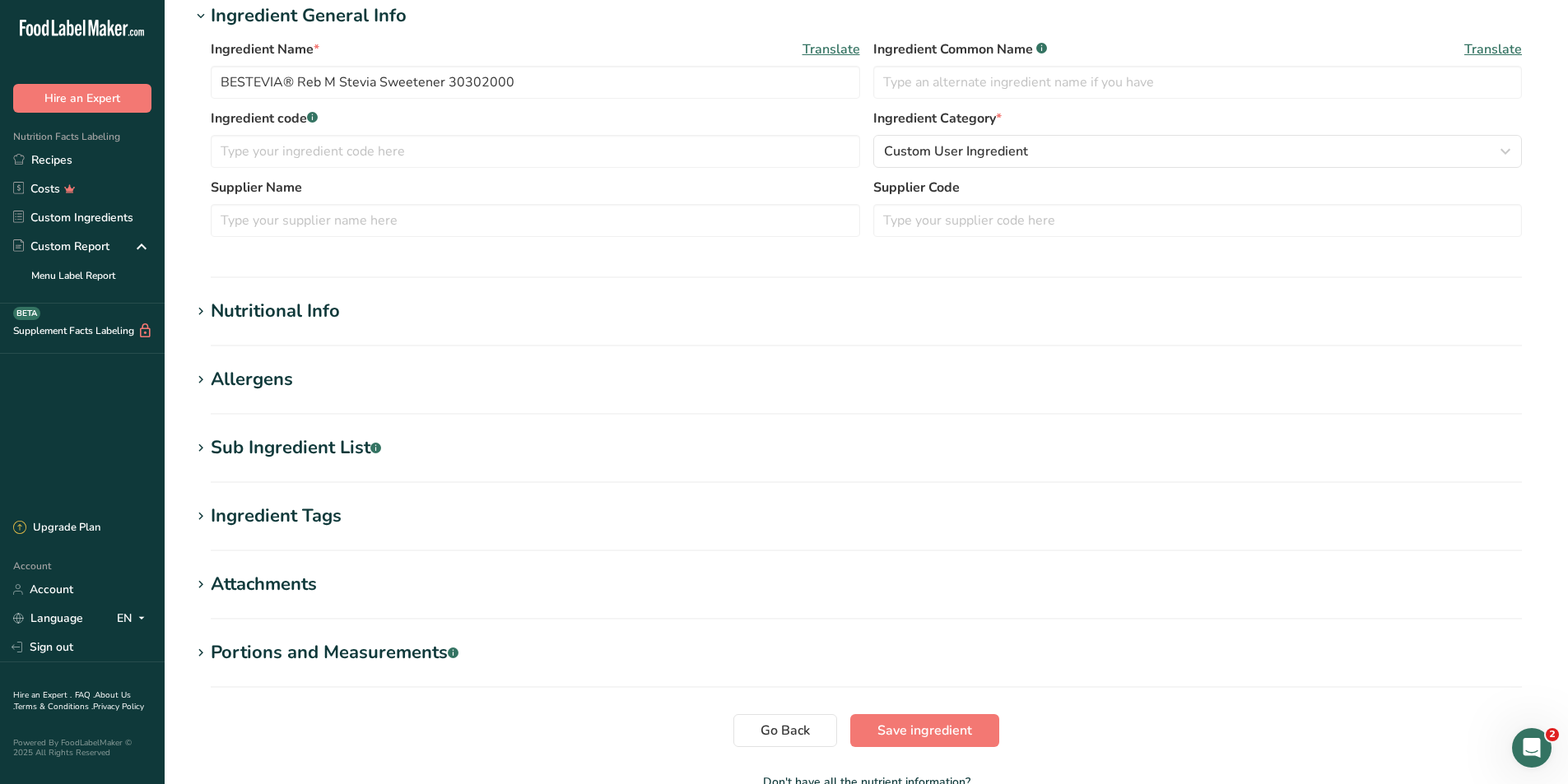
scroll to position [329, 0]
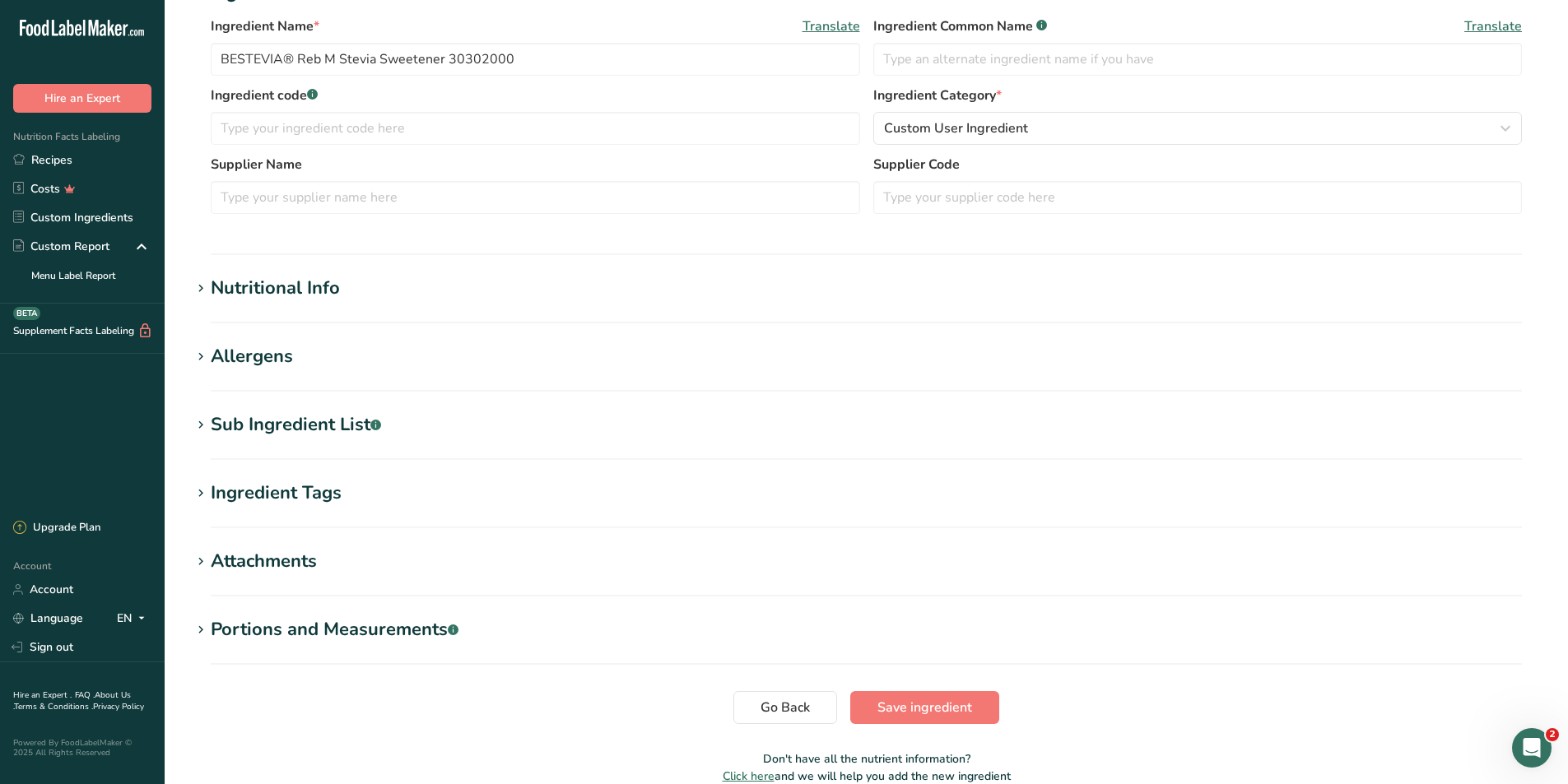
click at [440, 297] on h1 "Nutritional Info" at bounding box center [866, 288] width 1351 height 27
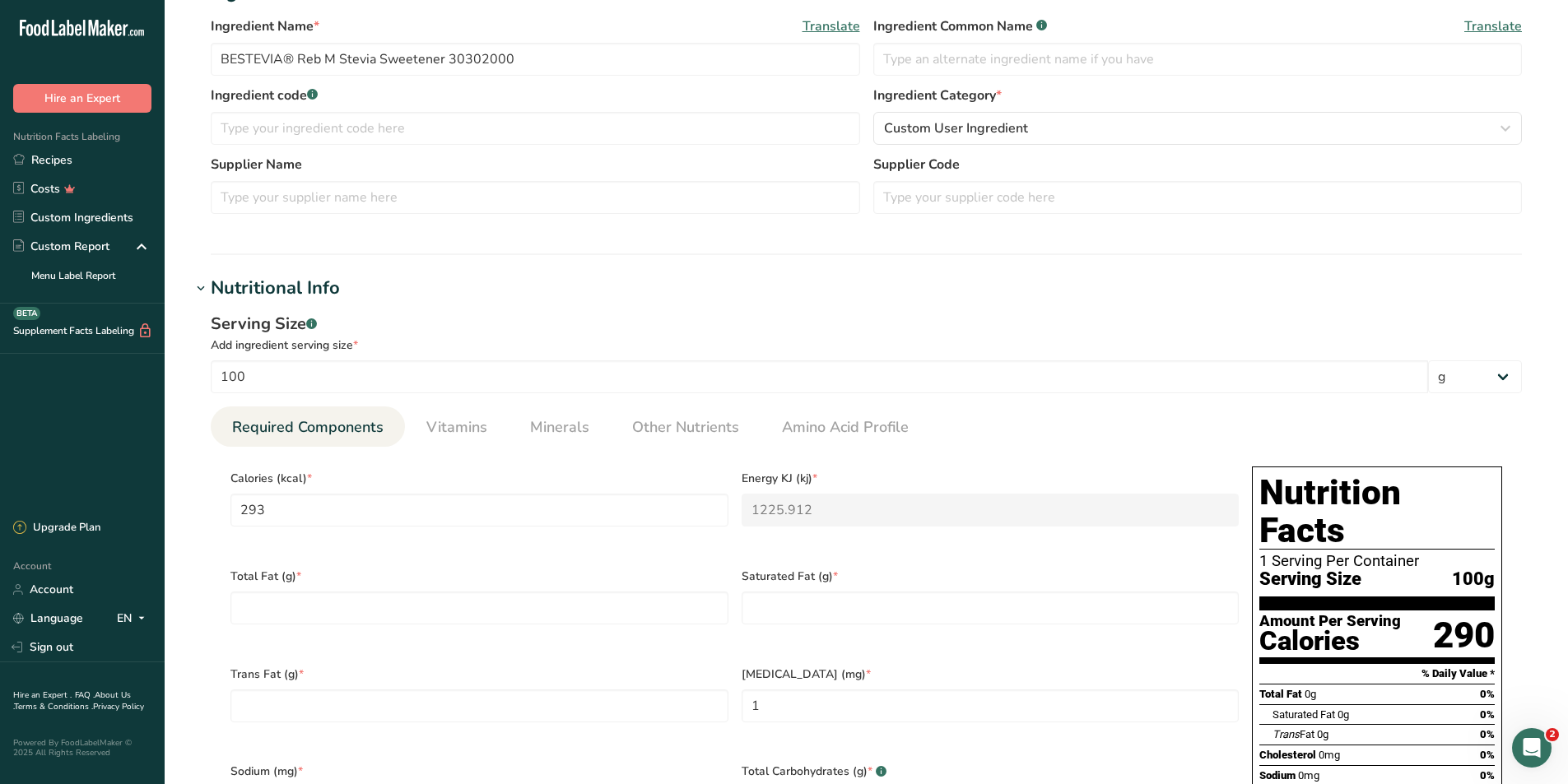
scroll to position [659, 0]
